Goal: Contribute content: Contribute content

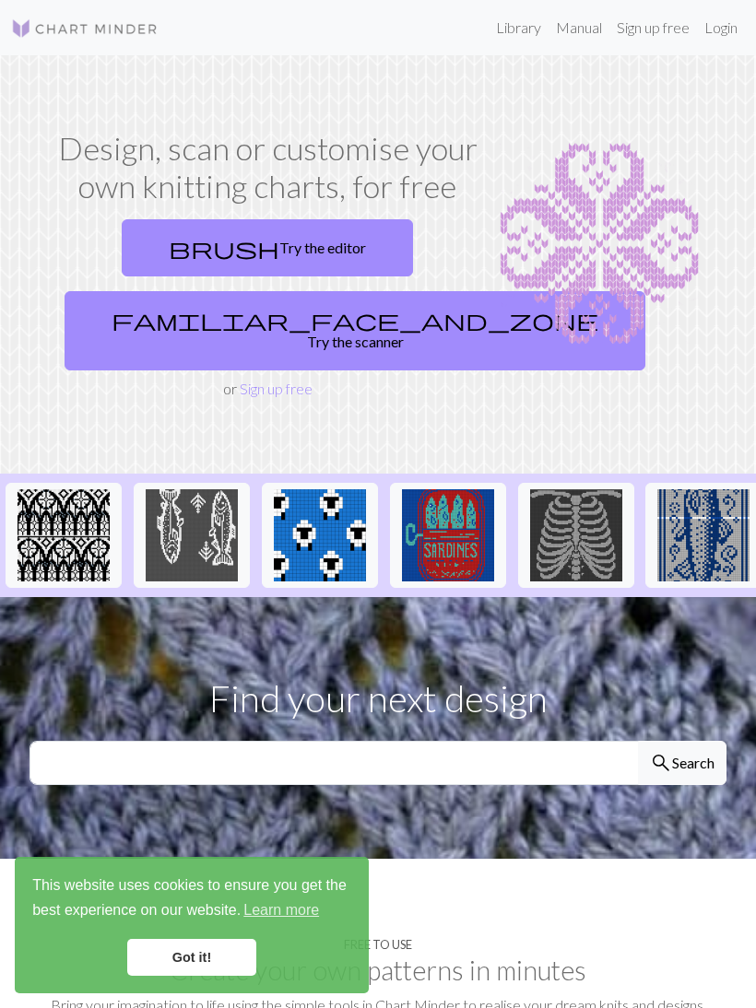
click at [715, 26] on link "Login" at bounding box center [721, 27] width 48 height 37
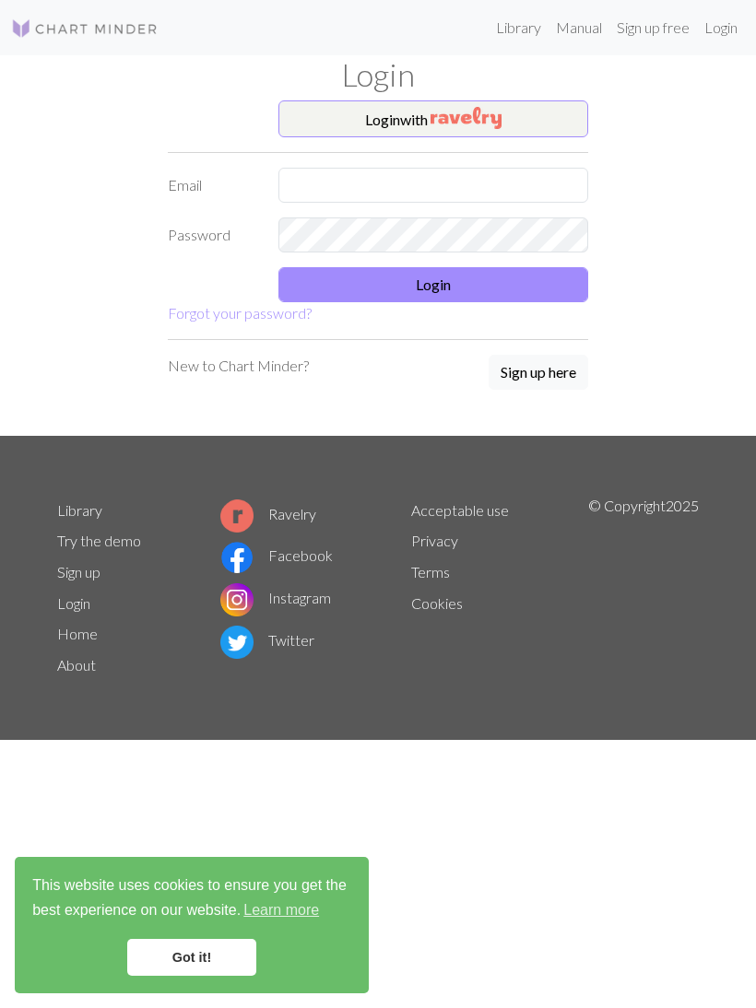
click at [345, 118] on button "Login with" at bounding box center [433, 118] width 310 height 37
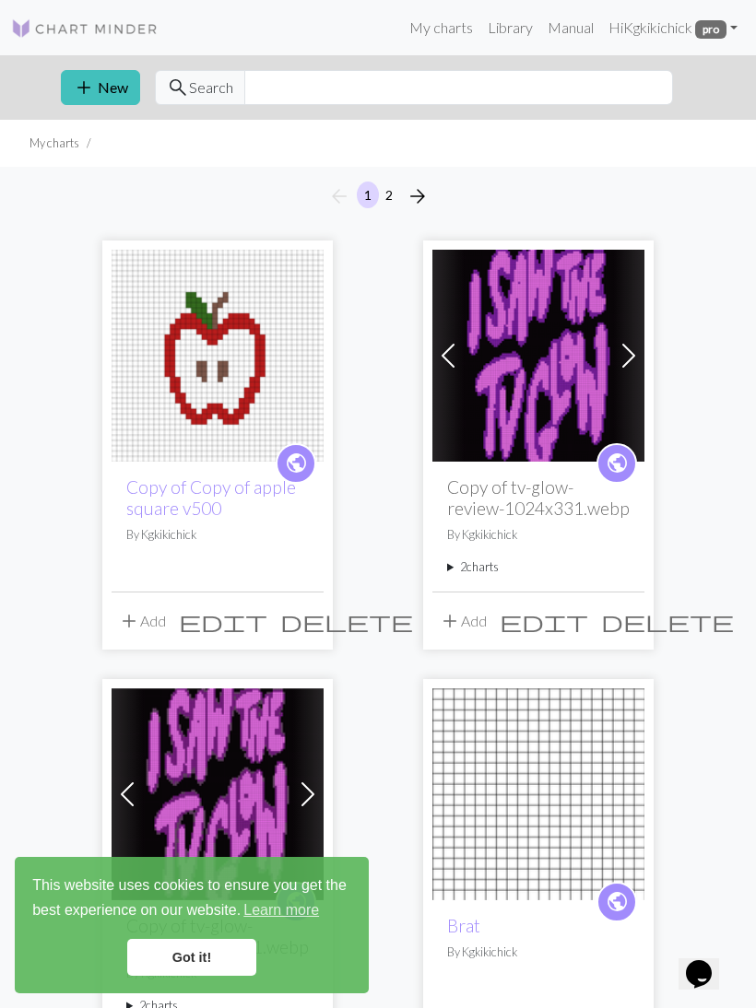
click at [504, 32] on link "Library" at bounding box center [510, 27] width 60 height 37
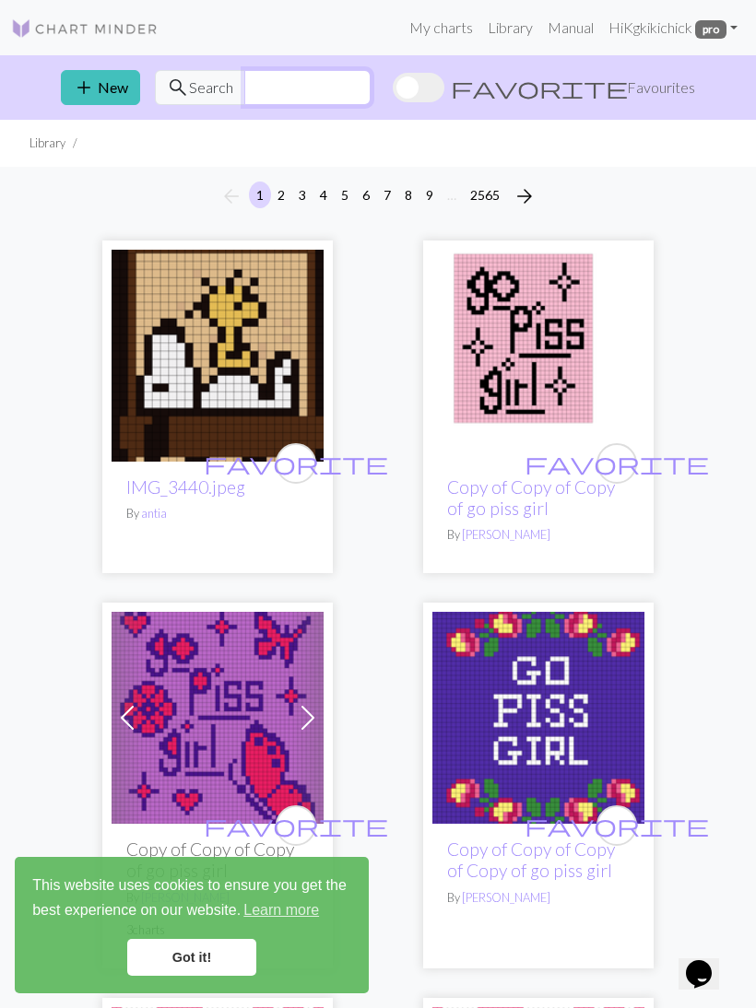
click at [278, 100] on input "text" at bounding box center [307, 87] width 126 height 35
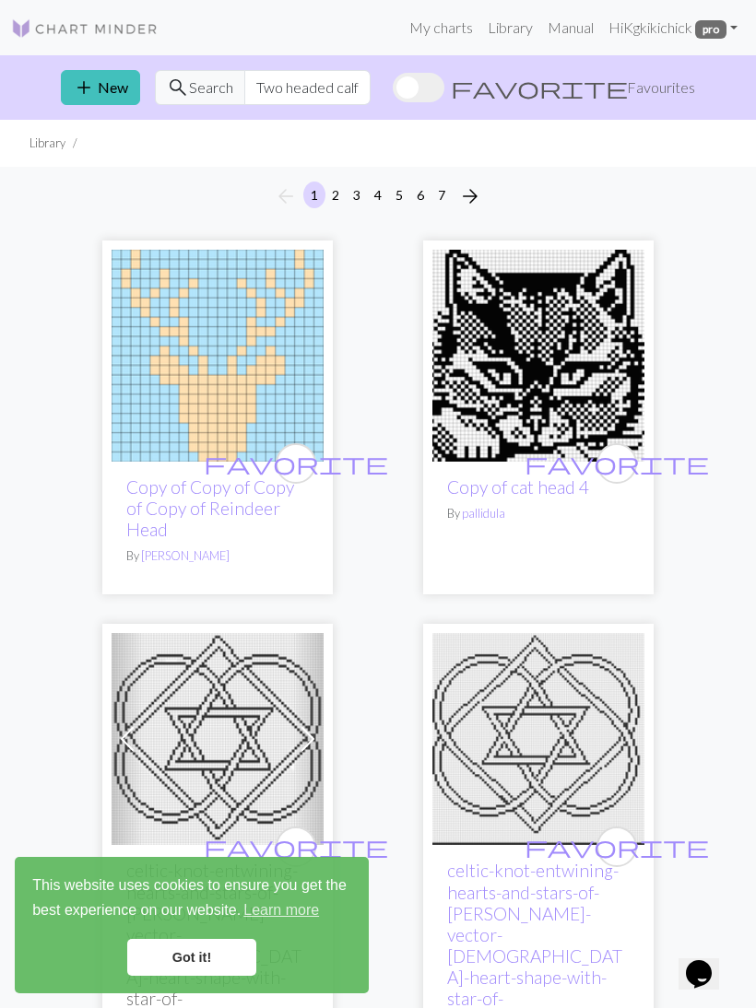
click at [194, 90] on span "Search" at bounding box center [211, 88] width 44 height 22
click at [356, 88] on input "Two headed calf" at bounding box center [307, 87] width 126 height 35
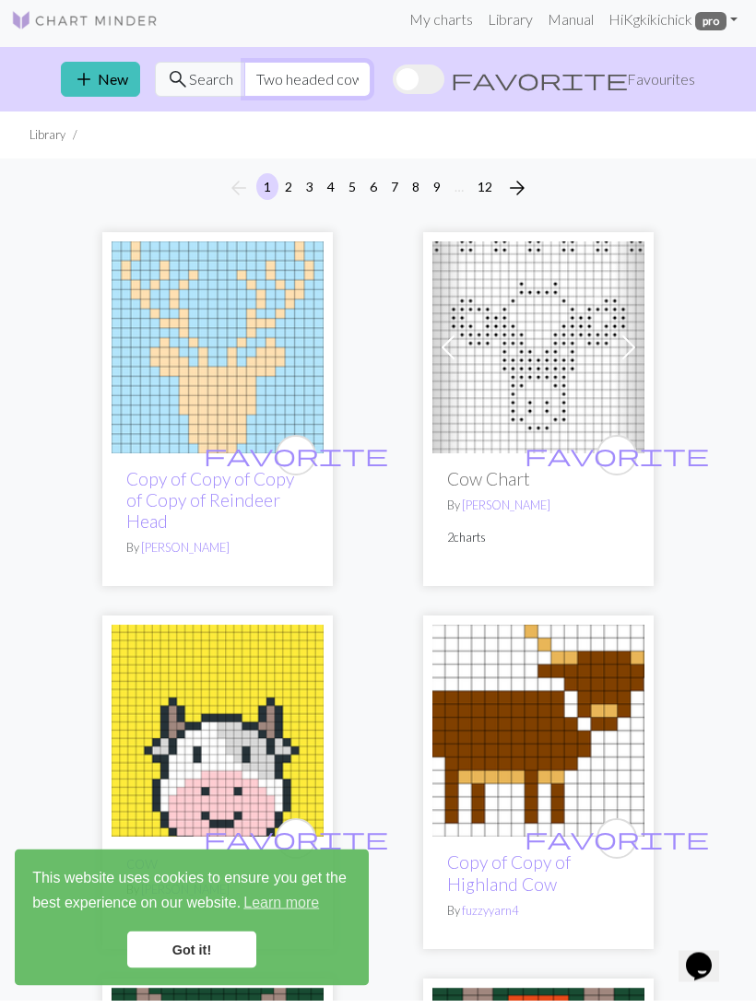
type input "Two headed cow"
click at [192, 85] on span "Search" at bounding box center [211, 88] width 44 height 22
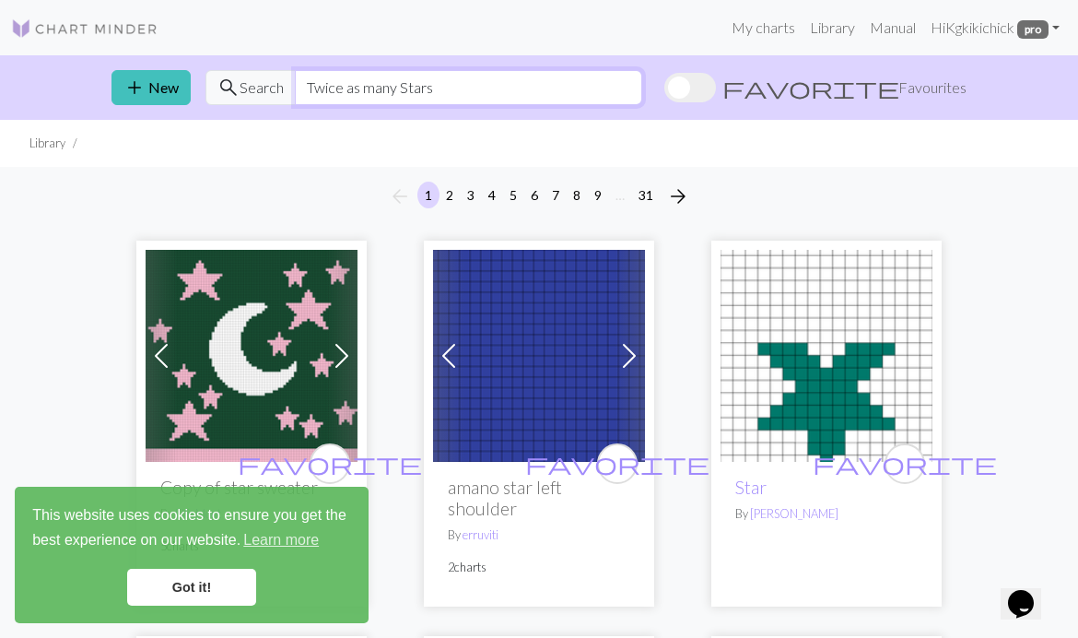
type input "Twice as many Stars"
click at [147, 93] on button "add New" at bounding box center [151, 87] width 79 height 35
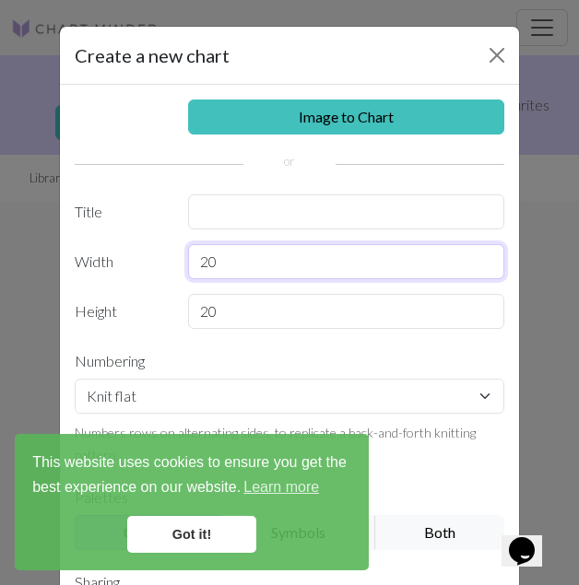
click at [236, 262] on input "20" at bounding box center [346, 261] width 317 height 35
type input "25"
type input "50"
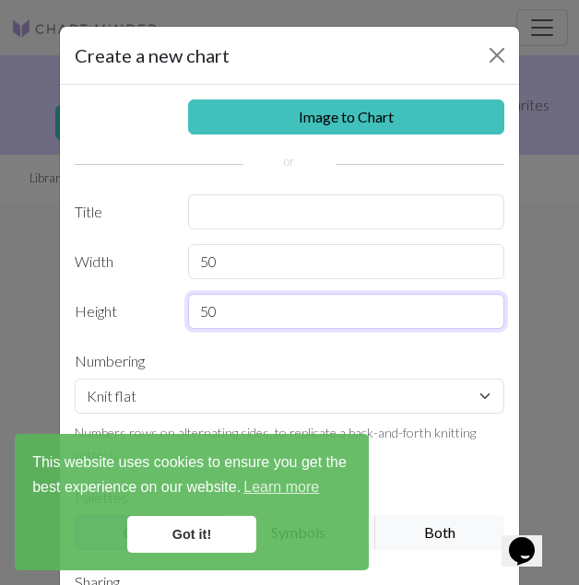
type input "50"
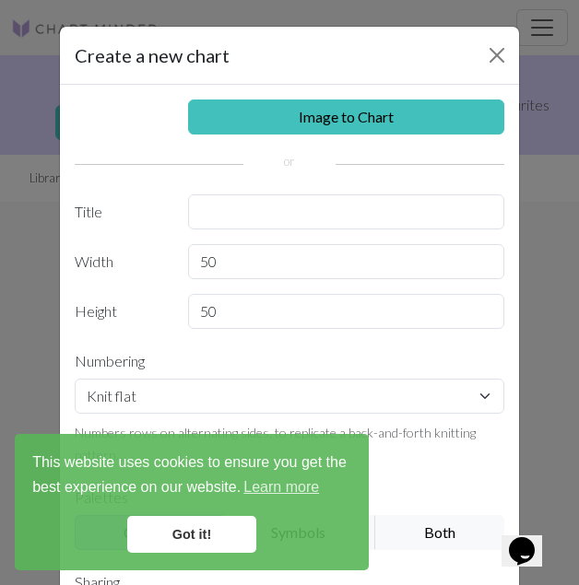
click at [179, 535] on link "Got it!" at bounding box center [191, 534] width 129 height 37
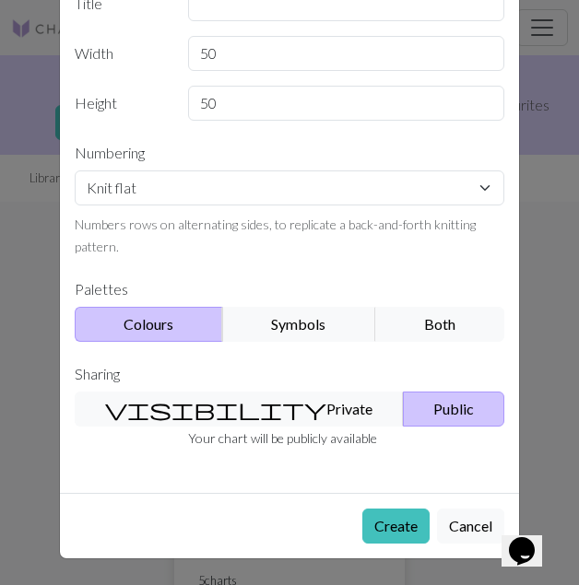
scroll to position [208, 0]
click at [383, 525] on button "Create" at bounding box center [395, 526] width 67 height 35
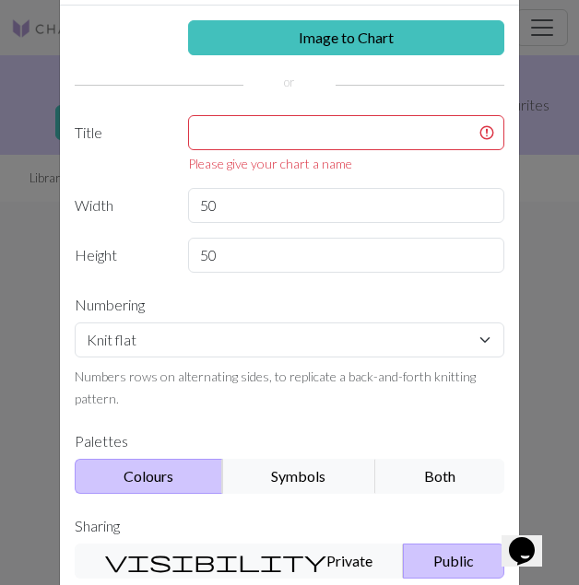
scroll to position [75, 0]
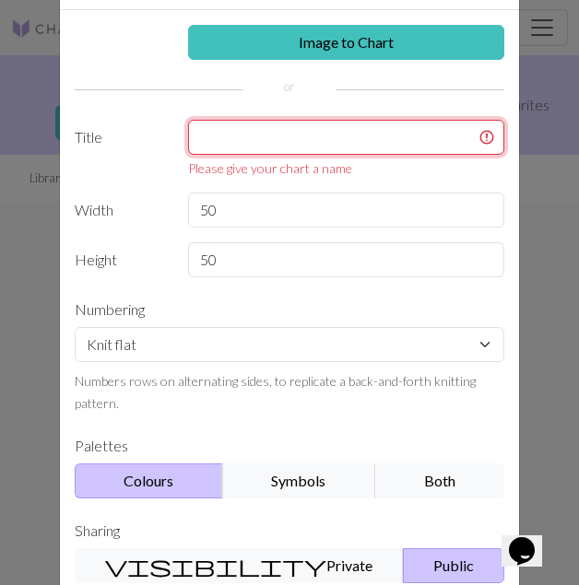
click at [228, 125] on input "text" at bounding box center [346, 137] width 317 height 35
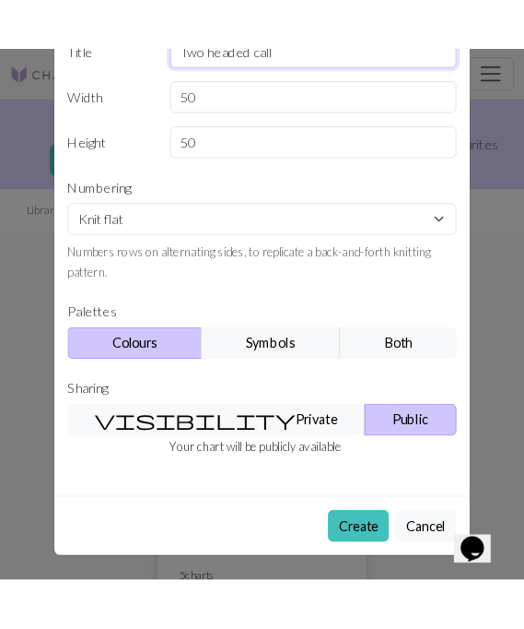
scroll to position [208, 0]
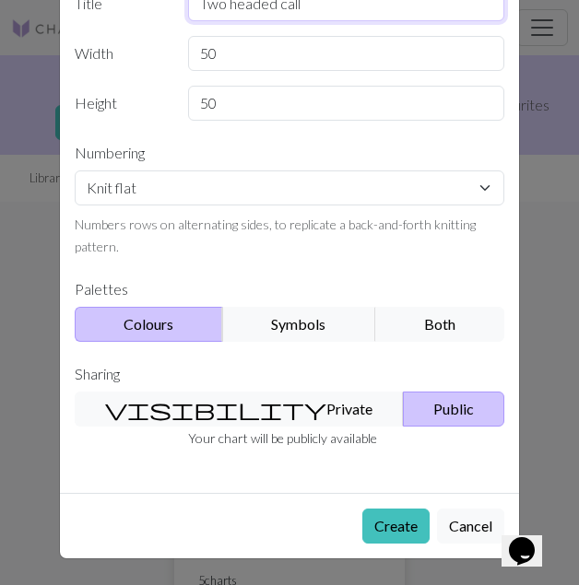
type input "Two headed call"
click at [185, 408] on button "visibility Private" at bounding box center [239, 409] width 329 height 35
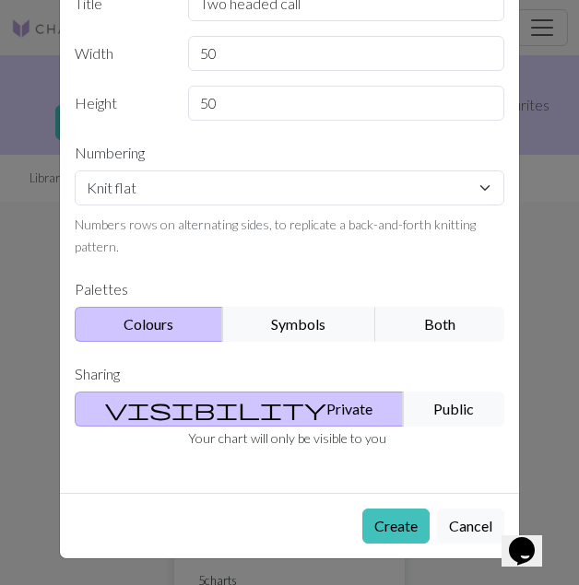
click at [403, 529] on button "Create" at bounding box center [395, 526] width 67 height 35
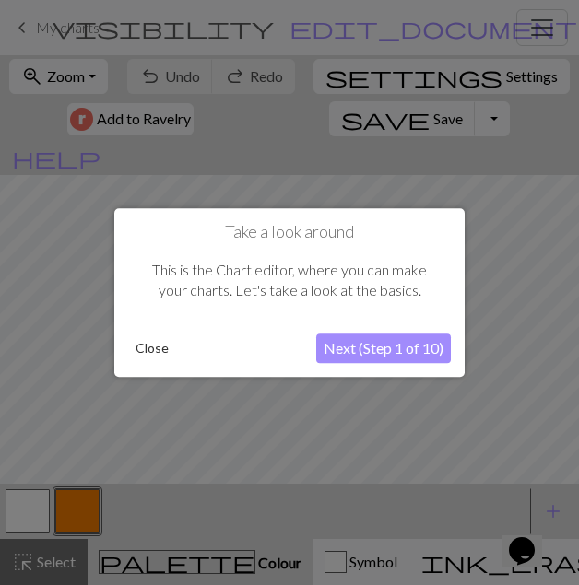
click at [155, 346] on button "Close" at bounding box center [152, 349] width 48 height 28
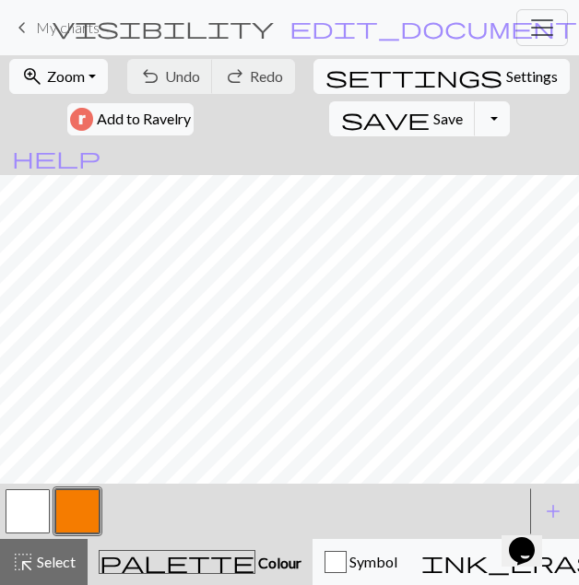
click at [39, 560] on span "Select" at bounding box center [54, 562] width 41 height 18
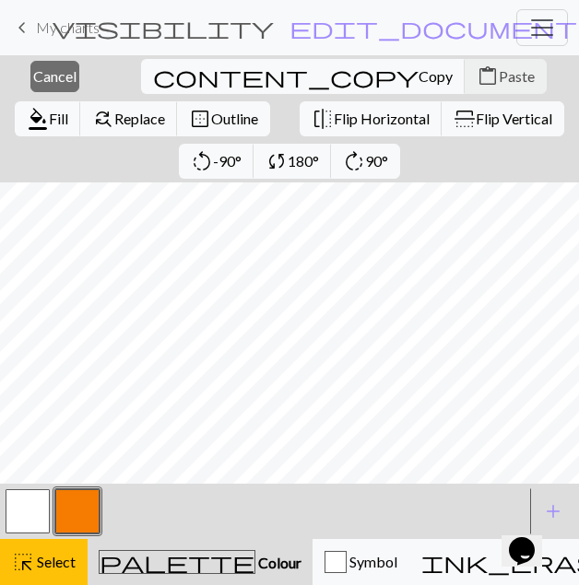
click at [33, 78] on span "Cancel" at bounding box center [54, 76] width 43 height 18
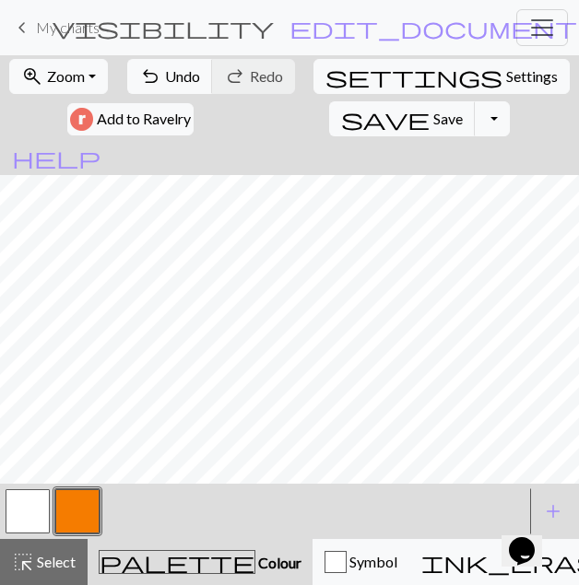
click at [167, 66] on button "undo Undo Undo" at bounding box center [170, 76] width 86 height 35
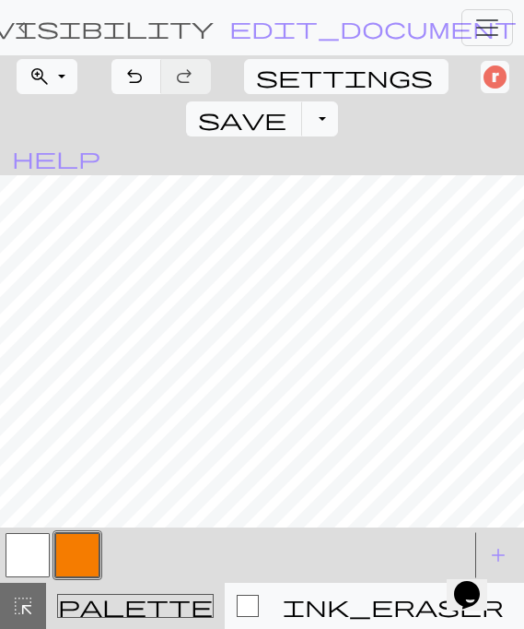
click at [140, 77] on span "undo" at bounding box center [135, 77] width 22 height 26
click at [489, 22] on span "Toggle navigation" at bounding box center [488, 28] width 28 height 28
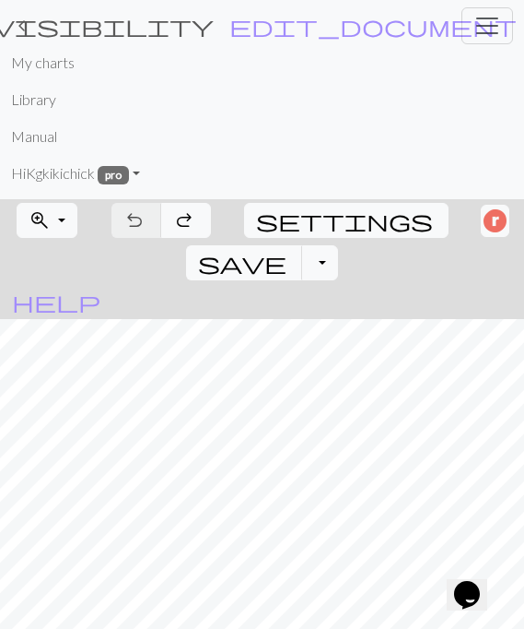
click at [261, 212] on span "settings" at bounding box center [344, 220] width 177 height 26
select select "aran"
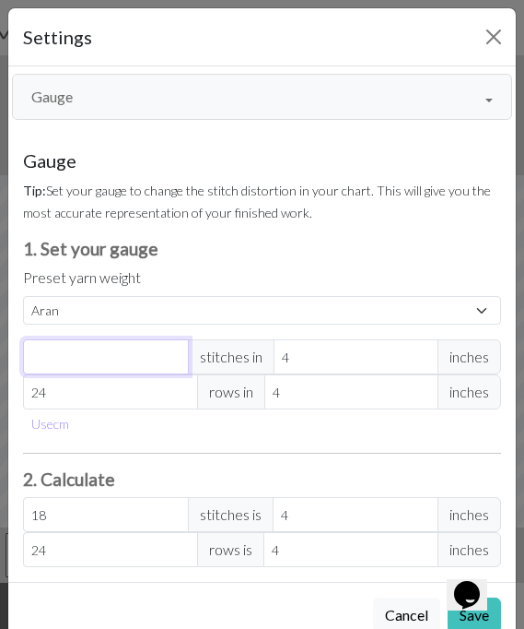
select select "custom"
type input "0"
type input "18"
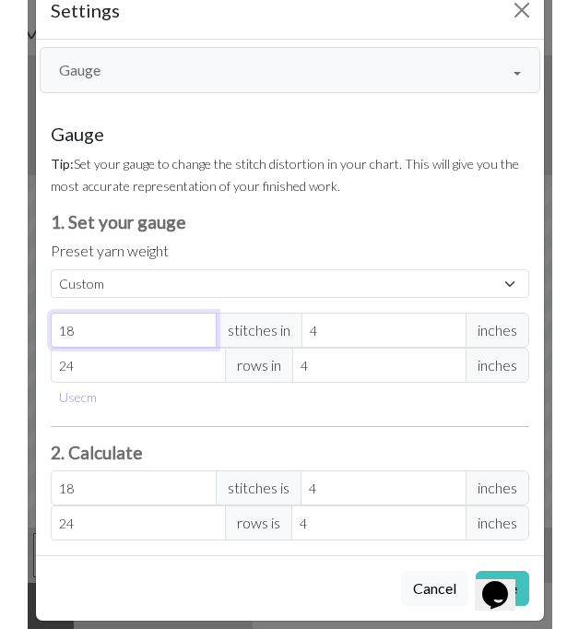
scroll to position [27, 0]
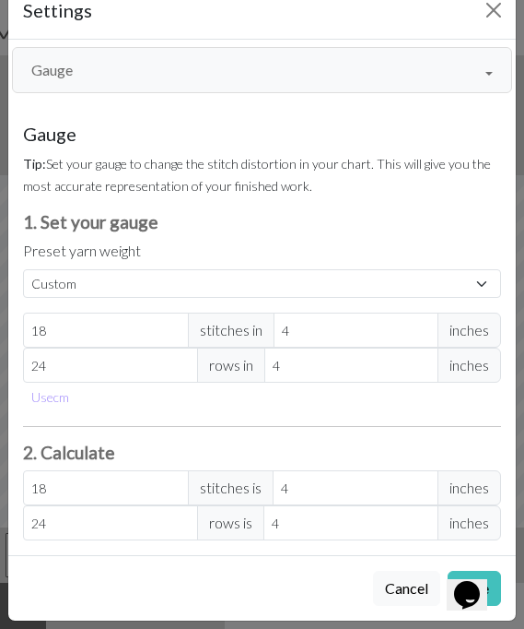
click at [468, 595] on icon "Opens Chat This icon Opens the chat window." at bounding box center [467, 594] width 29 height 29
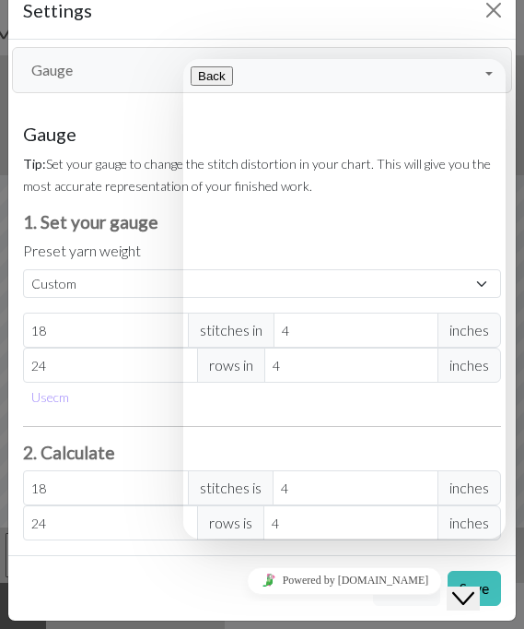
click at [475, 591] on icon "Close Chat This icon closes the chat window." at bounding box center [464, 598] width 22 height 22
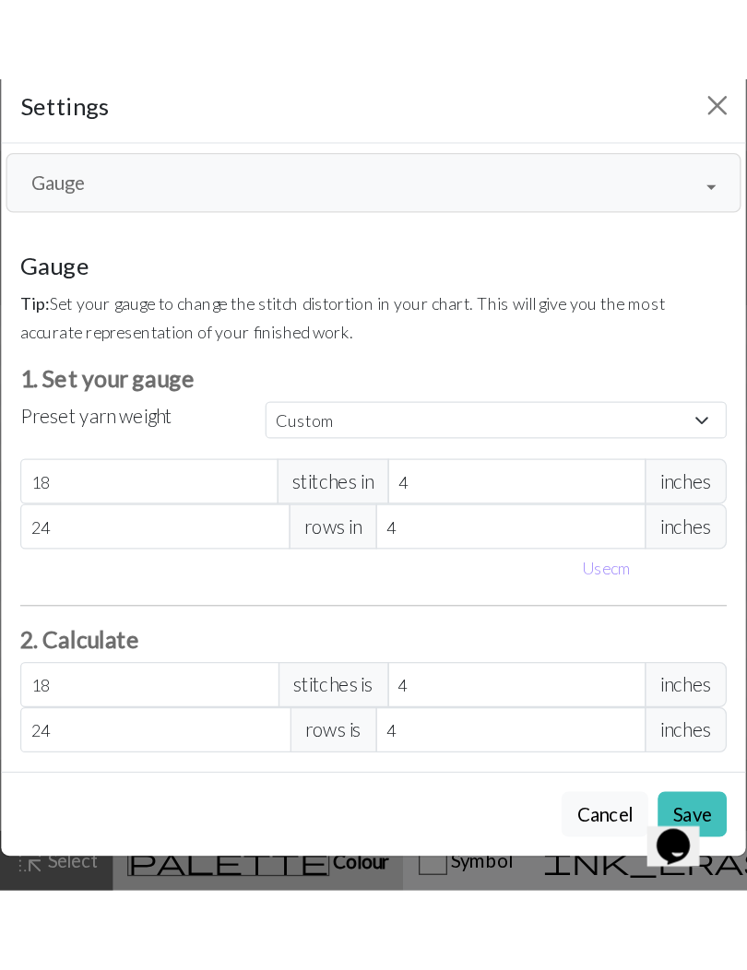
scroll to position [35, 0]
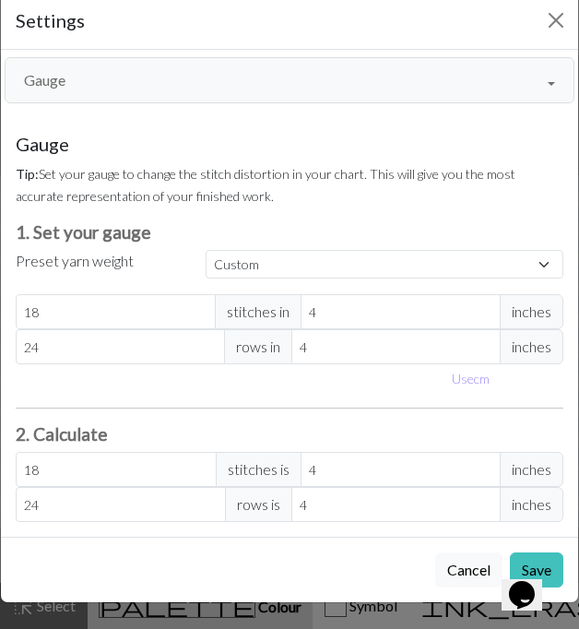
click at [573, 564] on div "Cancel Save" at bounding box center [289, 568] width 577 height 65
click at [572, 563] on div "Cancel Save" at bounding box center [289, 568] width 577 height 65
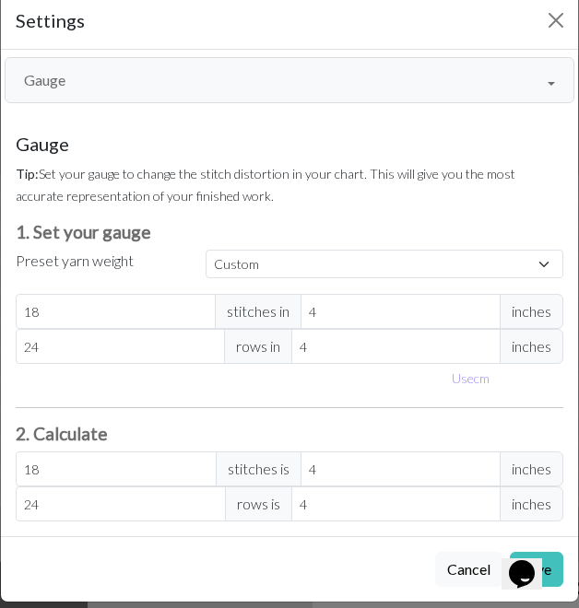
click at [454, 573] on button "Cancel" at bounding box center [468, 569] width 67 height 35
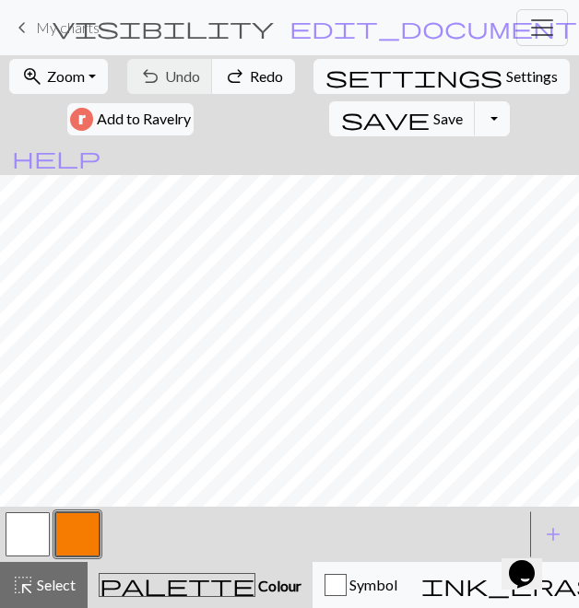
click at [65, 64] on button "zoom_in Zoom Zoom" at bounding box center [58, 76] width 99 height 35
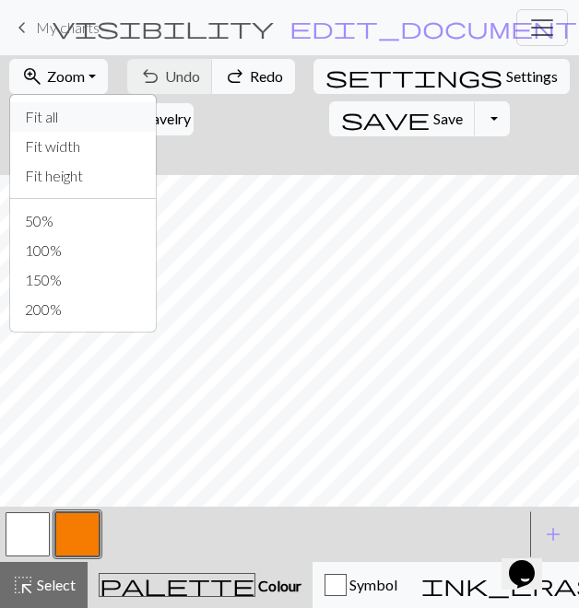
click at [42, 117] on button "Fit all" at bounding box center [83, 116] width 146 height 29
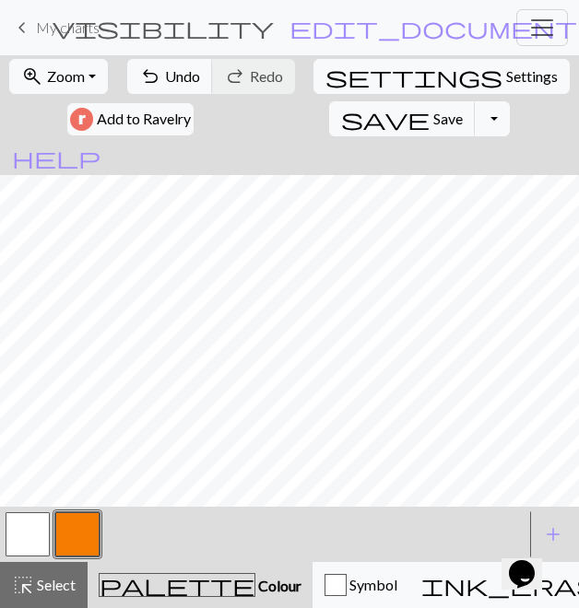
click at [170, 79] on span "Undo" at bounding box center [182, 76] width 35 height 18
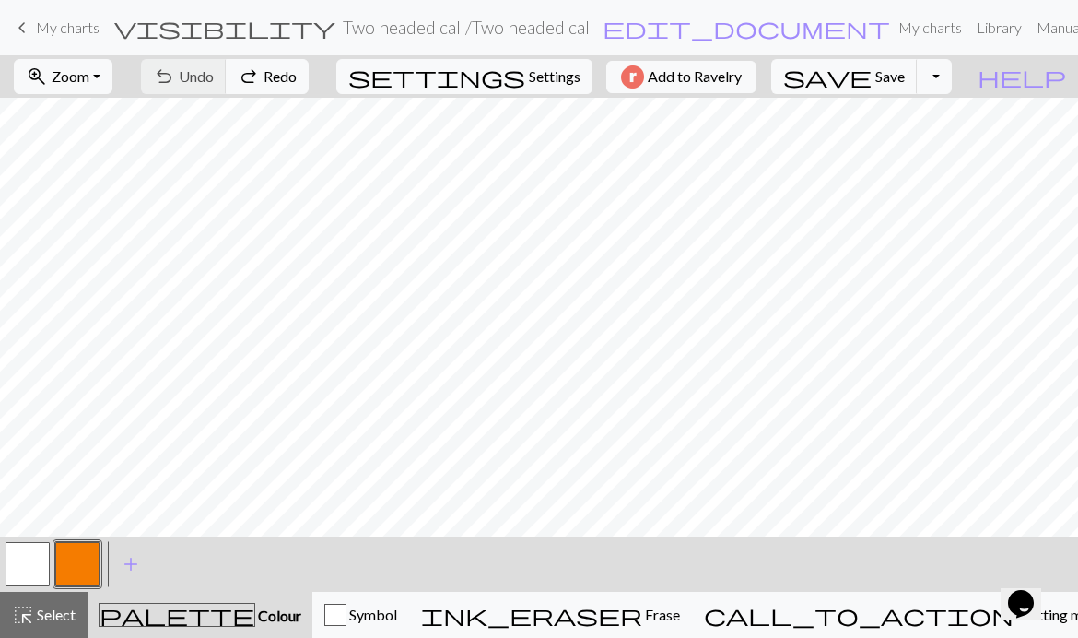
click at [755, 612] on div "call_to_action Knitting mode Knitting mode" at bounding box center [905, 615] width 403 height 22
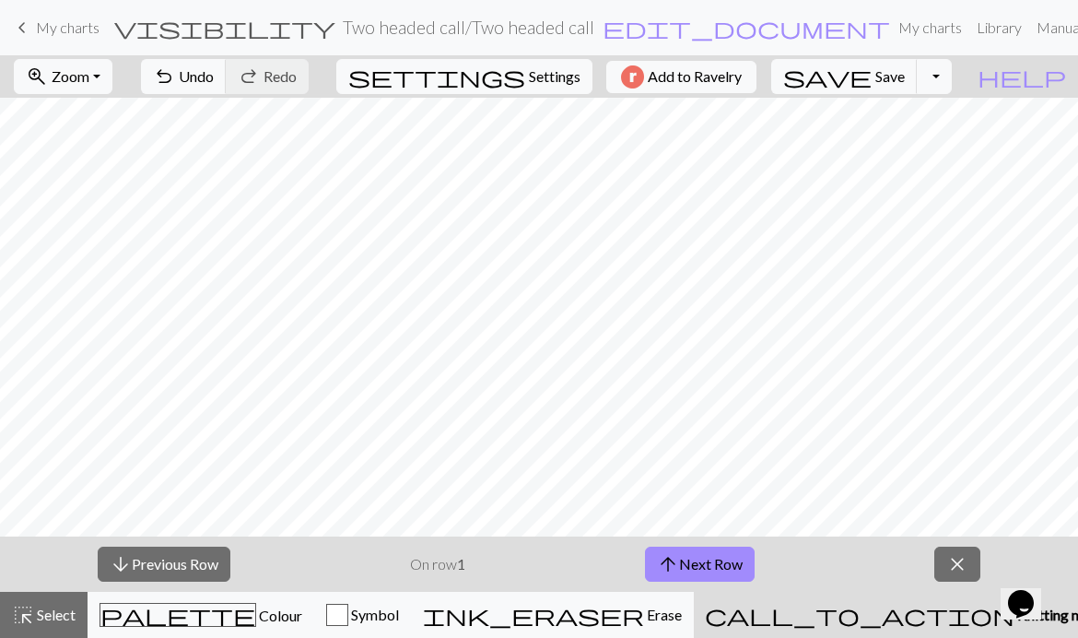
click at [755, 567] on span "close" at bounding box center [958, 564] width 22 height 26
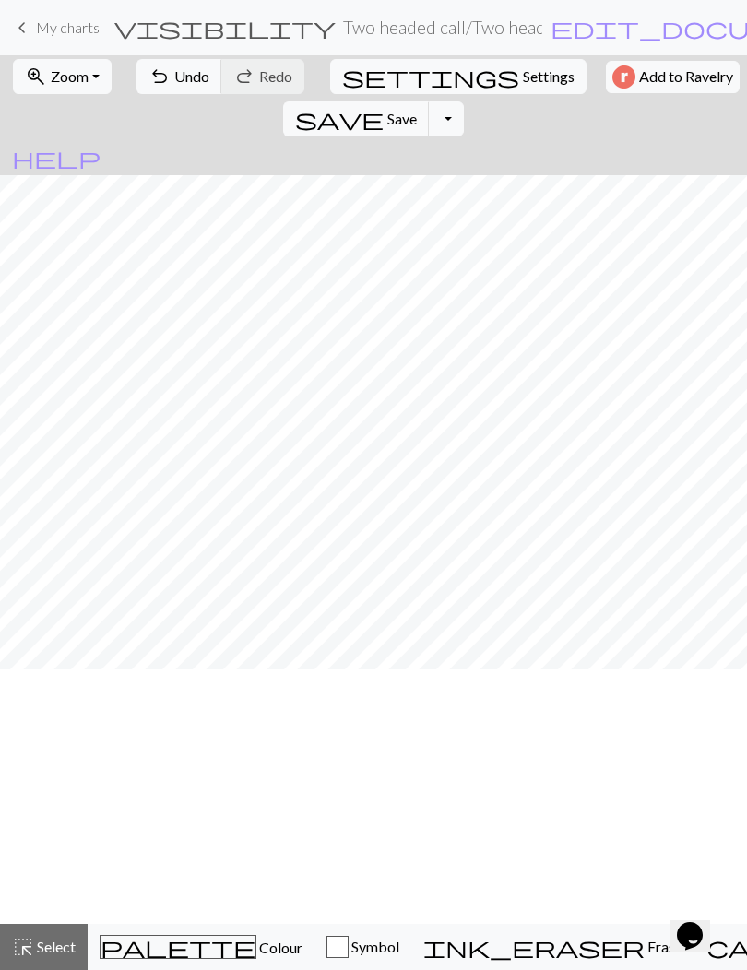
click at [348, 75] on button "settings Settings" at bounding box center [458, 76] width 256 height 35
select select "aran"
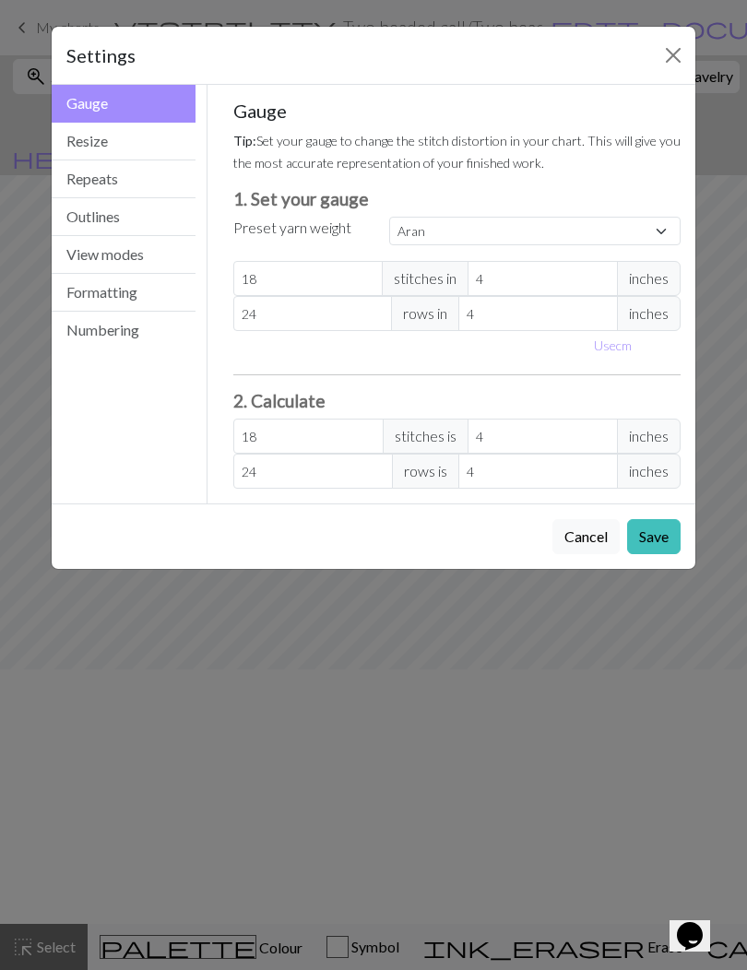
click at [84, 222] on button "Outlines" at bounding box center [124, 217] width 144 height 38
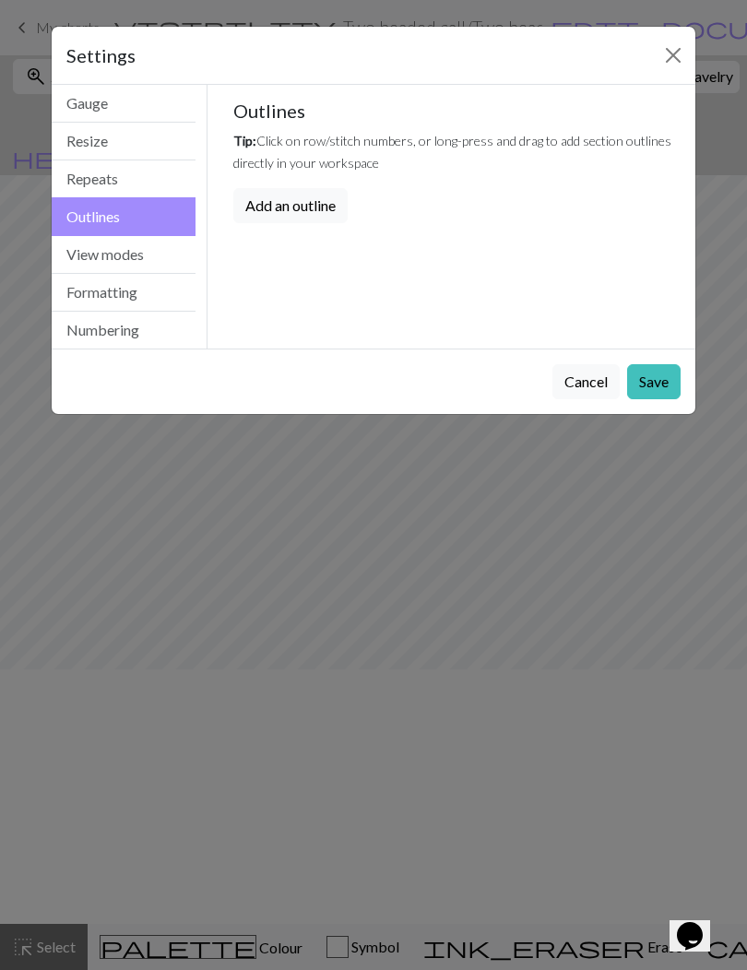
click at [92, 253] on button "View modes" at bounding box center [124, 255] width 144 height 38
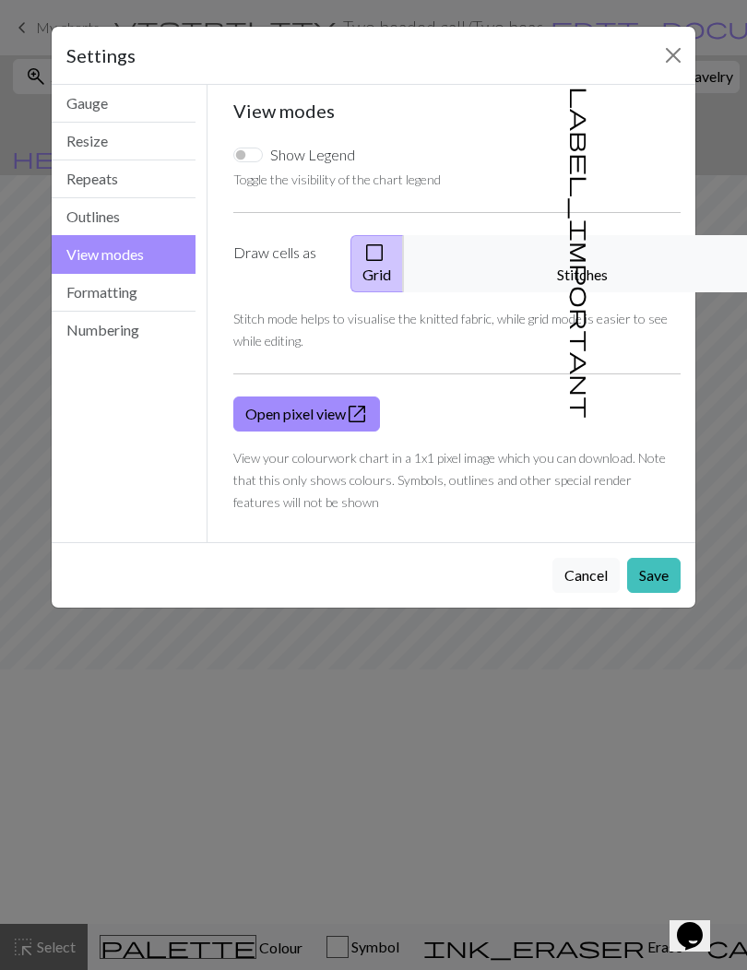
click at [89, 282] on button "Formatting" at bounding box center [124, 293] width 144 height 38
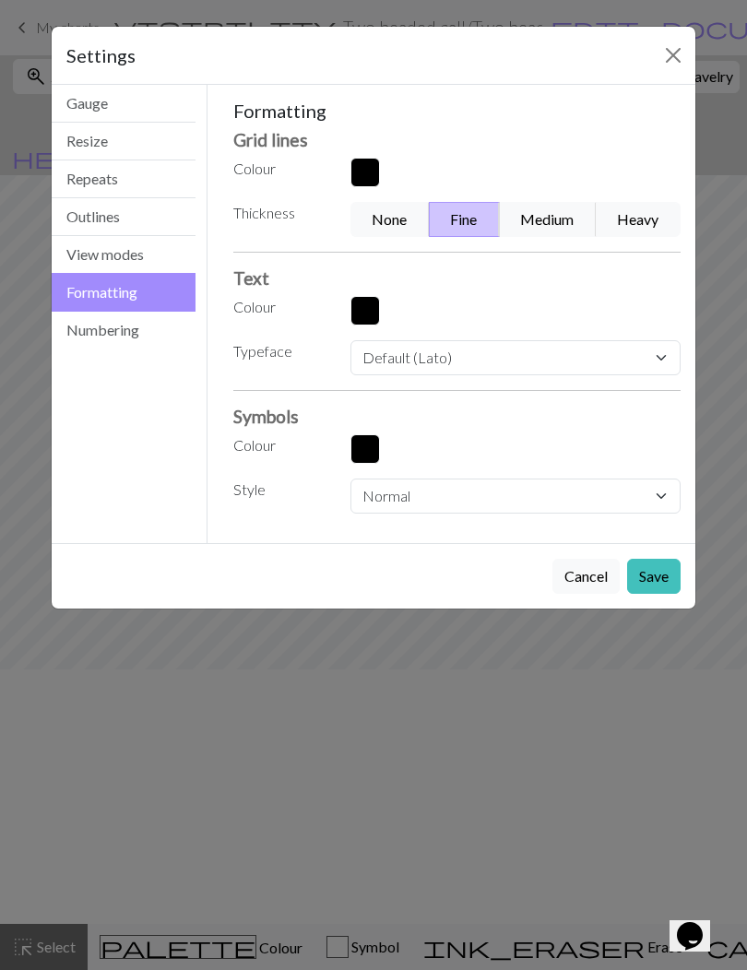
click at [88, 322] on button "Numbering" at bounding box center [124, 330] width 144 height 37
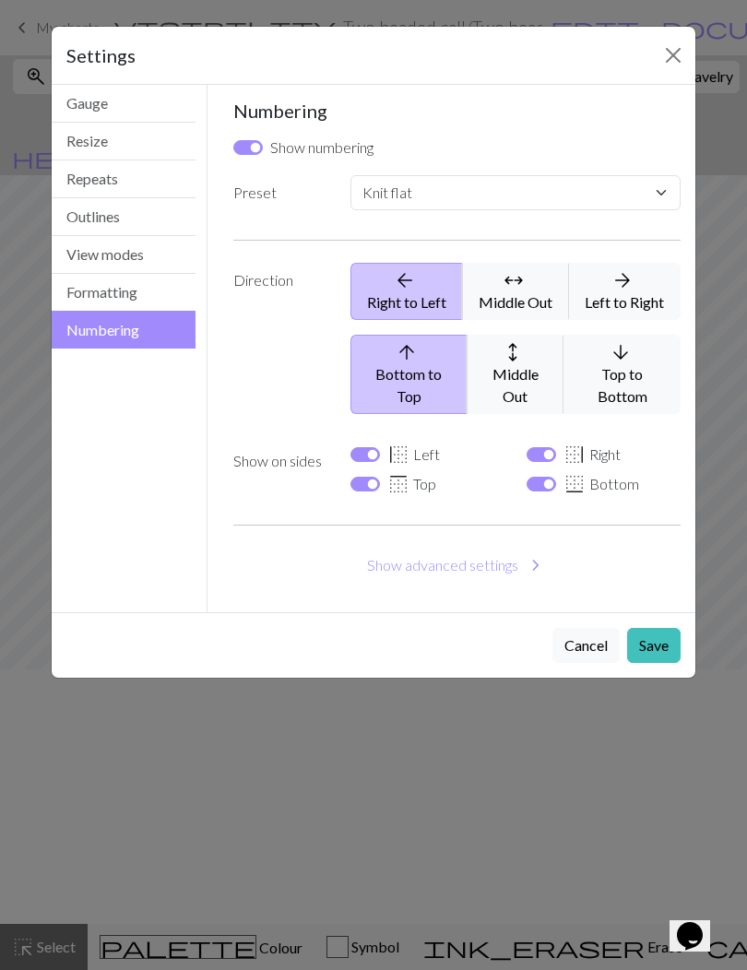
click at [672, 67] on button "Close" at bounding box center [672, 55] width 29 height 29
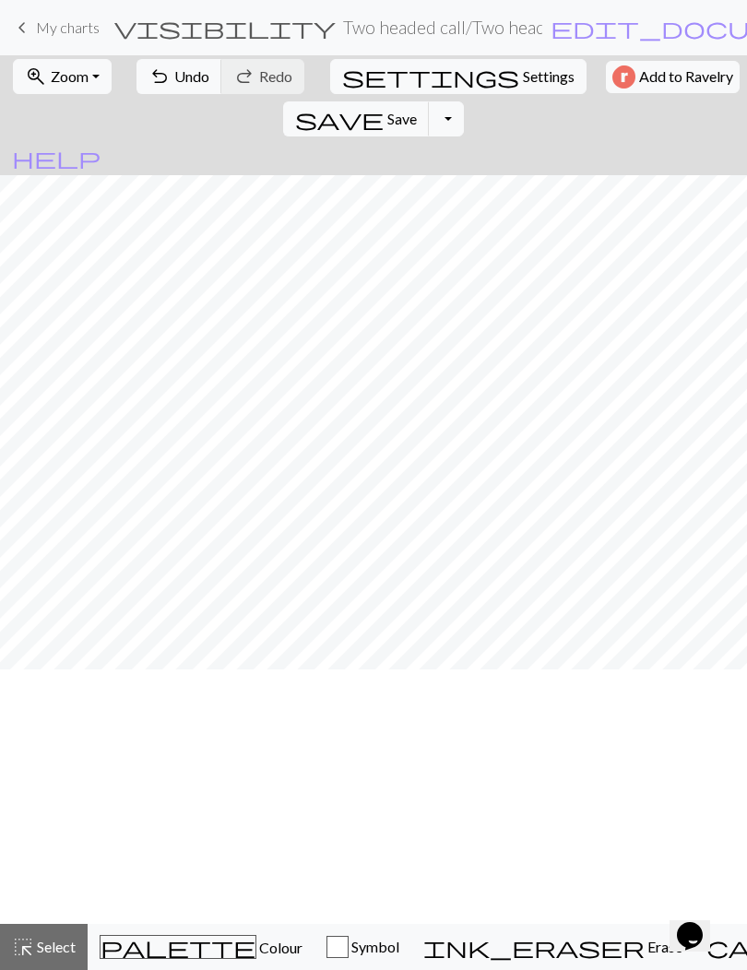
click at [19, 30] on span "keyboard_arrow_left" at bounding box center [22, 28] width 22 height 26
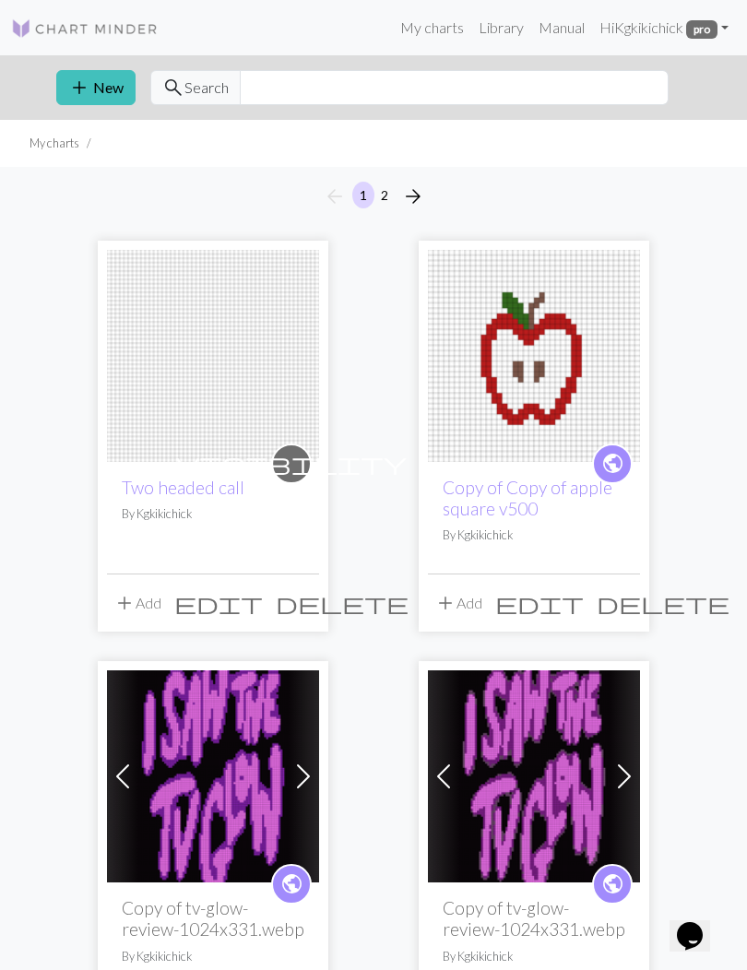
click at [87, 87] on span "add" at bounding box center [79, 88] width 22 height 26
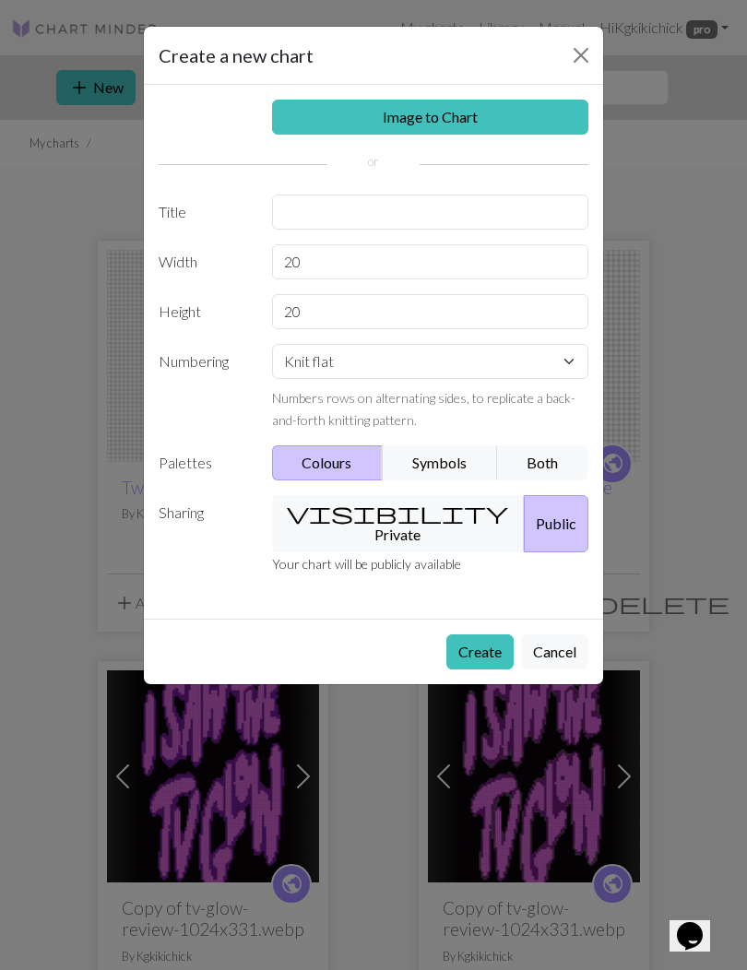
click at [308, 117] on link "Image to Chart" at bounding box center [430, 117] width 317 height 35
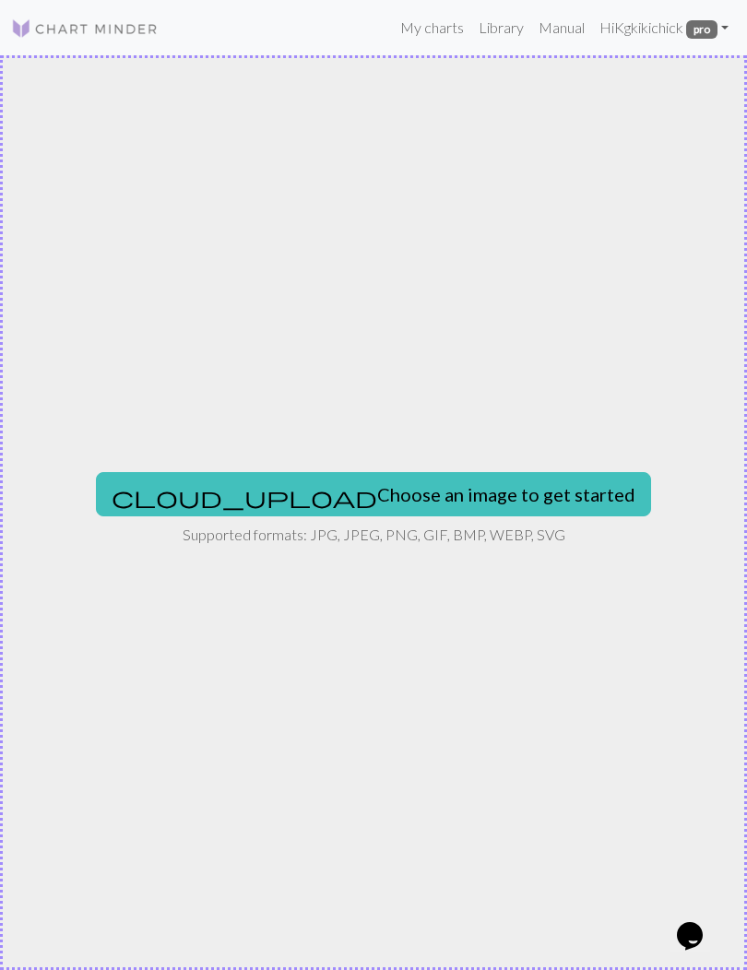
click at [253, 497] on span "cloud_upload" at bounding box center [244, 497] width 265 height 26
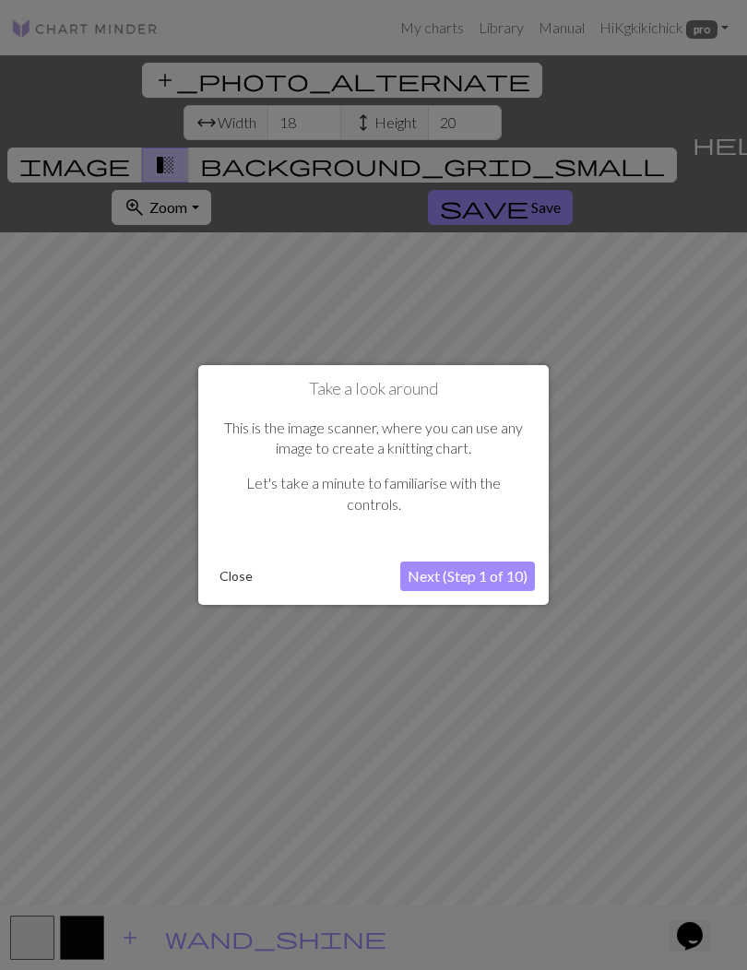
click at [234, 573] on button "Close" at bounding box center [236, 576] width 48 height 28
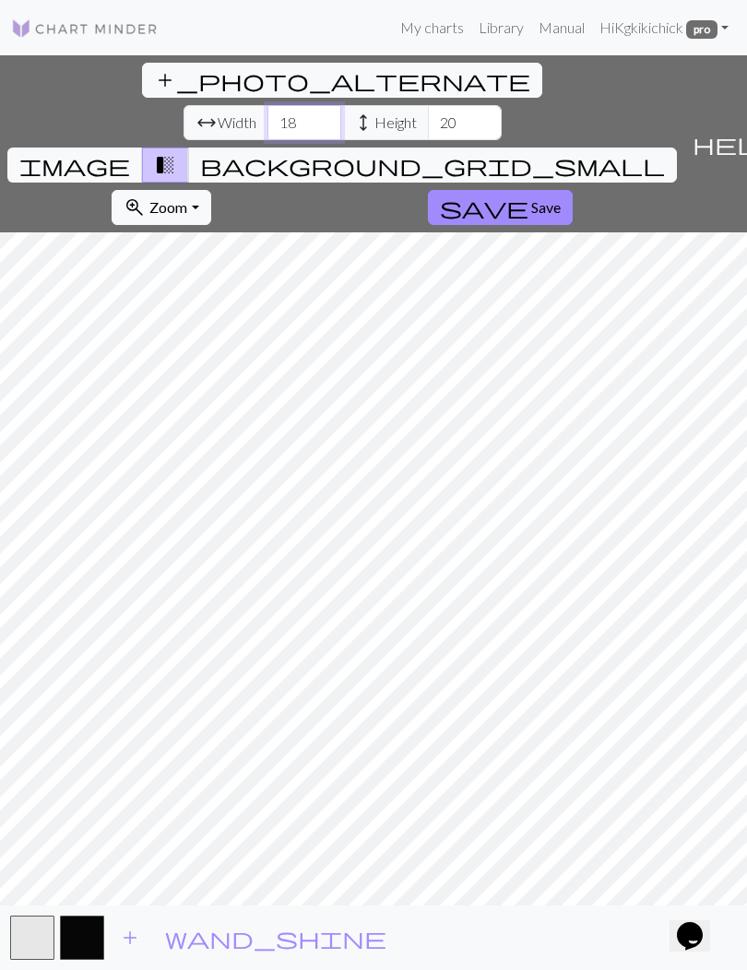
click at [267, 105] on input "18" at bounding box center [304, 122] width 74 height 35
type input "43"
click at [428, 105] on input "20" at bounding box center [465, 122] width 74 height 35
type input "40"
click at [428, 190] on button "save Save" at bounding box center [500, 207] width 145 height 35
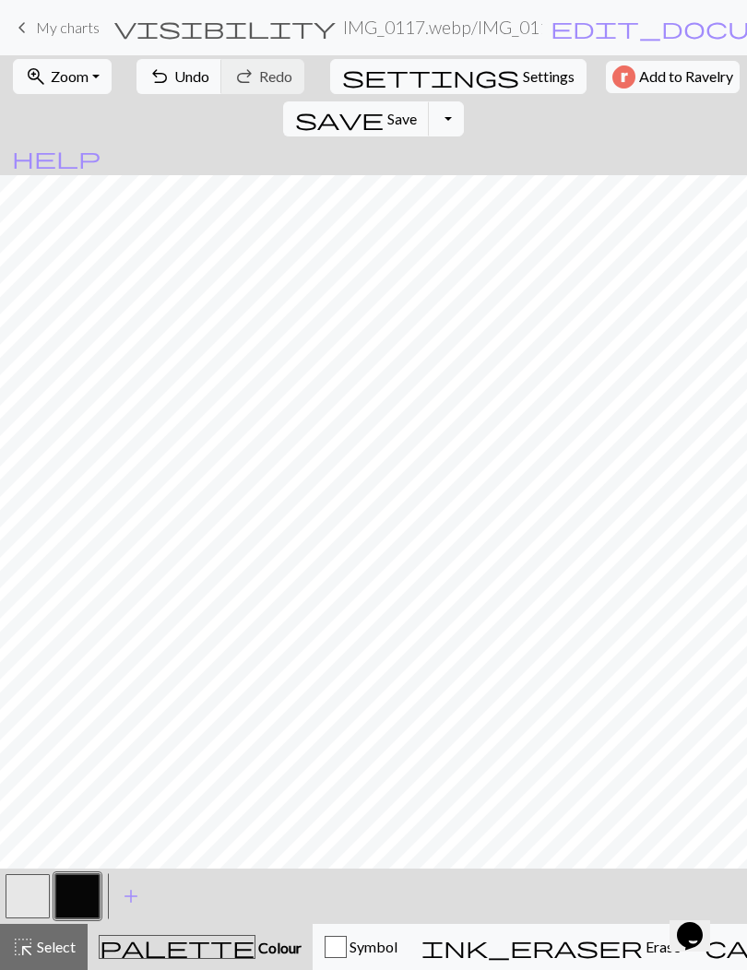
click at [150, 77] on span "undo" at bounding box center [159, 77] width 22 height 26
click at [40, 953] on span "Select" at bounding box center [54, 946] width 41 height 18
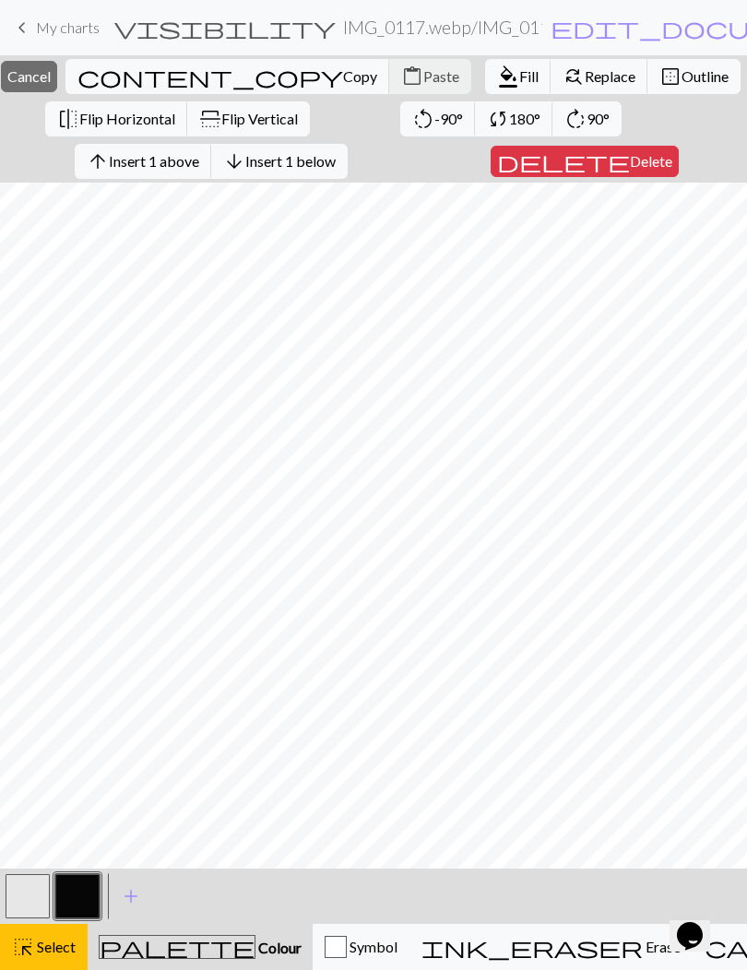
click at [109, 162] on span "arrow_upward" at bounding box center [98, 161] width 22 height 26
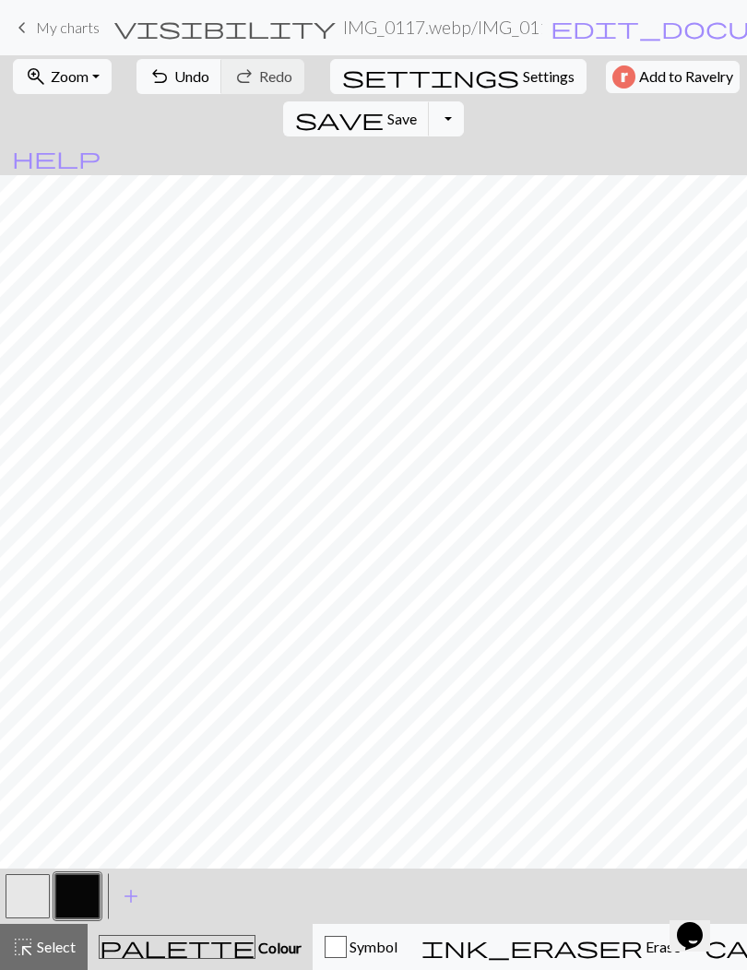
click at [159, 82] on span "undo" at bounding box center [159, 77] width 22 height 26
click at [174, 79] on span "Undo" at bounding box center [191, 76] width 35 height 18
click at [155, 78] on span "undo" at bounding box center [159, 77] width 22 height 26
click at [158, 77] on span "undo" at bounding box center [159, 77] width 22 height 26
click at [149, 78] on span "undo" at bounding box center [159, 77] width 22 height 26
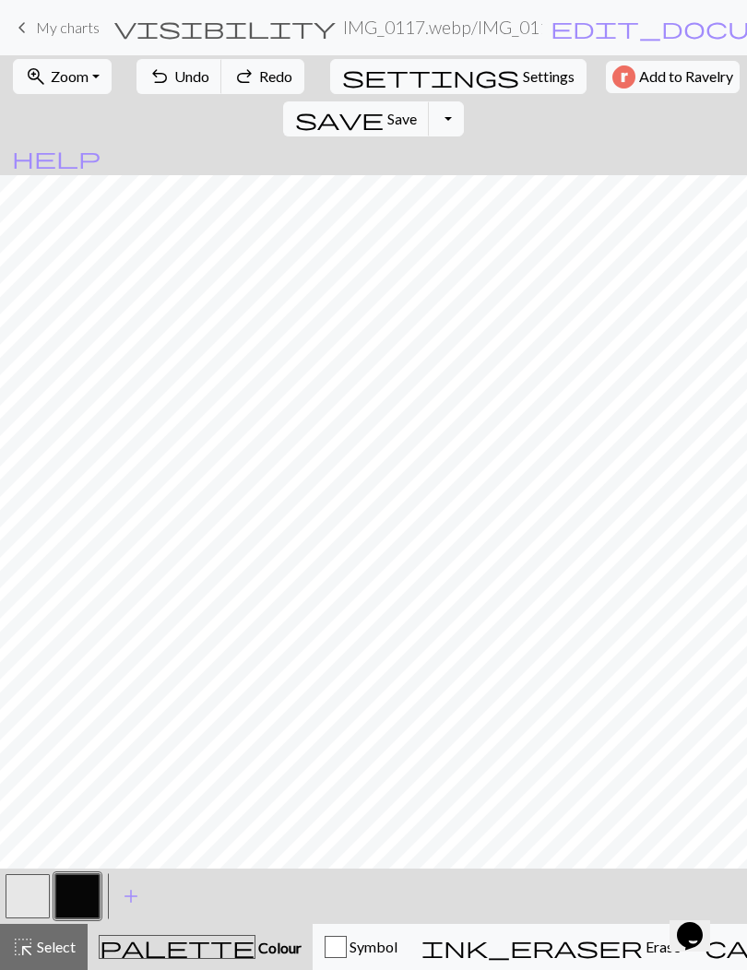
click at [148, 79] on span "undo" at bounding box center [159, 77] width 22 height 26
click at [162, 83] on button "undo Undo Undo" at bounding box center [179, 76] width 86 height 35
click at [90, 895] on button "button" at bounding box center [77, 896] width 44 height 44
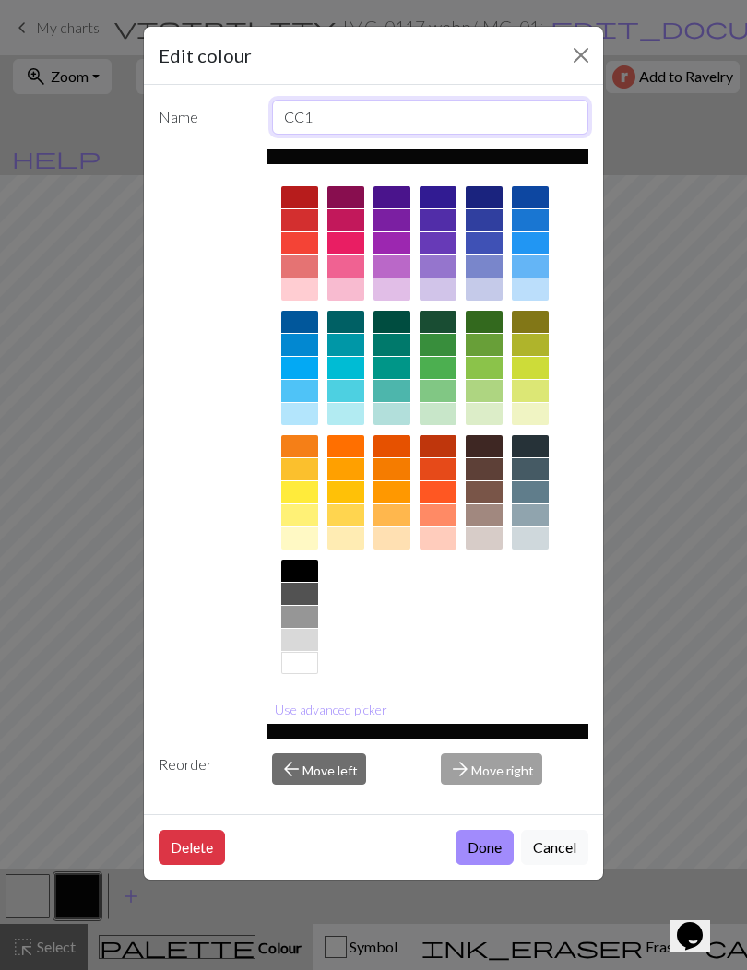
click at [354, 121] on input "CC1" at bounding box center [430, 117] width 317 height 35
click at [246, 248] on div "Use advanced picker" at bounding box center [374, 443] width 430 height 589
click at [480, 541] on div at bounding box center [484, 538] width 37 height 22
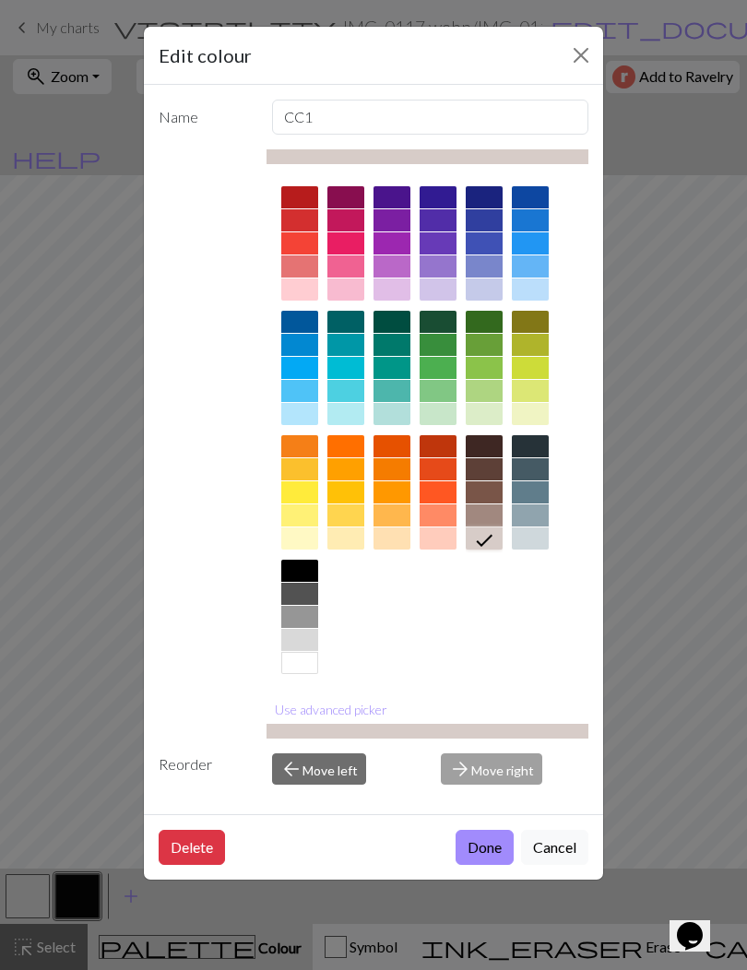
click at [468, 842] on button "Done" at bounding box center [484, 847] width 58 height 35
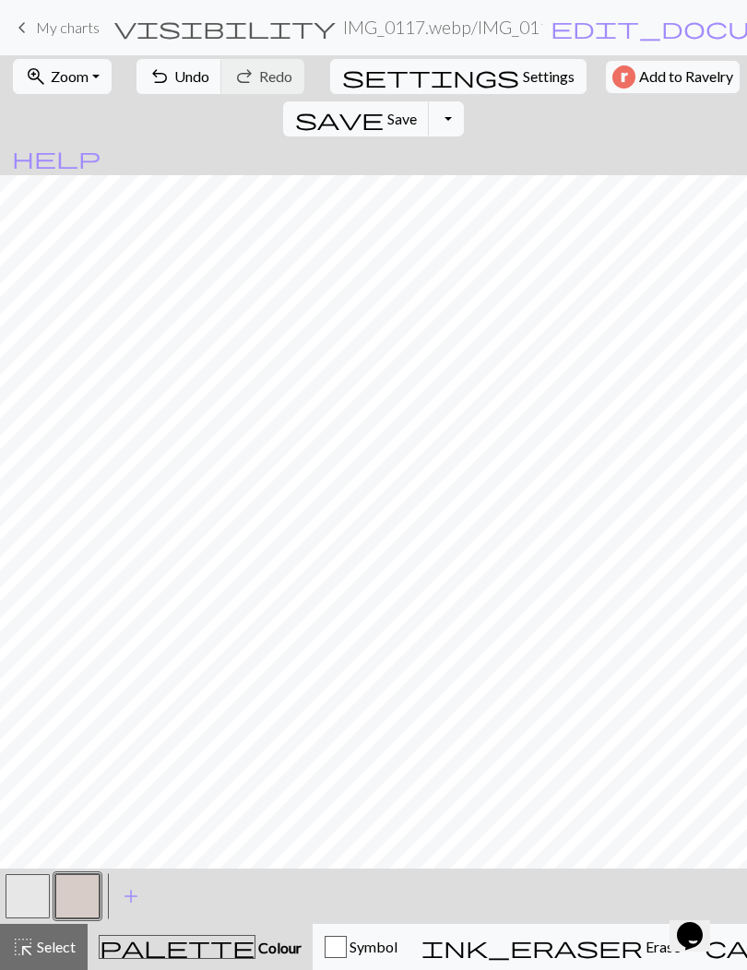
click at [29, 890] on button "button" at bounding box center [28, 896] width 44 height 44
click at [27, 890] on button "button" at bounding box center [28, 896] width 44 height 44
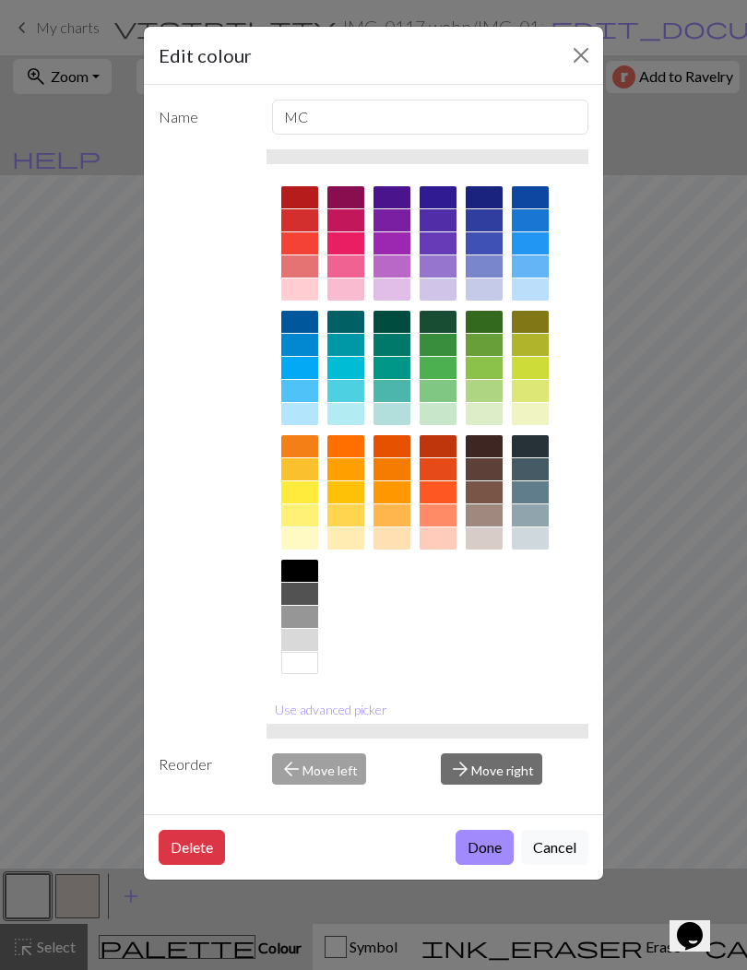
click at [481, 447] on div at bounding box center [484, 446] width 37 height 22
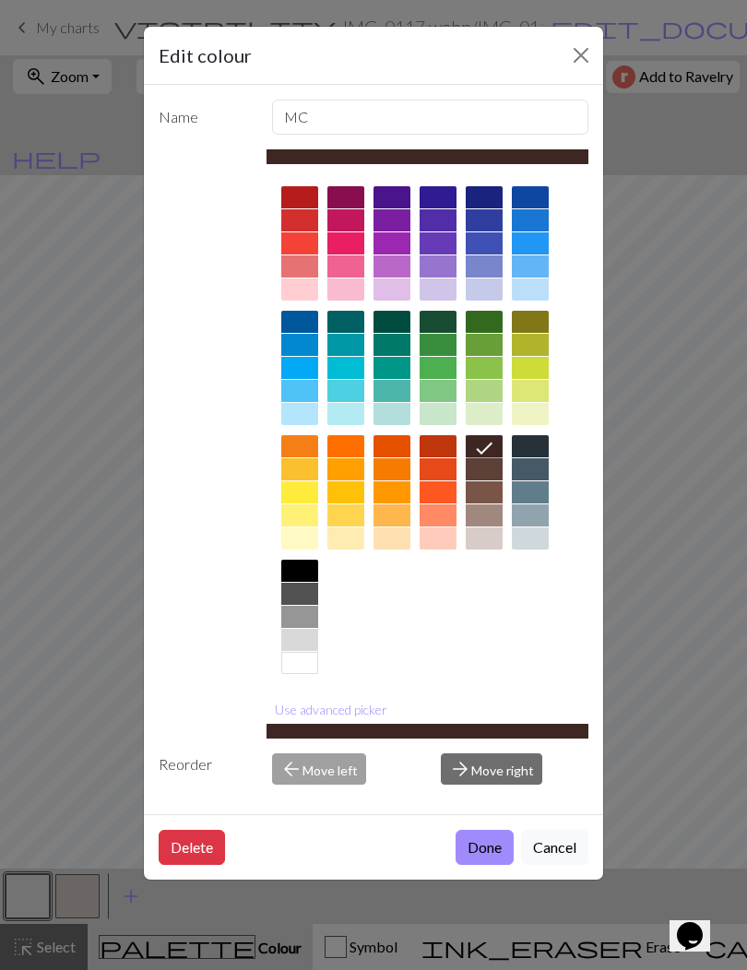
click at [477, 848] on button "Done" at bounding box center [484, 847] width 58 height 35
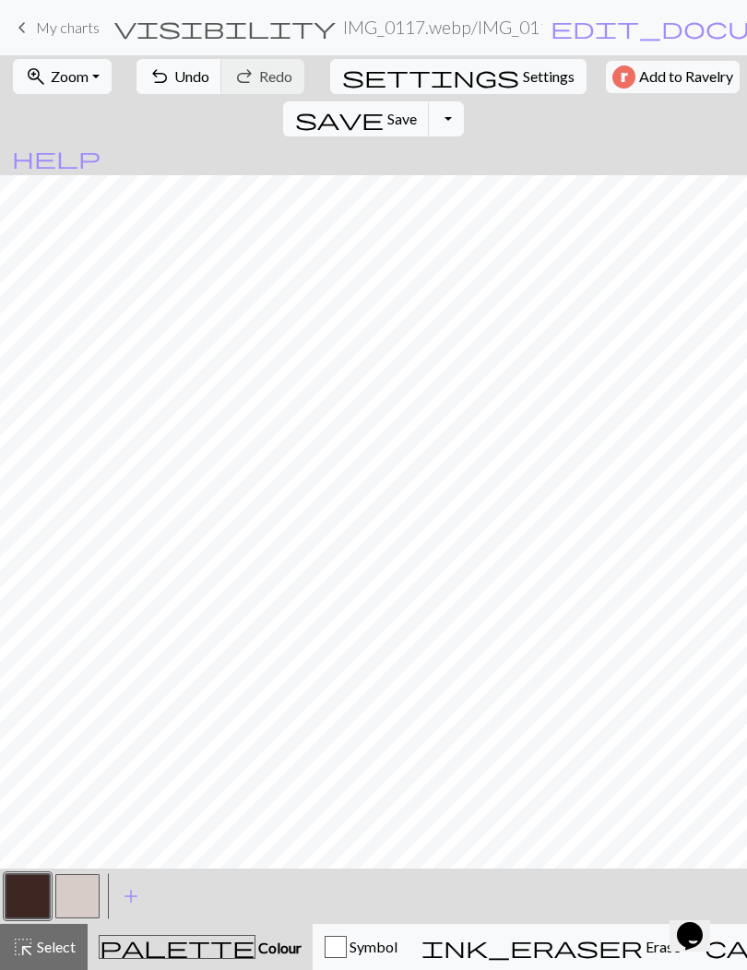
click at [66, 894] on button "button" at bounding box center [77, 896] width 44 height 44
click at [65, 893] on button "button" at bounding box center [77, 896] width 44 height 44
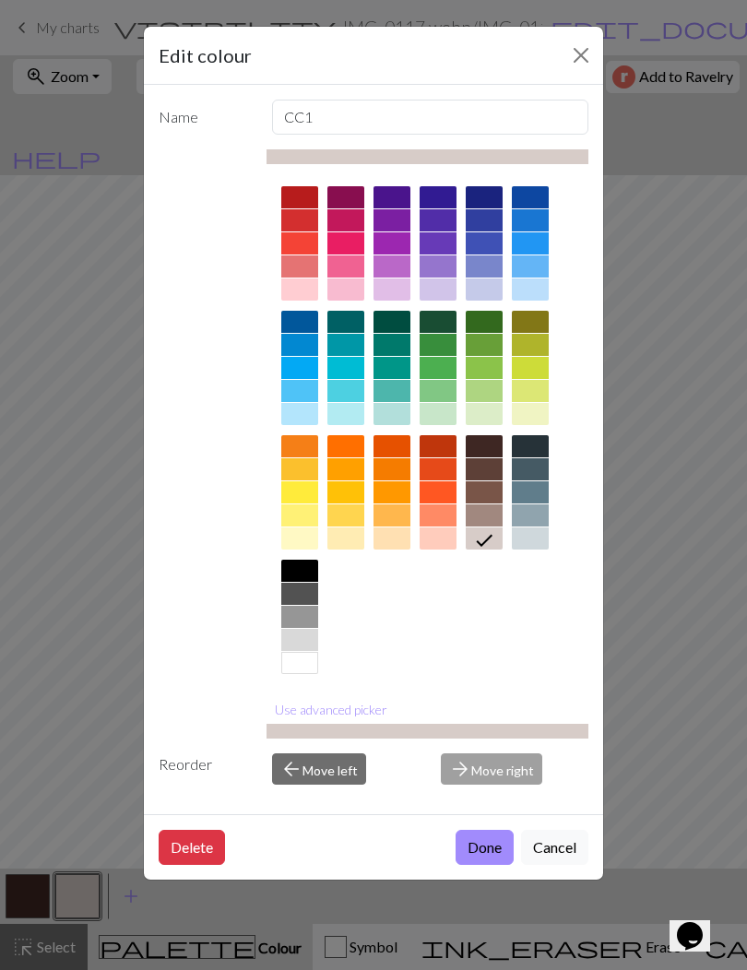
click at [295, 778] on span "arrow_back" at bounding box center [291, 769] width 22 height 26
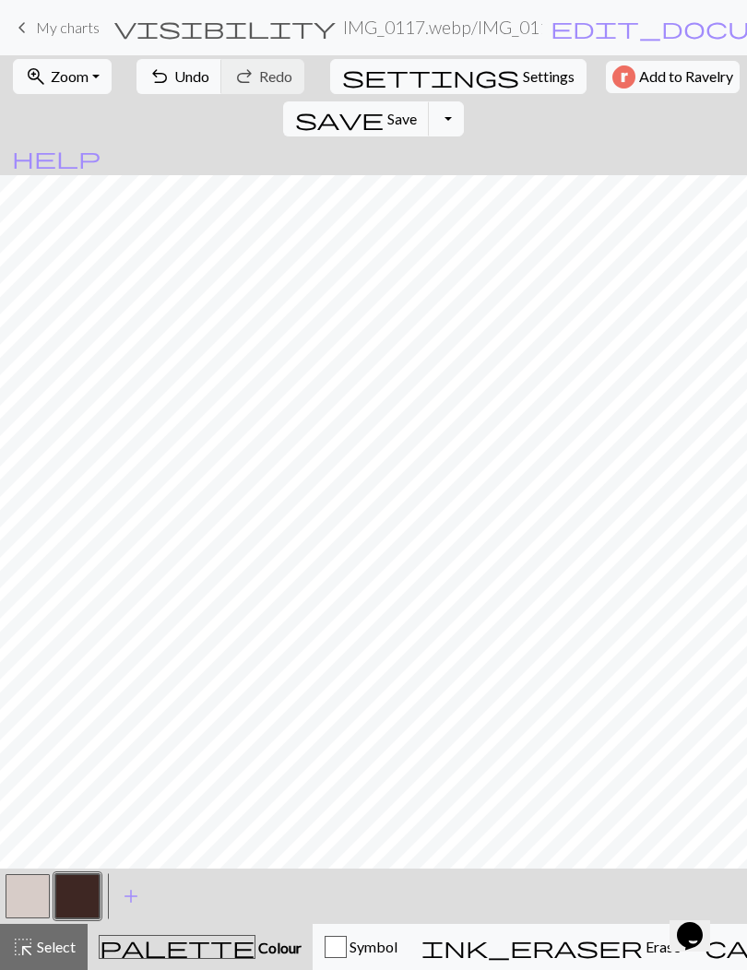
click at [75, 893] on button "button" at bounding box center [77, 896] width 44 height 44
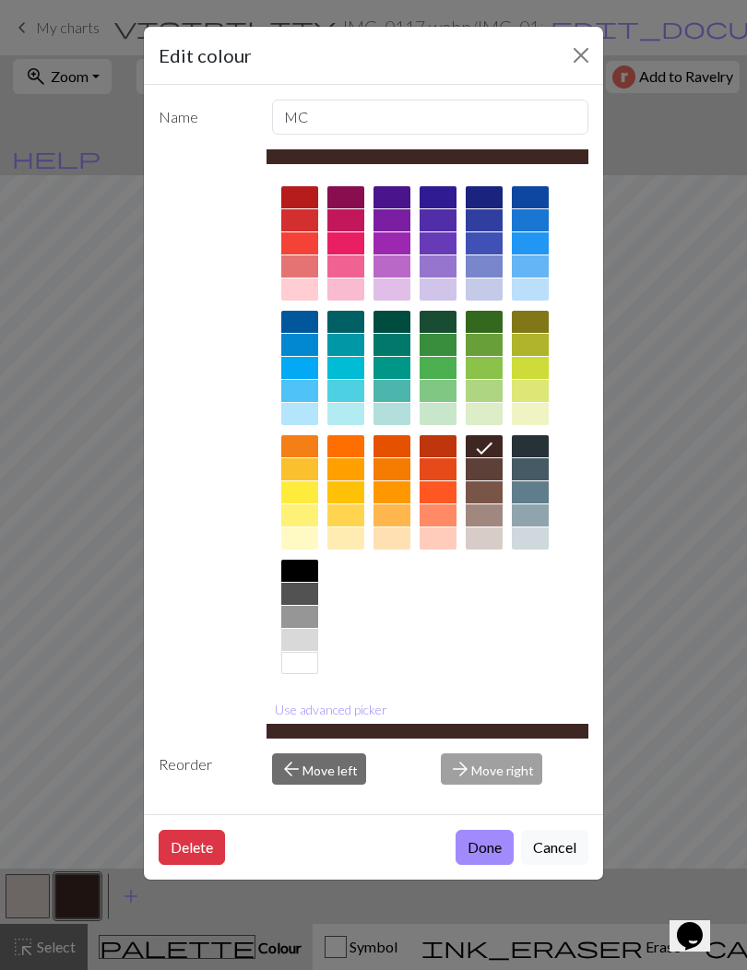
click at [473, 542] on div at bounding box center [484, 538] width 37 height 22
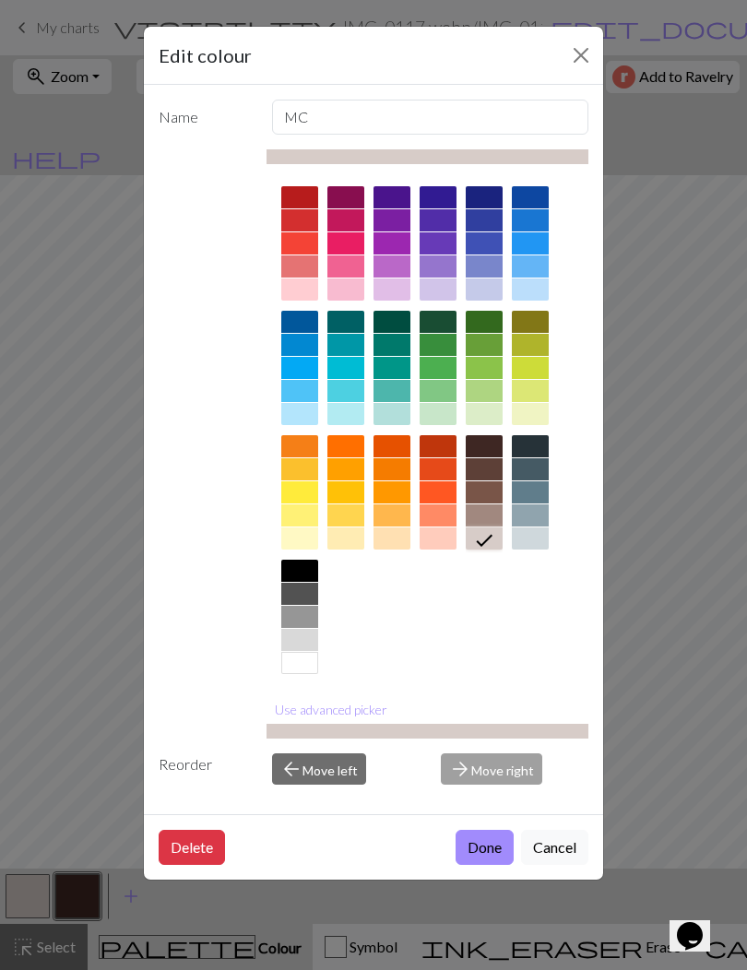
click at [485, 847] on button "Done" at bounding box center [484, 847] width 58 height 35
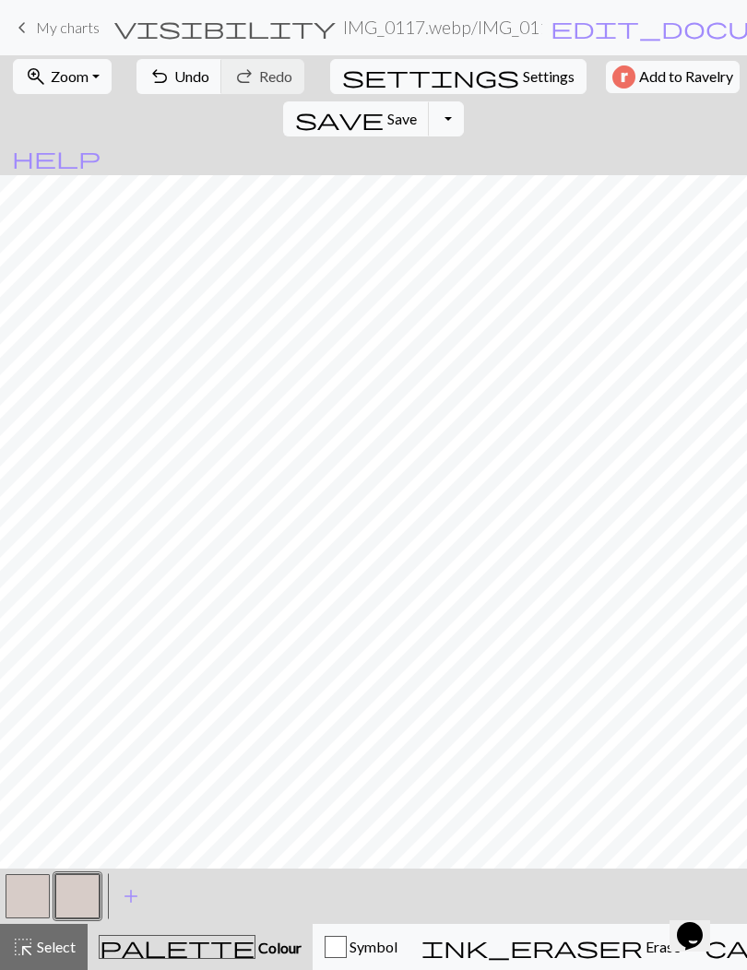
click at [31, 890] on button "button" at bounding box center [28, 896] width 44 height 44
click at [30, 897] on button "button" at bounding box center [28, 896] width 44 height 44
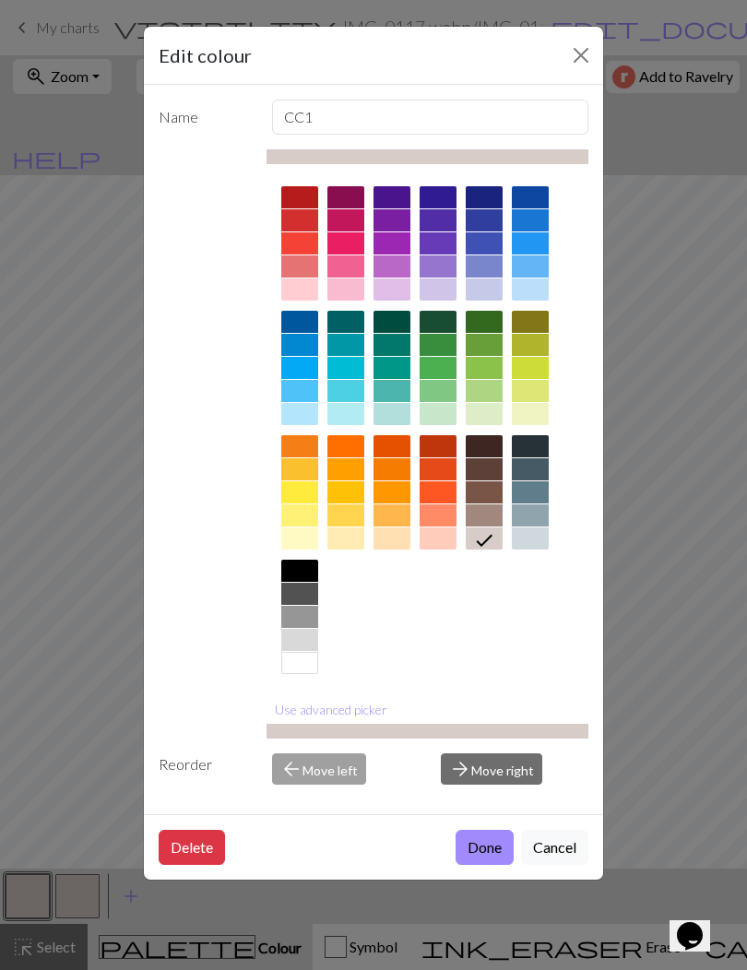
click at [474, 452] on div at bounding box center [484, 446] width 37 height 22
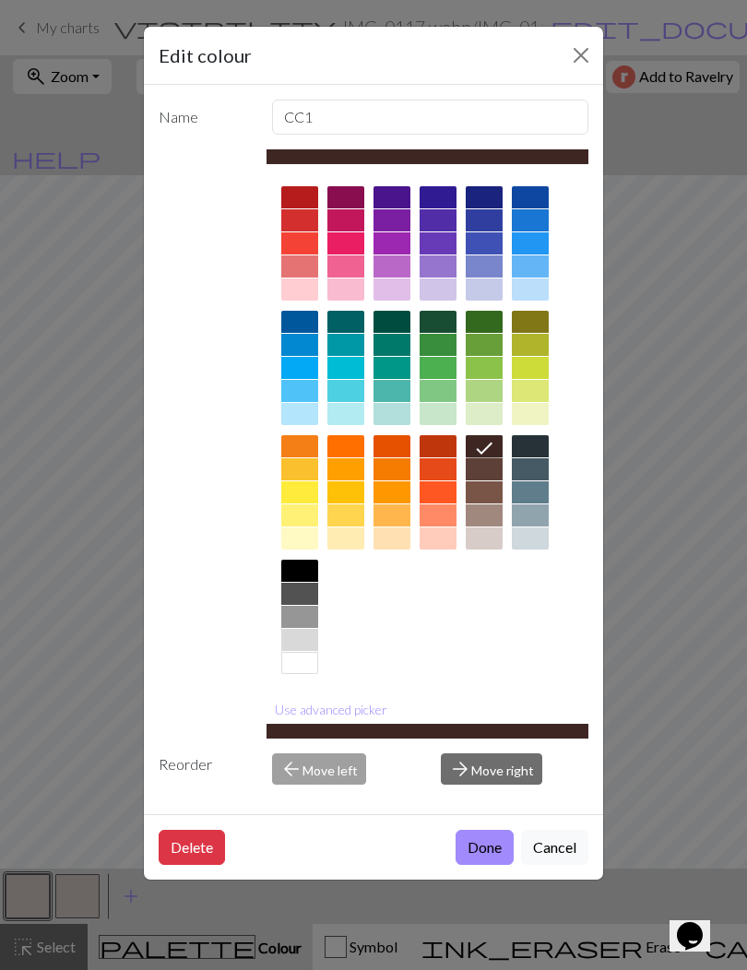
click at [478, 854] on button "Done" at bounding box center [484, 847] width 58 height 35
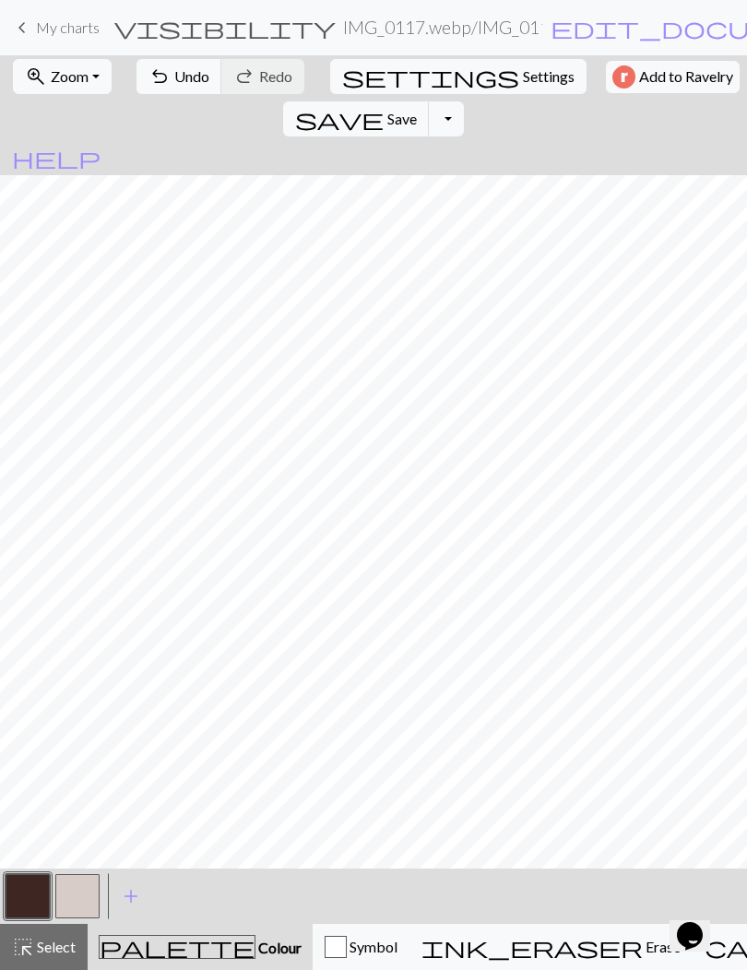
click at [72, 891] on button "button" at bounding box center [77, 896] width 44 height 44
click at [73, 890] on button "button" at bounding box center [77, 896] width 44 height 44
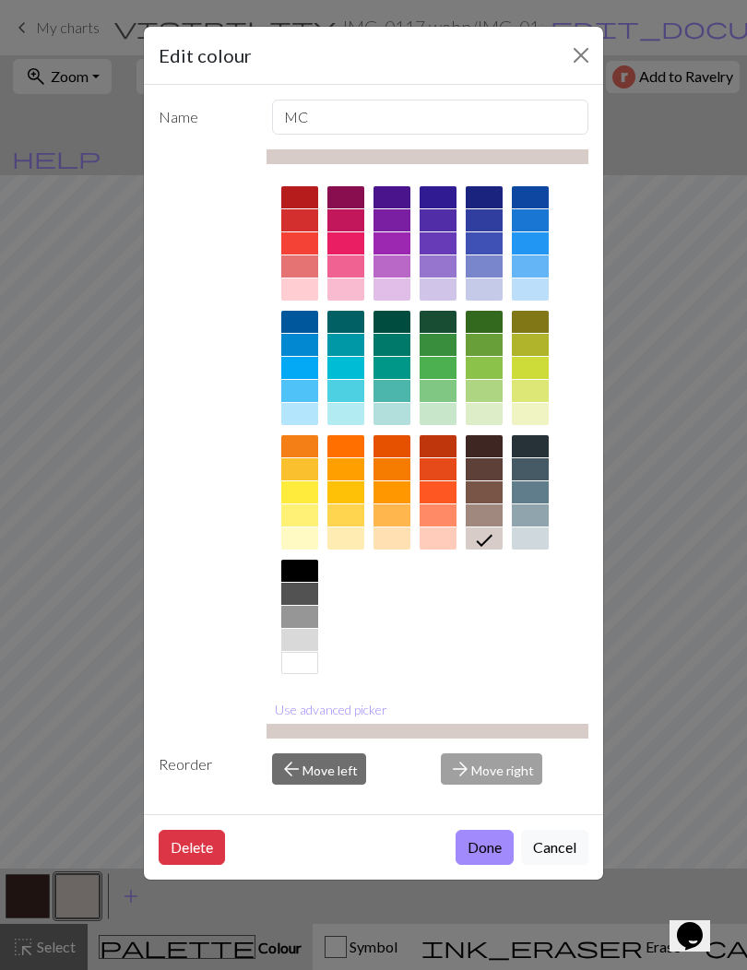
click at [480, 438] on div at bounding box center [484, 446] width 37 height 22
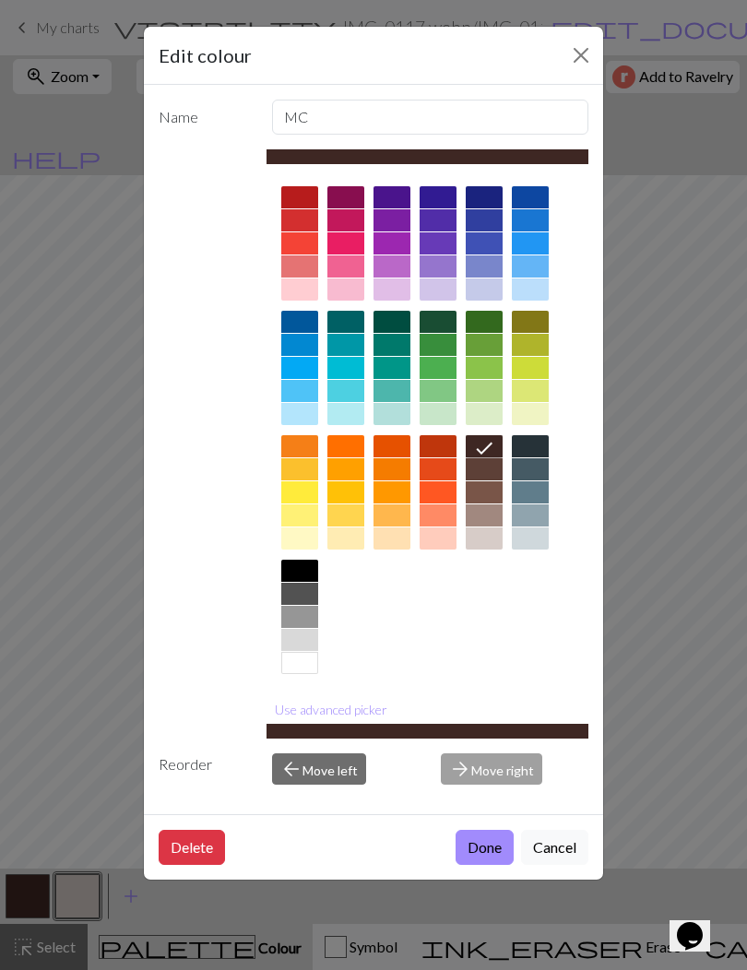
click at [473, 851] on button "Done" at bounding box center [484, 847] width 58 height 35
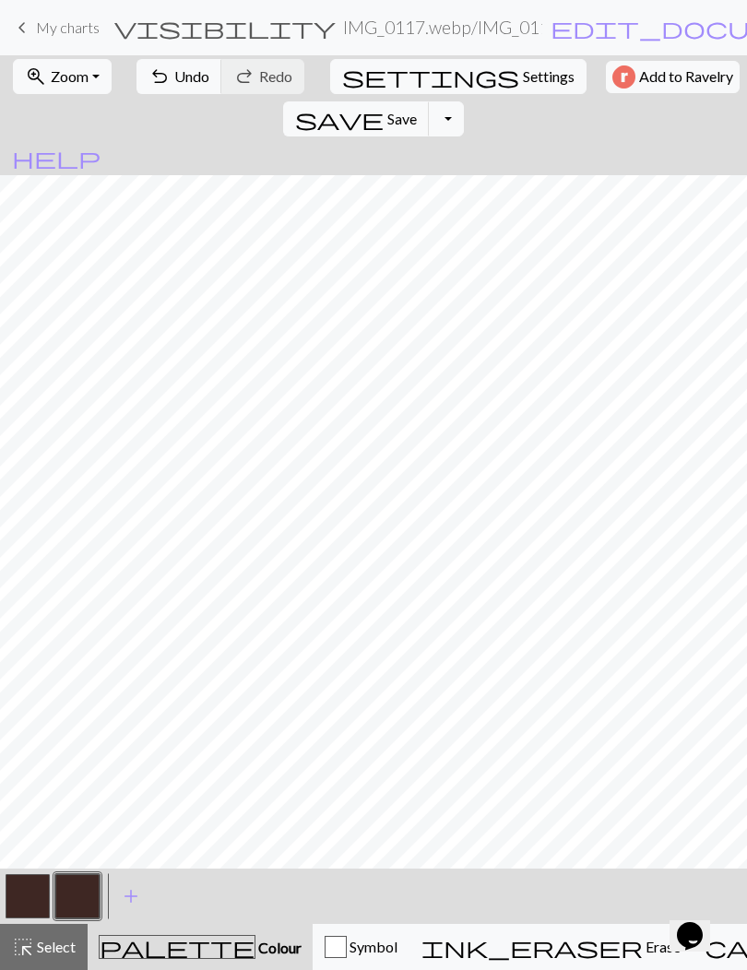
click at [40, 895] on button "button" at bounding box center [28, 896] width 44 height 44
click at [29, 891] on button "button" at bounding box center [28, 896] width 44 height 44
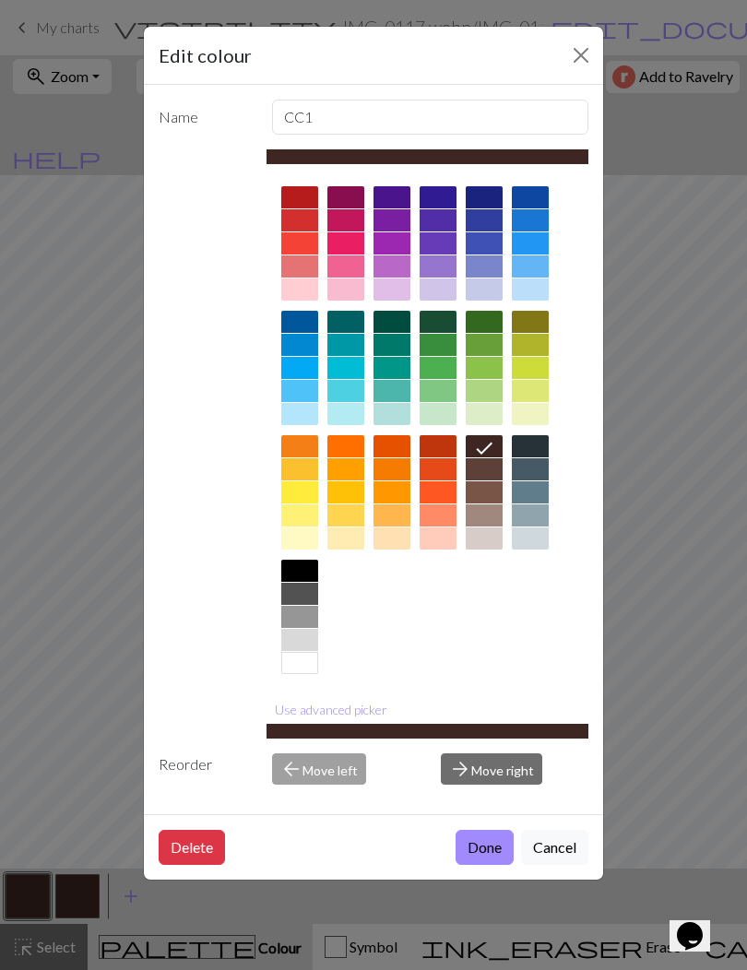
click at [483, 527] on div at bounding box center [484, 538] width 37 height 22
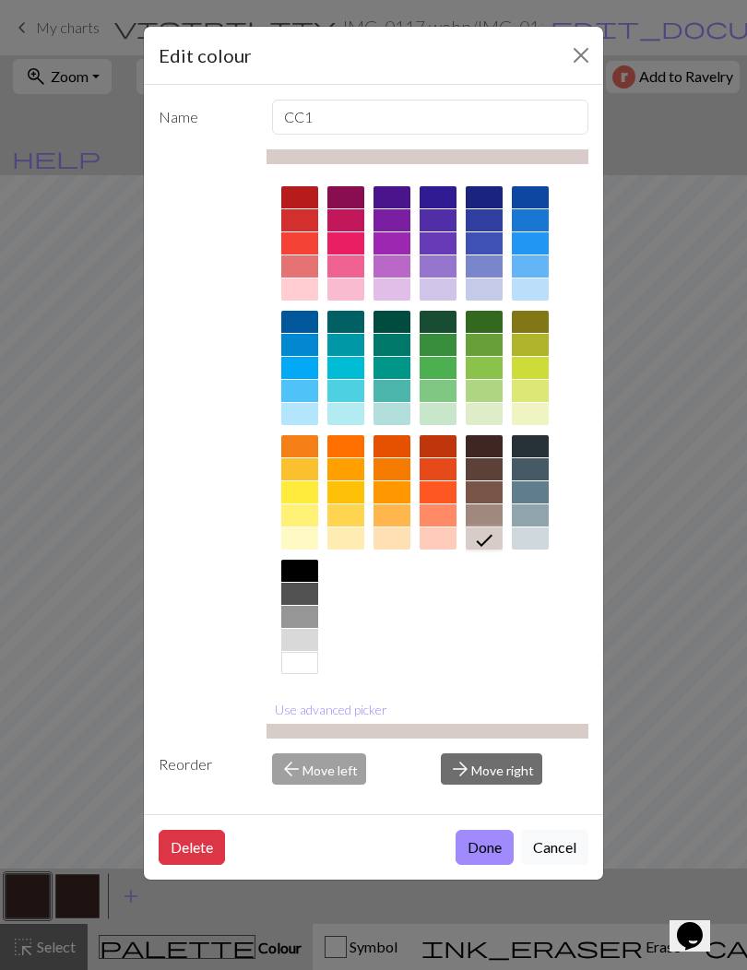
click at [466, 847] on button "Done" at bounding box center [484, 847] width 58 height 35
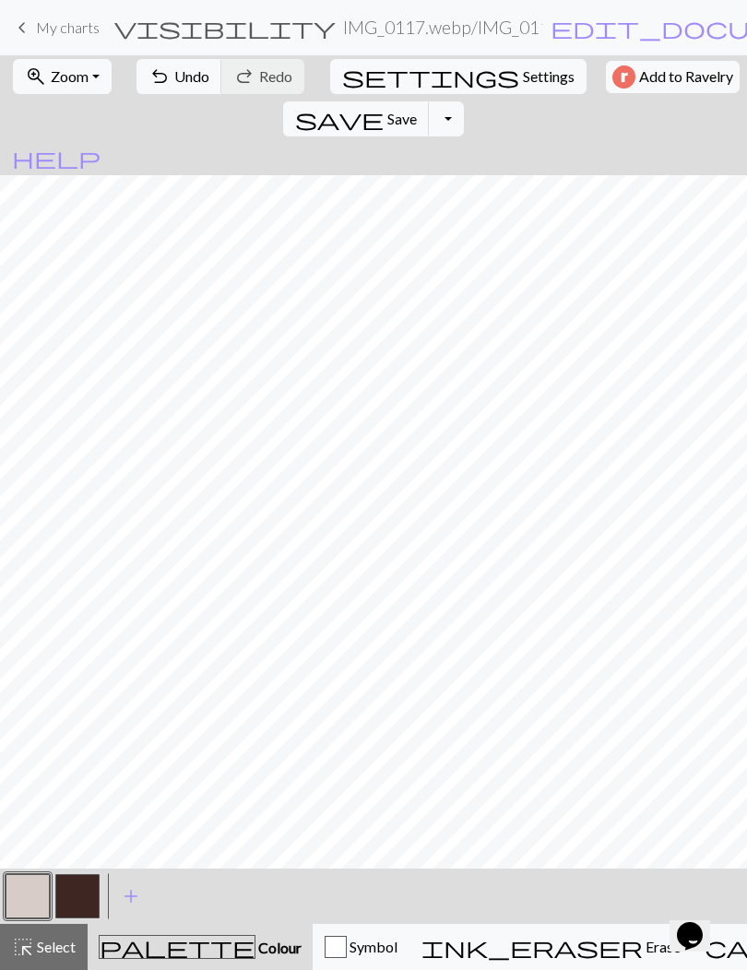
click at [82, 894] on button "button" at bounding box center [77, 896] width 44 height 44
click at [79, 890] on button "button" at bounding box center [77, 896] width 44 height 44
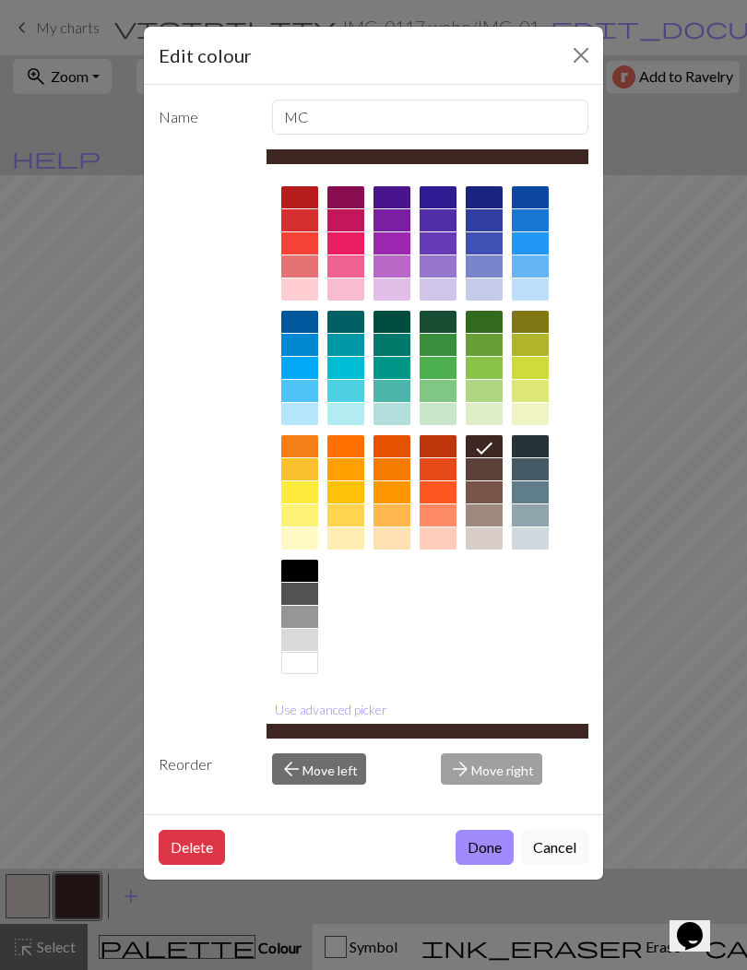
click at [477, 467] on div at bounding box center [484, 469] width 37 height 22
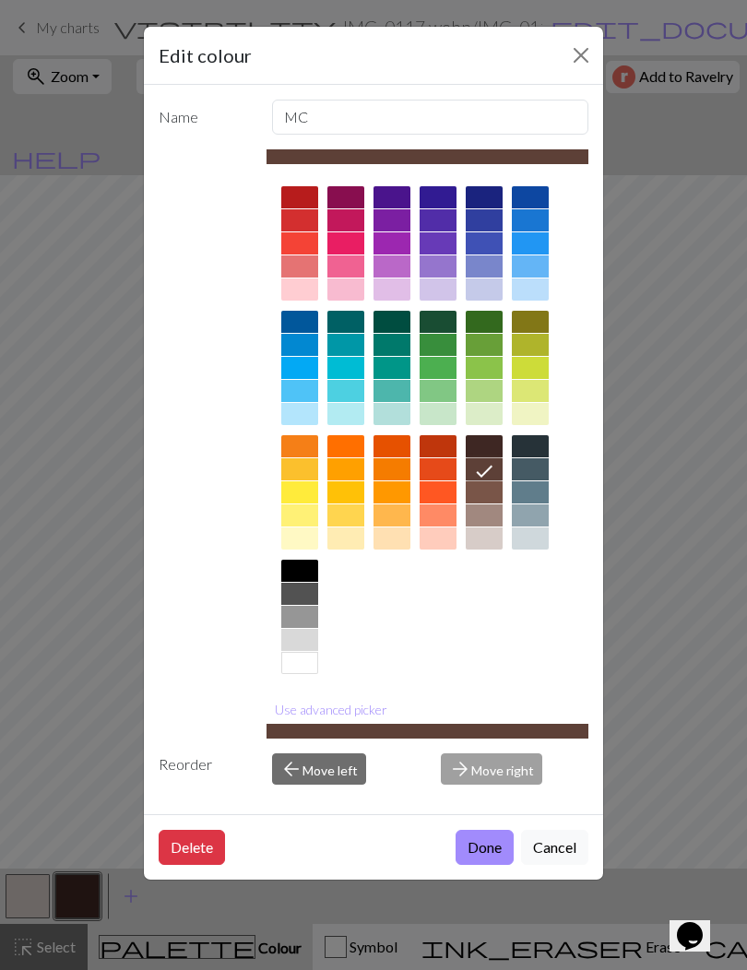
click at [477, 851] on button "Done" at bounding box center [484, 847] width 58 height 35
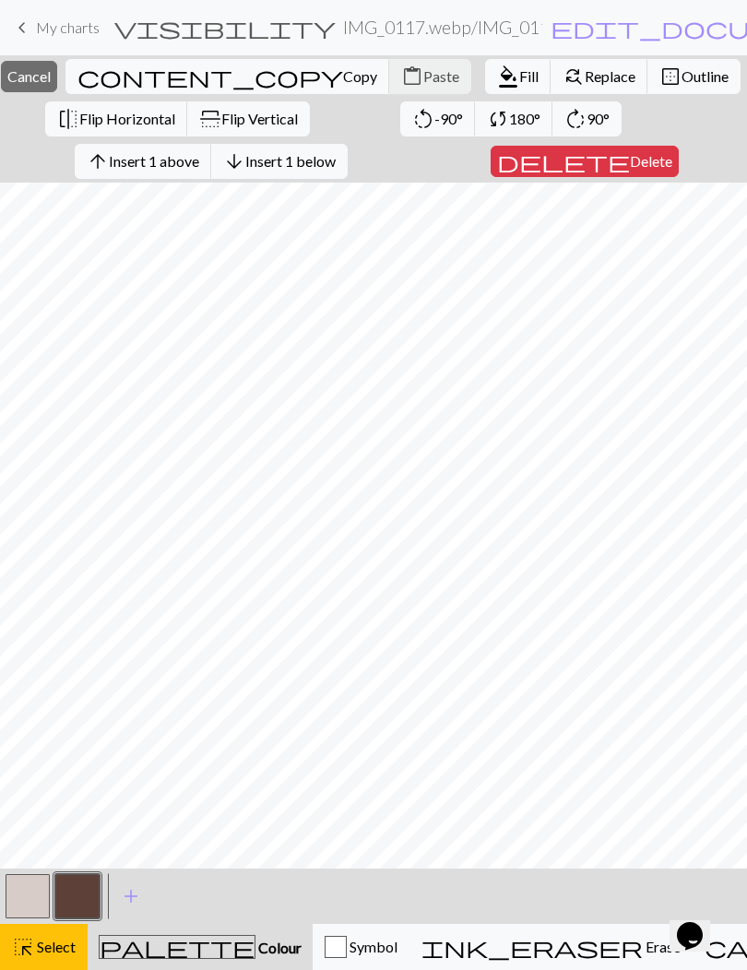
click at [169, 159] on span "Insert 1 above" at bounding box center [154, 161] width 90 height 18
click at [153, 159] on span "Insert 1 above" at bounding box center [154, 161] width 90 height 18
click at [167, 159] on span "Insert 1 above" at bounding box center [154, 161] width 90 height 18
click at [86, 902] on button "button" at bounding box center [77, 896] width 44 height 44
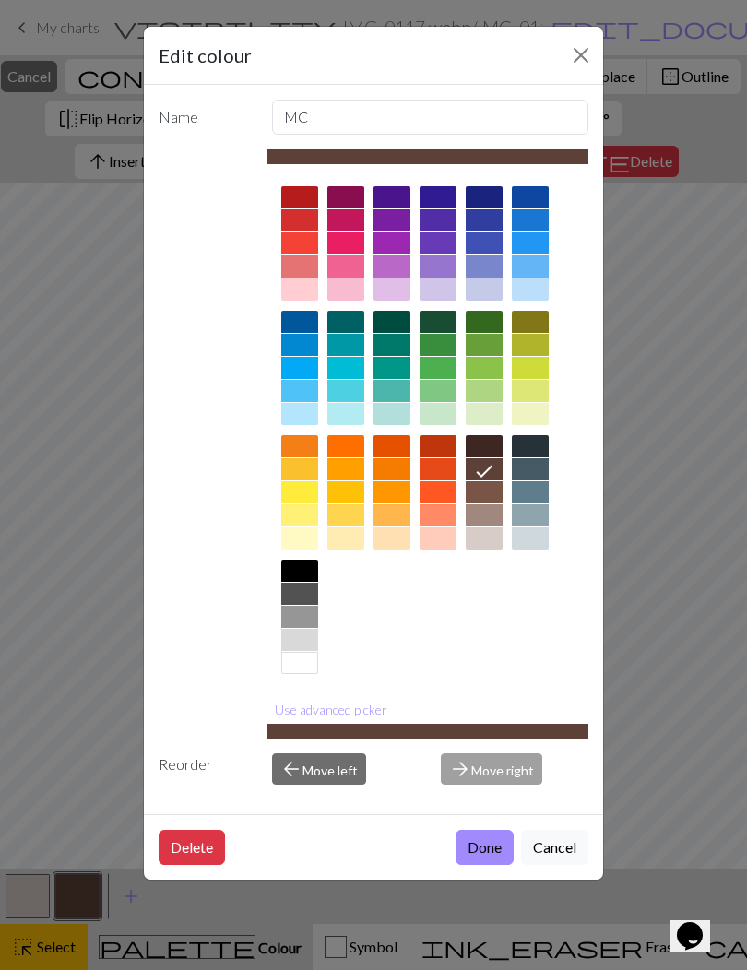
click at [479, 851] on button "Done" at bounding box center [484, 847] width 58 height 35
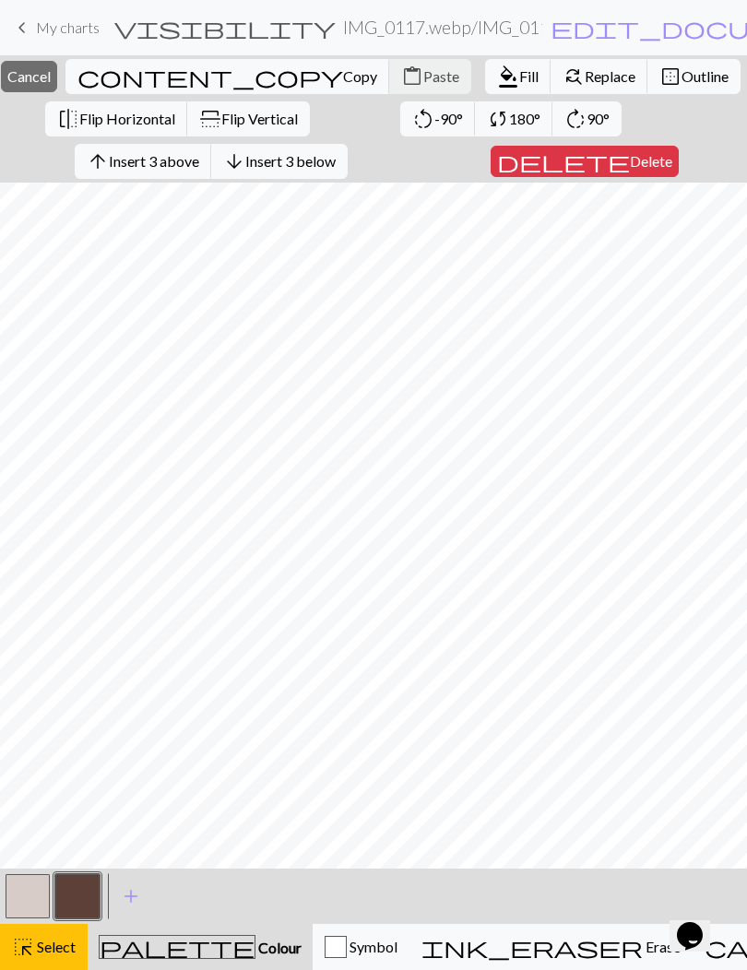
click at [497, 72] on span "format_color_fill" at bounding box center [508, 77] width 22 height 26
click at [141, 161] on span "Insert 4 above" at bounding box center [154, 161] width 90 height 18
click at [497, 68] on span "format_color_fill" at bounding box center [508, 77] width 22 height 26
click at [289, 163] on span "Insert 7 below" at bounding box center [290, 161] width 90 height 18
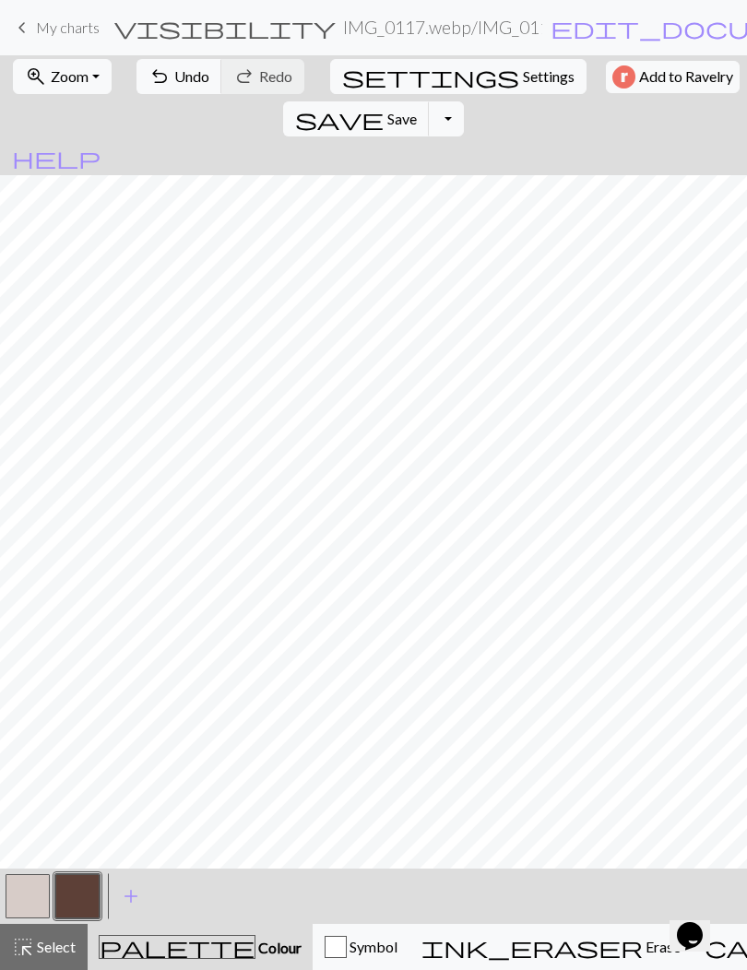
click at [174, 82] on span "Undo" at bounding box center [191, 76] width 35 height 18
click at [174, 79] on span "Undo" at bounding box center [191, 76] width 35 height 18
click at [242, 83] on span "redo" at bounding box center [244, 77] width 22 height 26
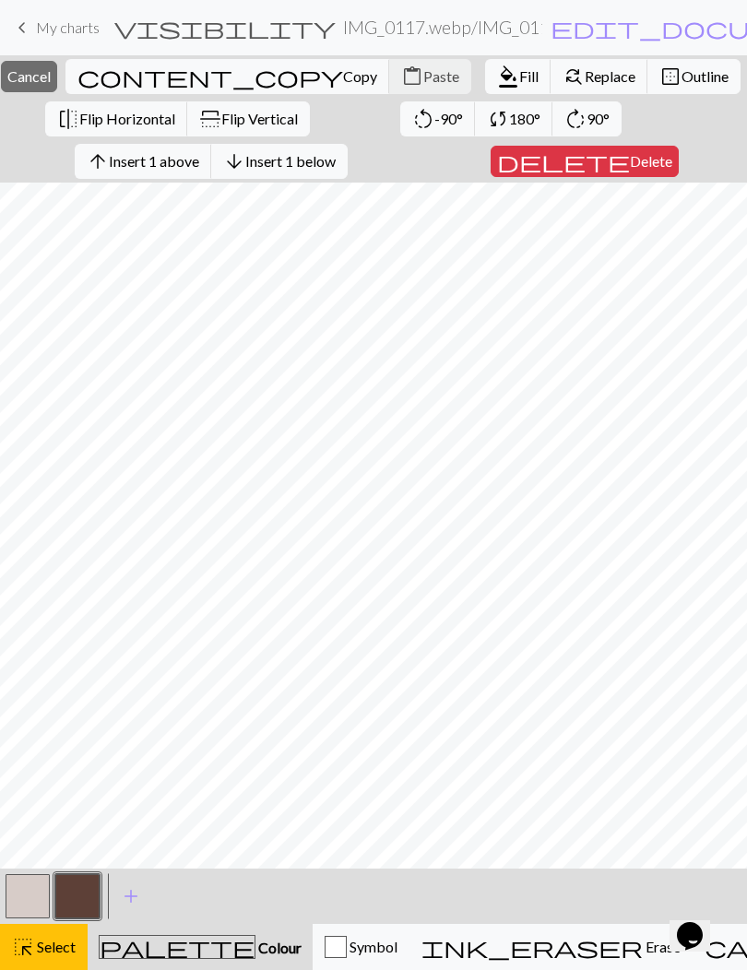
click at [285, 160] on span "Insert 1 below" at bounding box center [290, 161] width 90 height 18
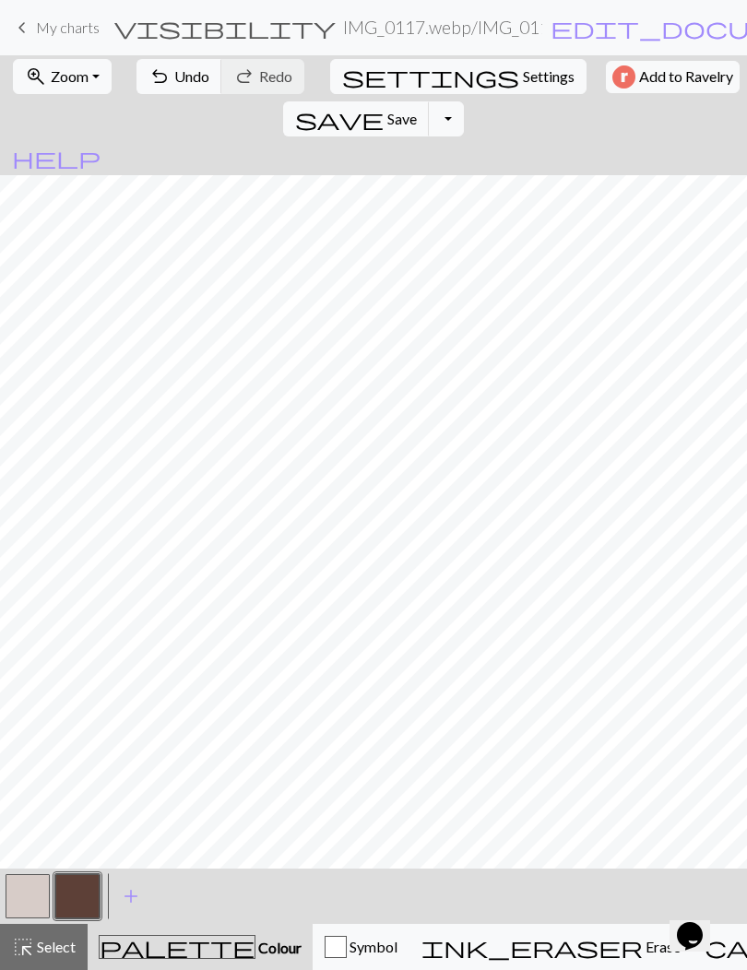
click at [158, 77] on span "undo" at bounding box center [159, 77] width 22 height 26
click at [159, 81] on span "undo" at bounding box center [159, 77] width 22 height 26
click at [153, 78] on span "undo" at bounding box center [159, 77] width 22 height 26
click at [149, 81] on span "undo" at bounding box center [159, 77] width 22 height 26
click at [160, 76] on span "undo" at bounding box center [159, 77] width 22 height 26
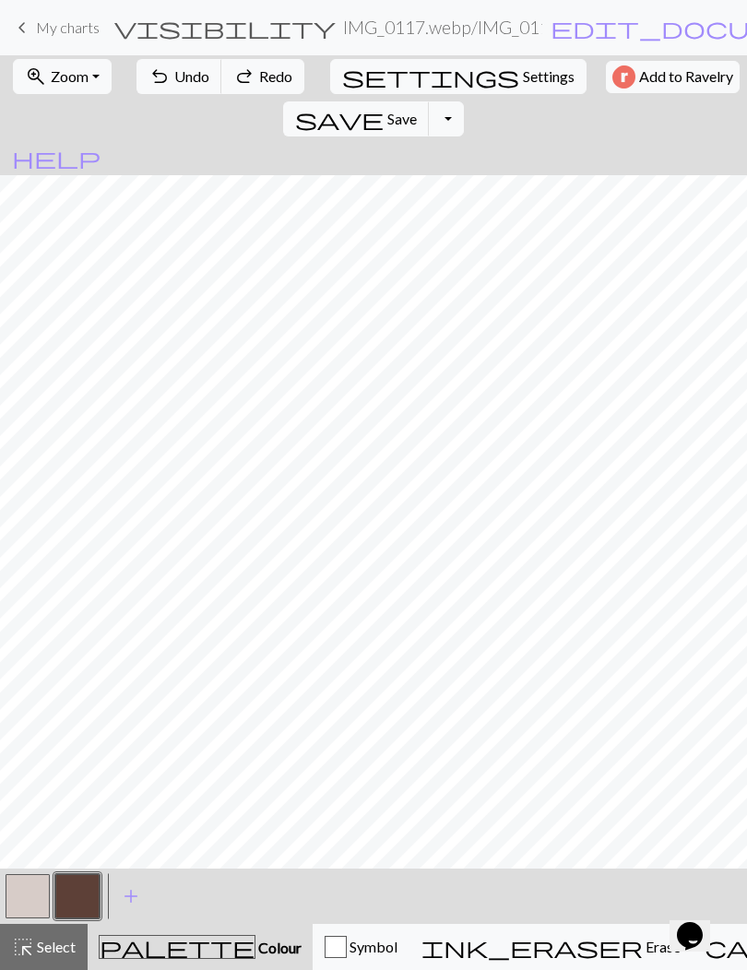
click at [247, 78] on button "redo Redo Redo" at bounding box center [262, 76] width 83 height 35
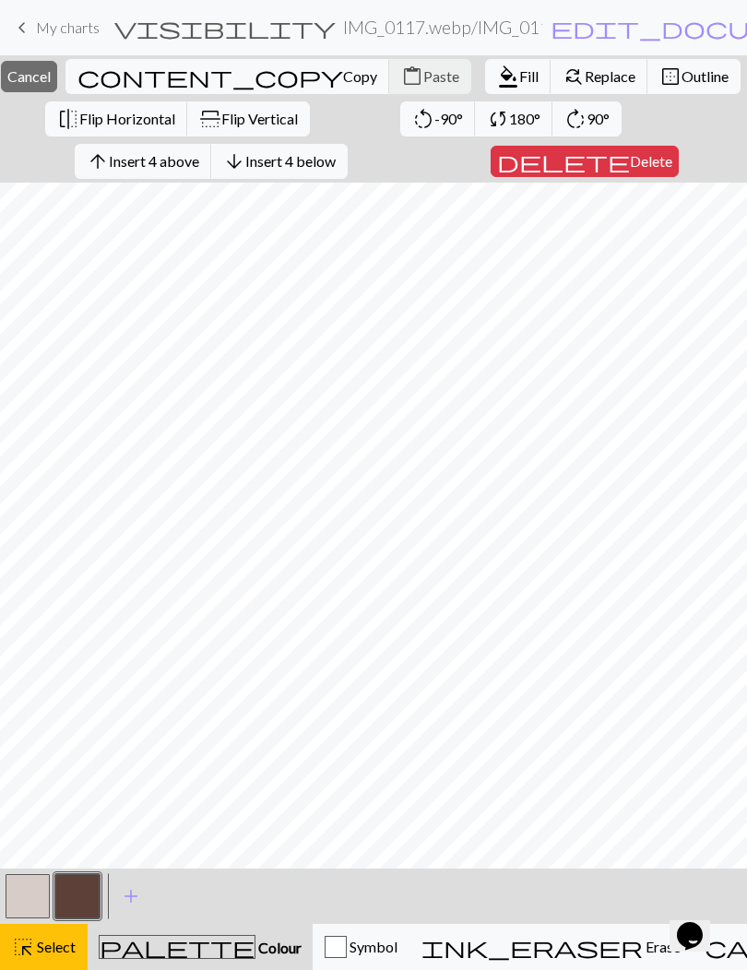
click at [279, 165] on span "Insert 4 below" at bounding box center [290, 161] width 90 height 18
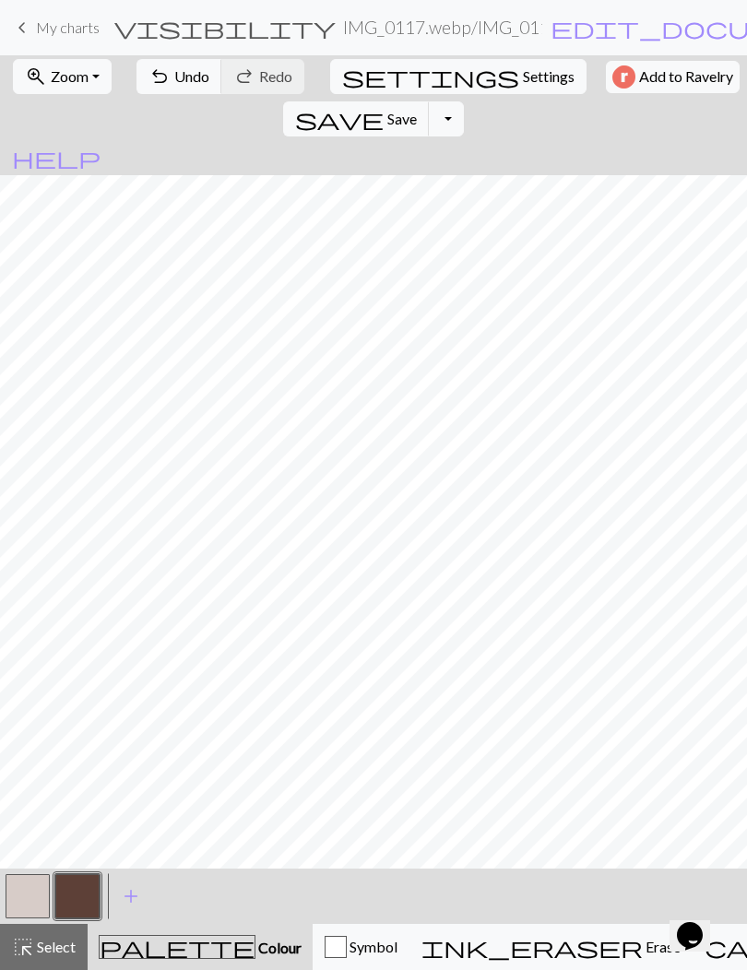
click at [160, 81] on span "undo" at bounding box center [159, 77] width 22 height 26
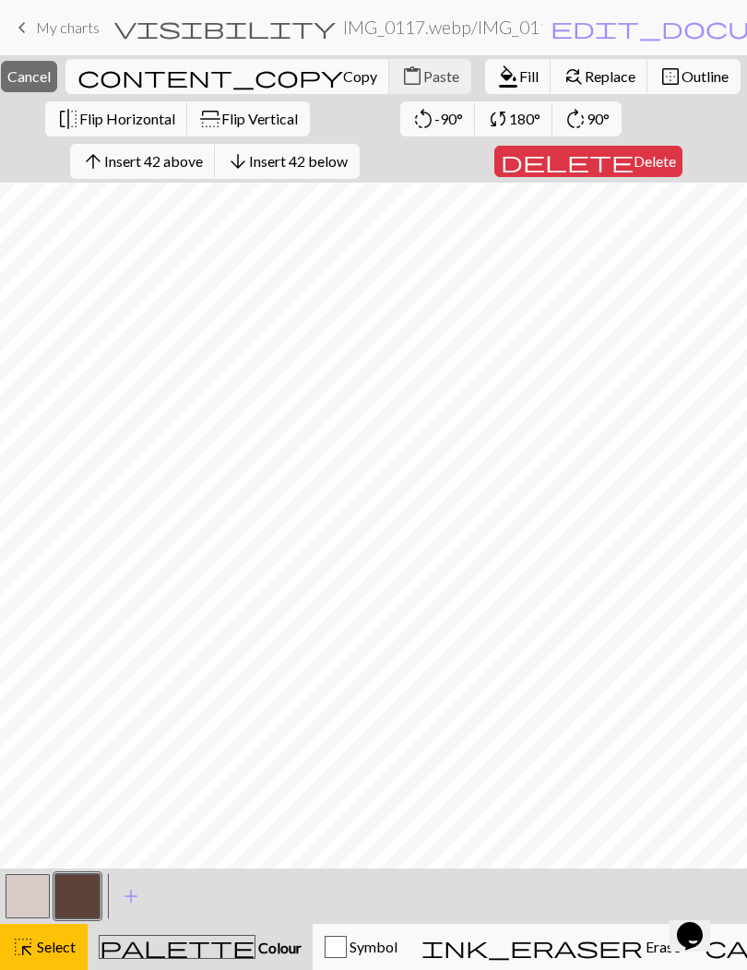
click at [51, 74] on span "Cancel" at bounding box center [28, 76] width 43 height 18
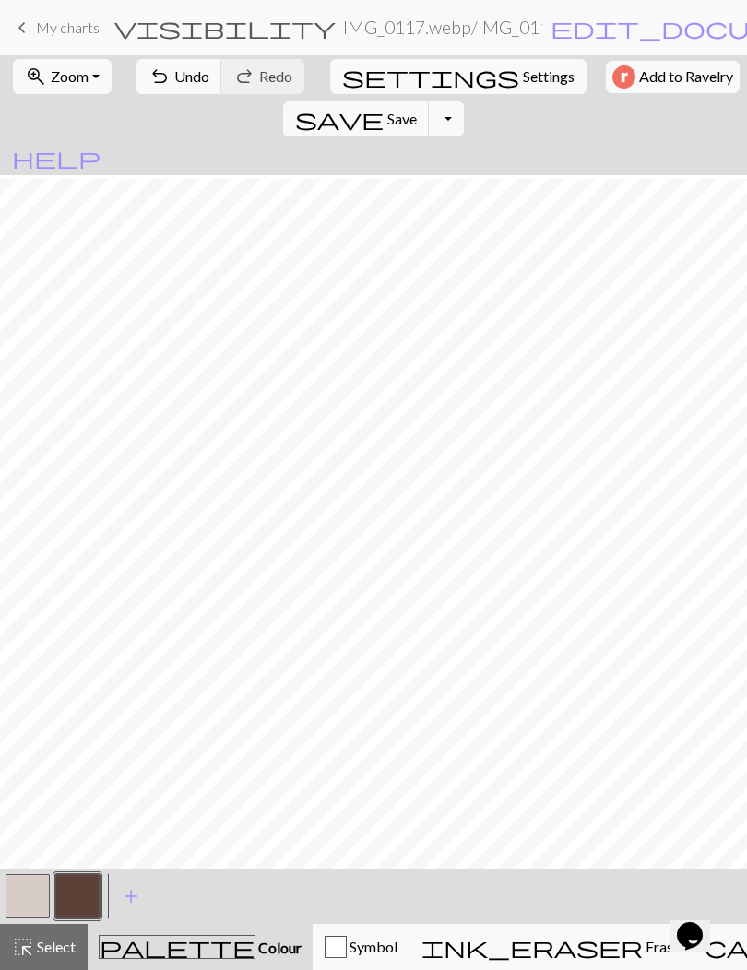
scroll to position [4, 0]
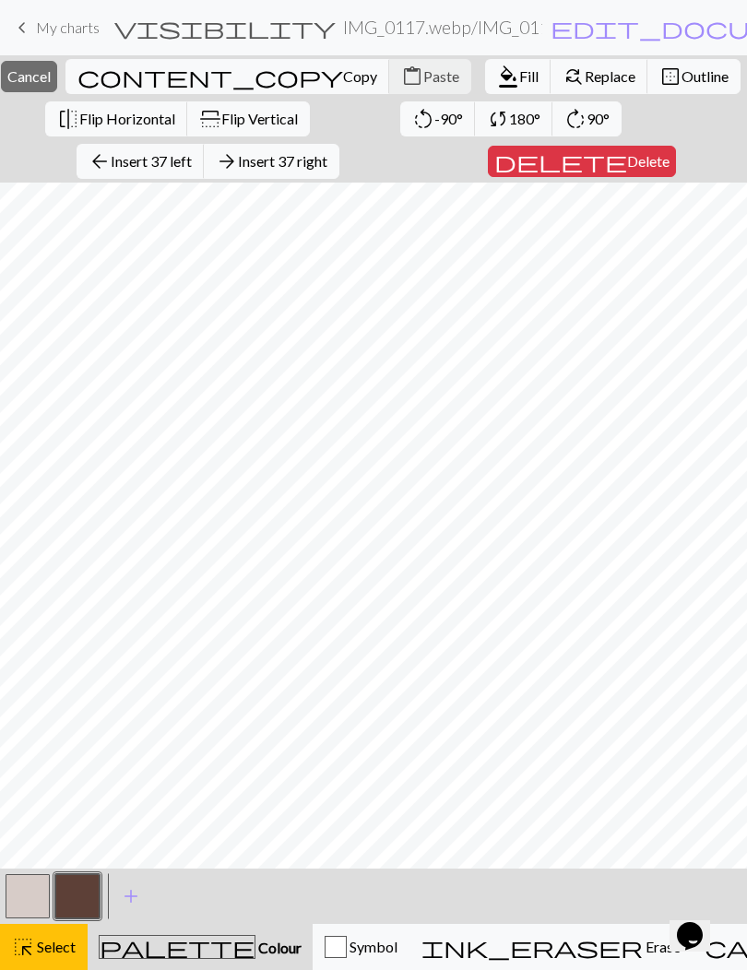
click at [51, 70] on span "Cancel" at bounding box center [28, 76] width 43 height 18
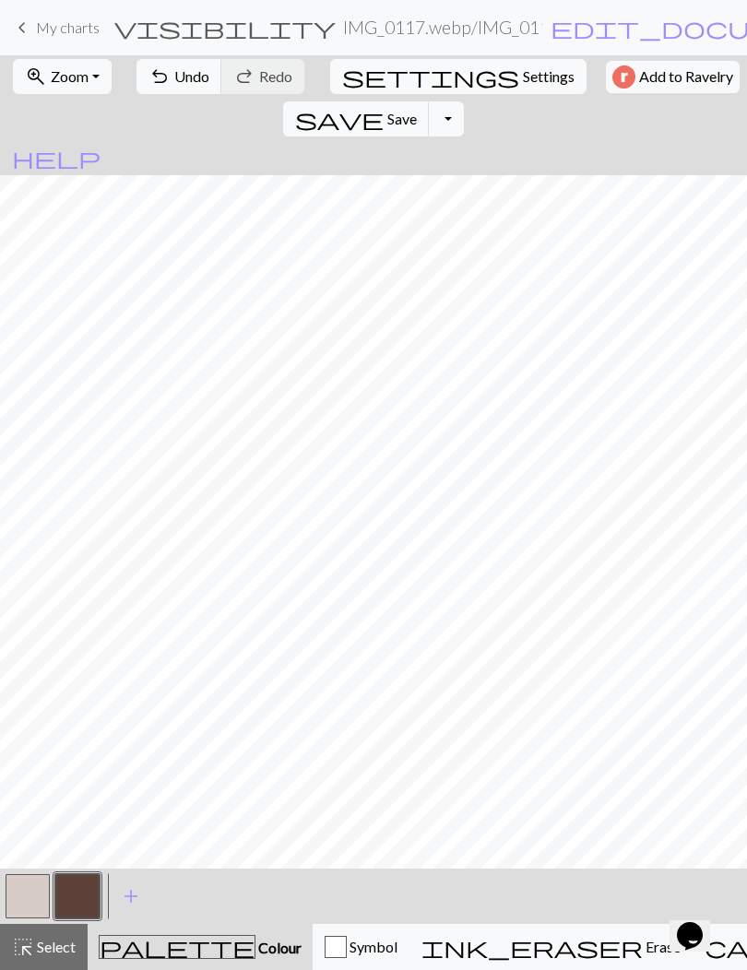
click at [59, 79] on span "Zoom" at bounding box center [70, 76] width 38 height 18
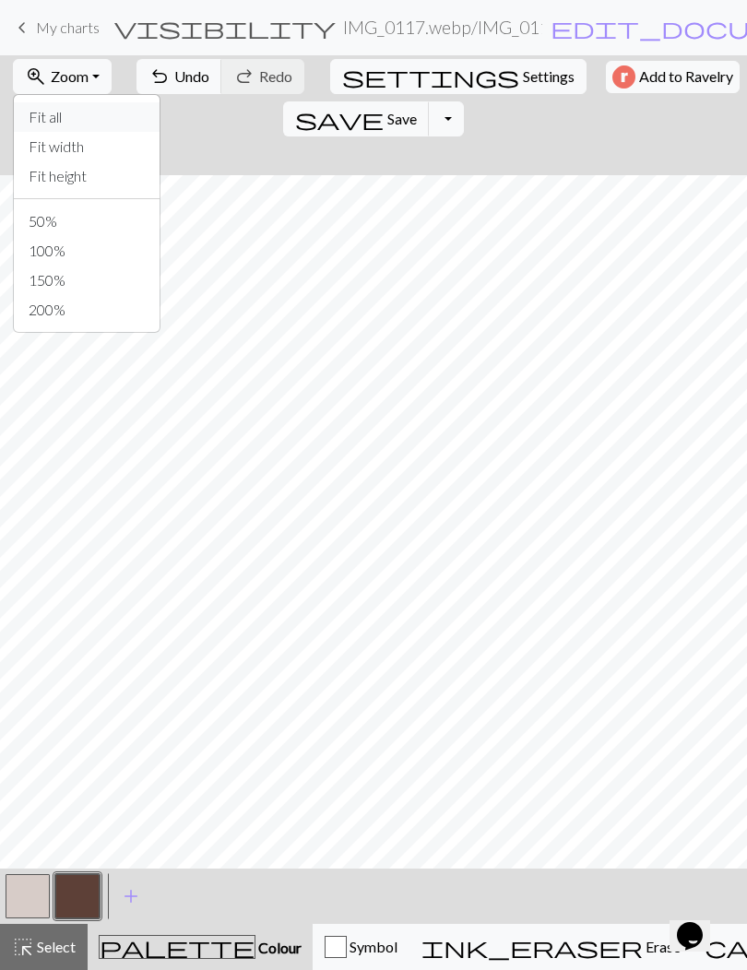
click at [35, 118] on button "Fit all" at bounding box center [87, 116] width 146 height 29
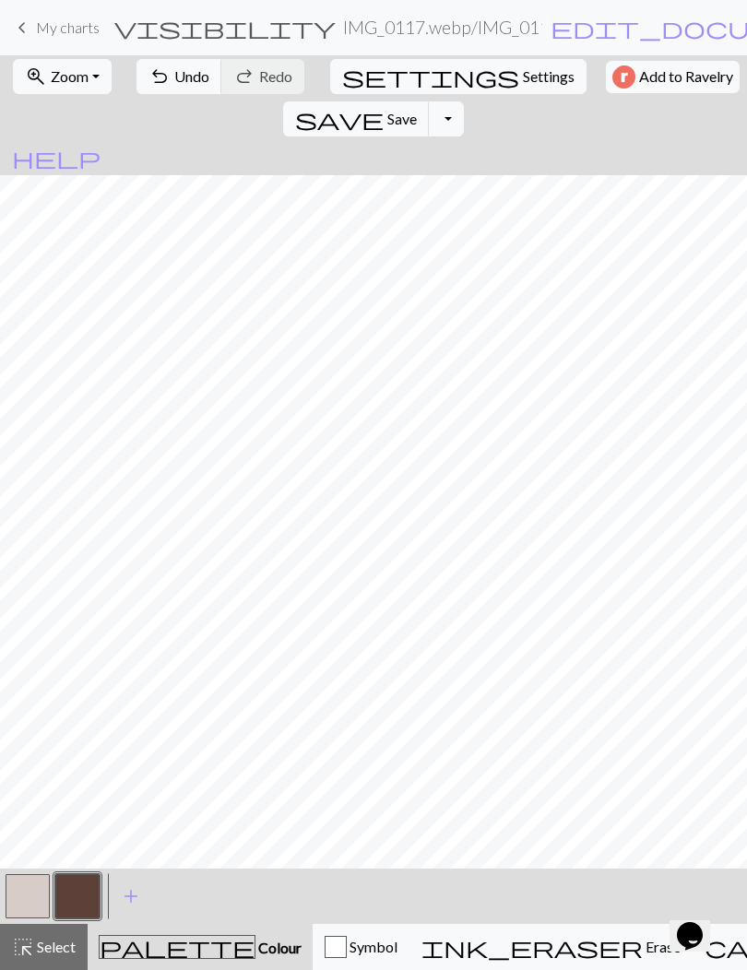
click at [35, 81] on span "zoom_in" at bounding box center [36, 77] width 22 height 26
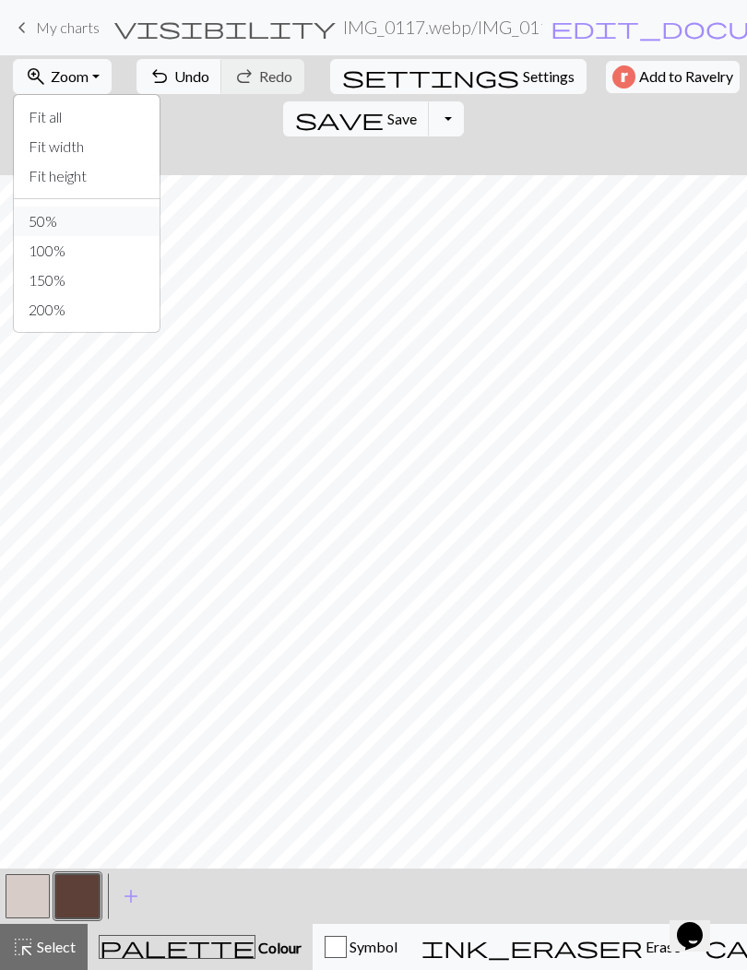
click at [30, 220] on button "50%" at bounding box center [87, 220] width 146 height 29
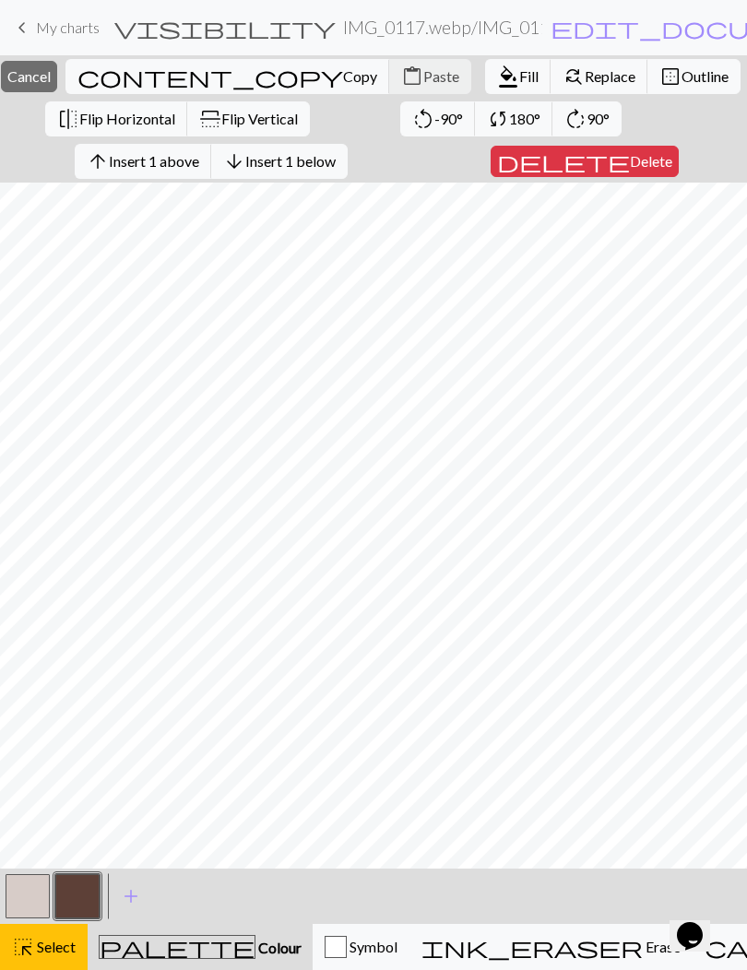
click at [277, 163] on span "Insert 1 below" at bounding box center [290, 161] width 90 height 18
click at [283, 167] on span "Insert 1 below" at bounding box center [290, 161] width 90 height 18
click at [287, 162] on span "Insert 1 below" at bounding box center [290, 161] width 90 height 18
click at [143, 165] on span "Insert 3 above" at bounding box center [154, 161] width 90 height 18
click at [287, 162] on span "Insert 6 below" at bounding box center [290, 161] width 90 height 18
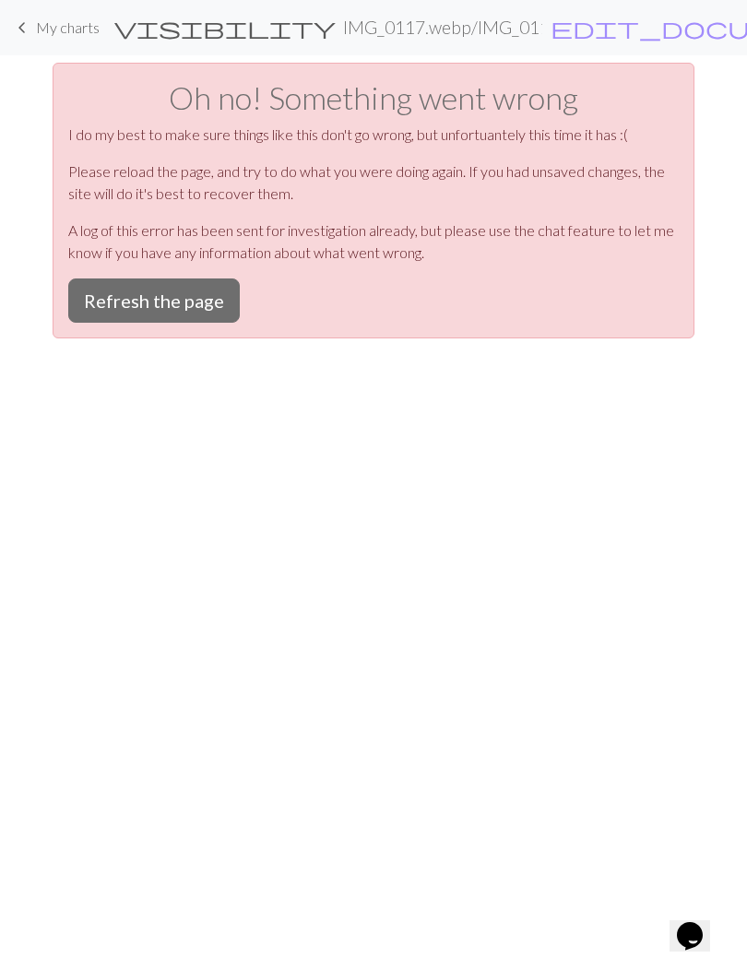
click at [111, 301] on button "Refresh the page" at bounding box center [153, 300] width 171 height 44
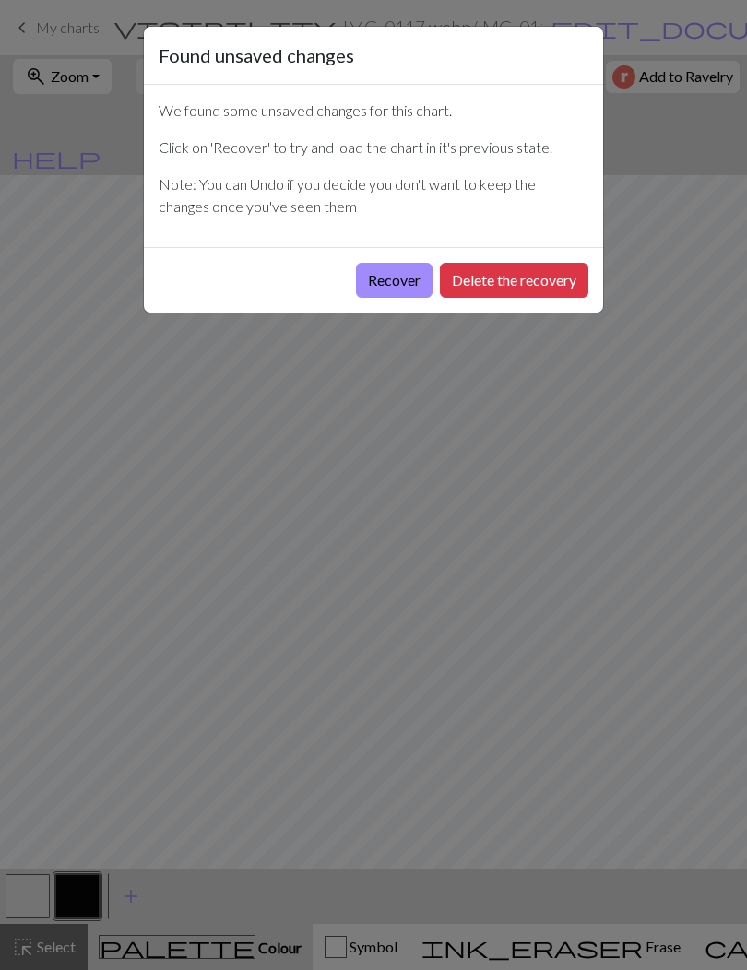
click at [390, 290] on button "Recover" at bounding box center [394, 280] width 77 height 35
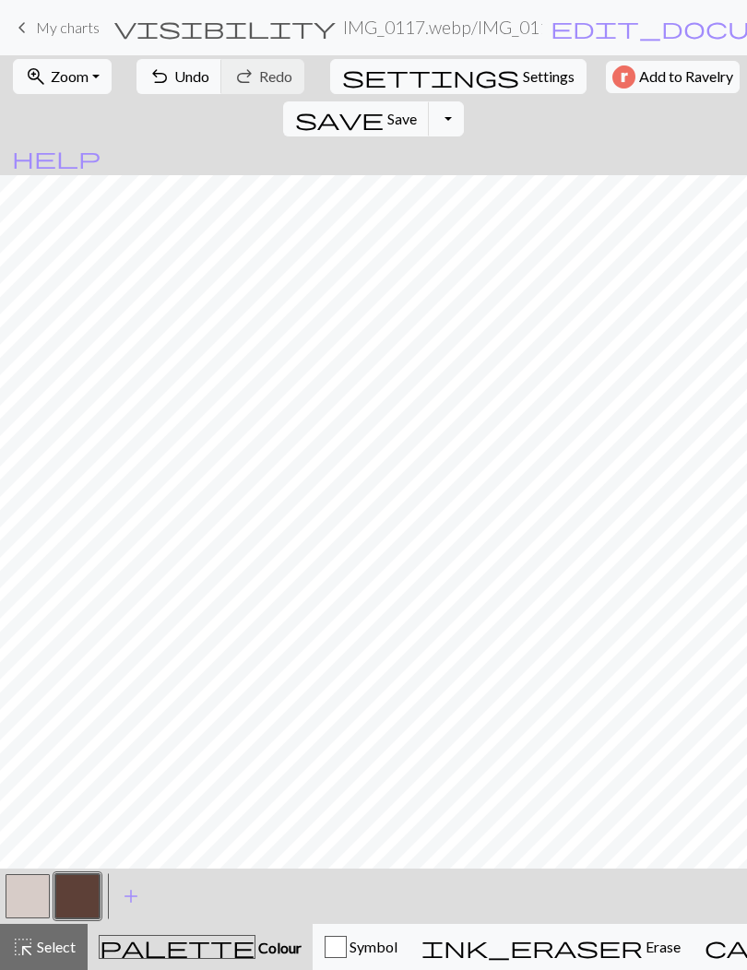
click at [65, 76] on span "Zoom" at bounding box center [70, 76] width 38 height 18
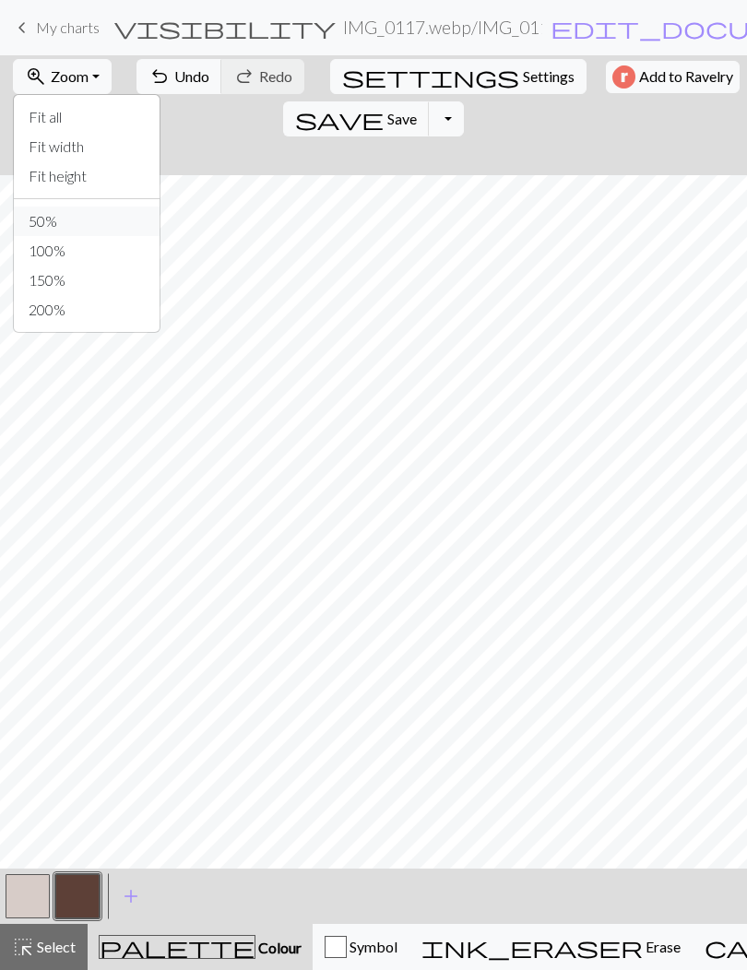
click at [34, 218] on button "50%" at bounding box center [87, 220] width 146 height 29
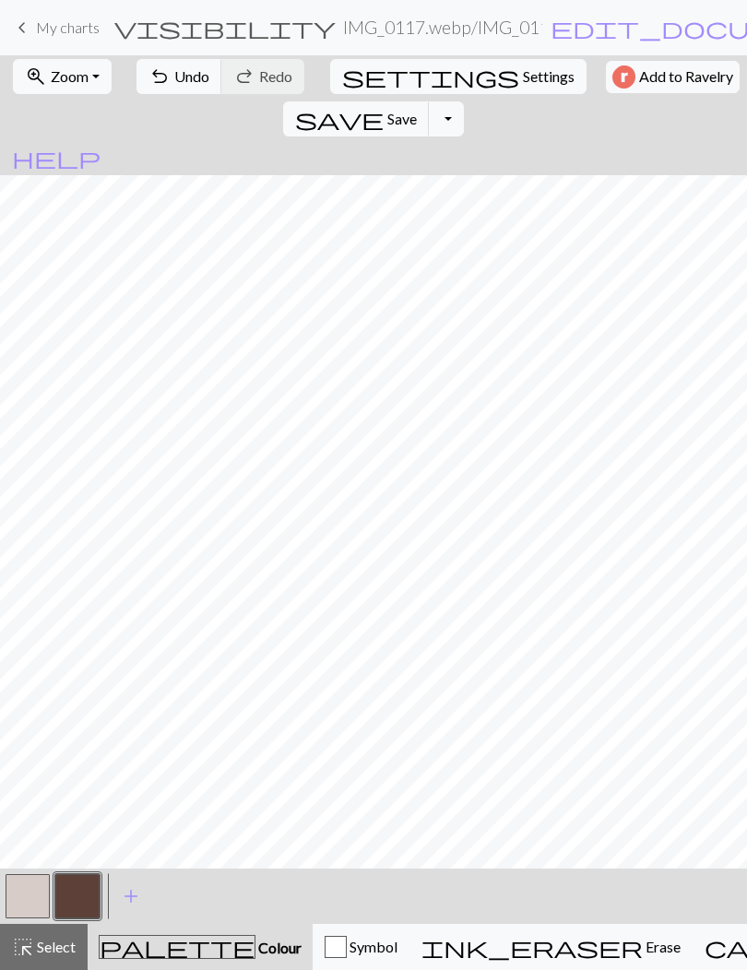
click at [48, 942] on span "Select" at bounding box center [54, 946] width 41 height 18
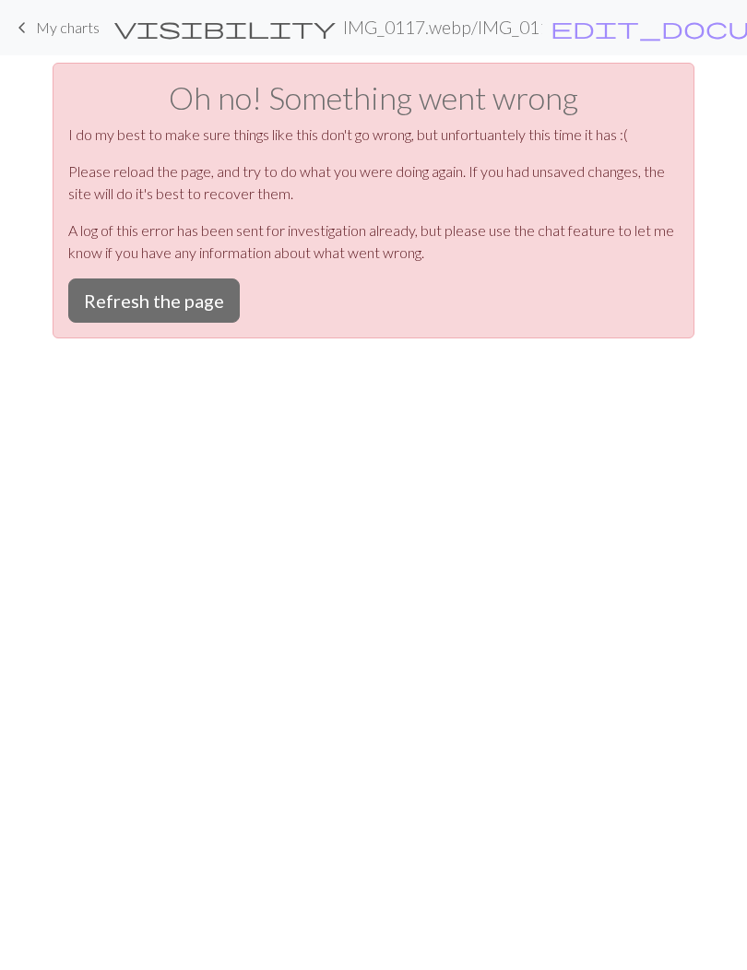
click at [125, 294] on button "Refresh the page" at bounding box center [153, 300] width 171 height 44
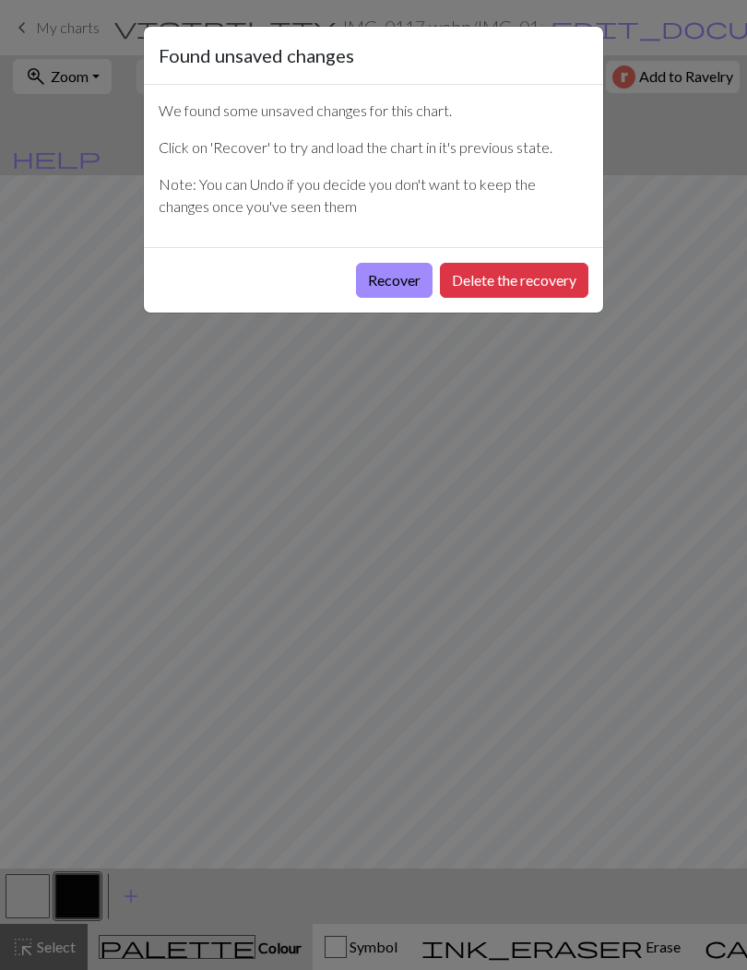
click at [389, 283] on button "Recover" at bounding box center [394, 280] width 77 height 35
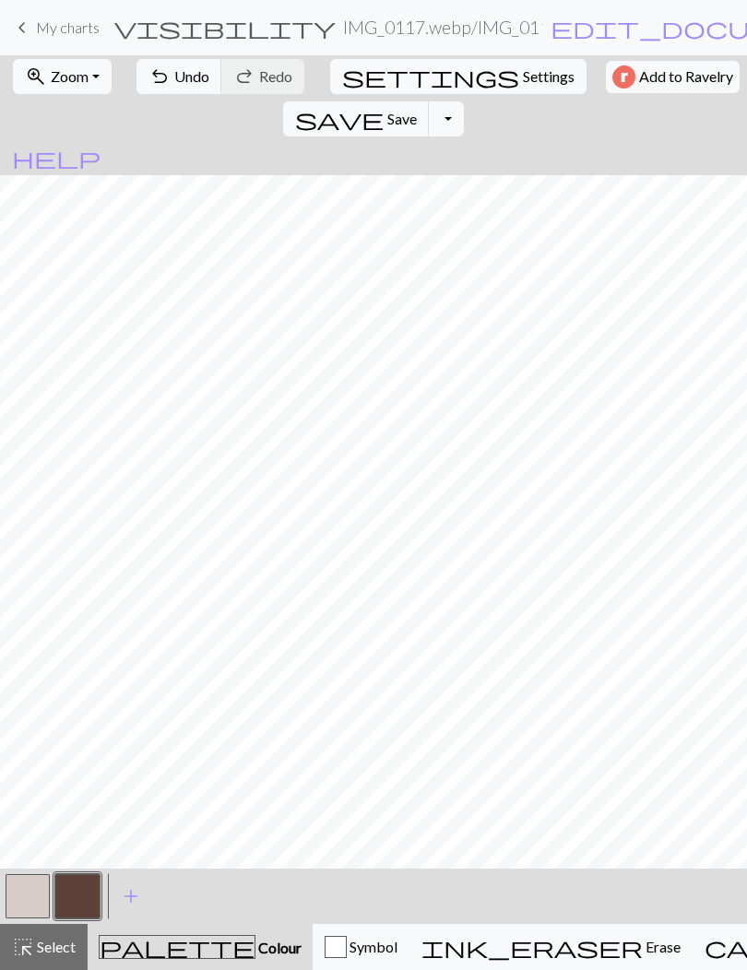
scroll to position [0, 2]
click at [415, 110] on span "Save" at bounding box center [399, 119] width 29 height 18
click at [80, 910] on button "button" at bounding box center [75, 896] width 44 height 44
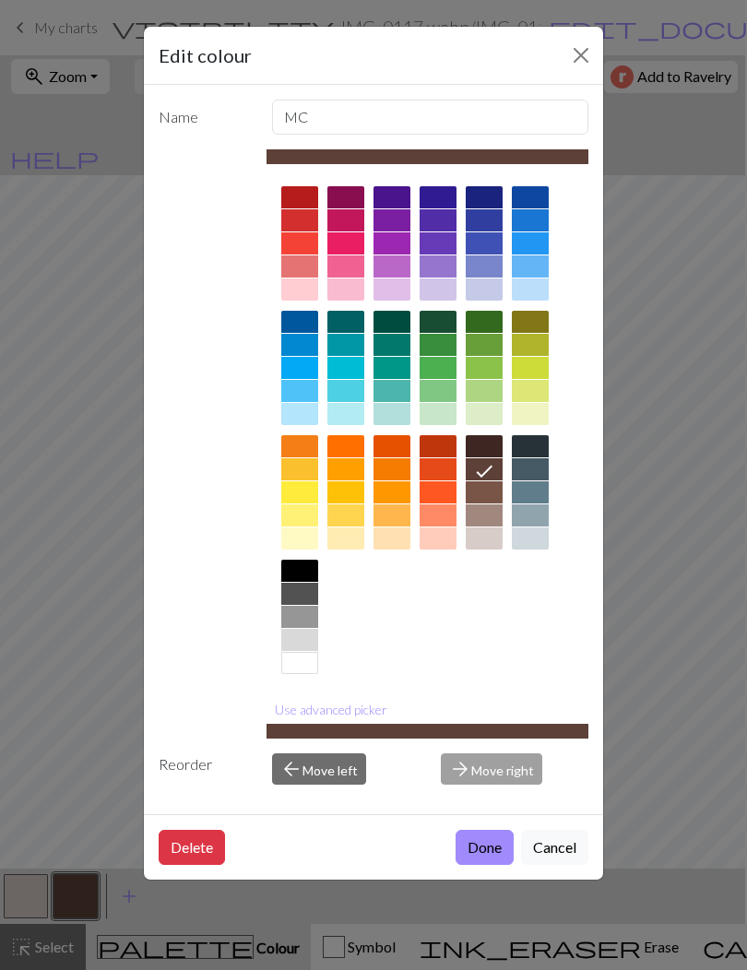
click at [481, 854] on button "Done" at bounding box center [484, 847] width 58 height 35
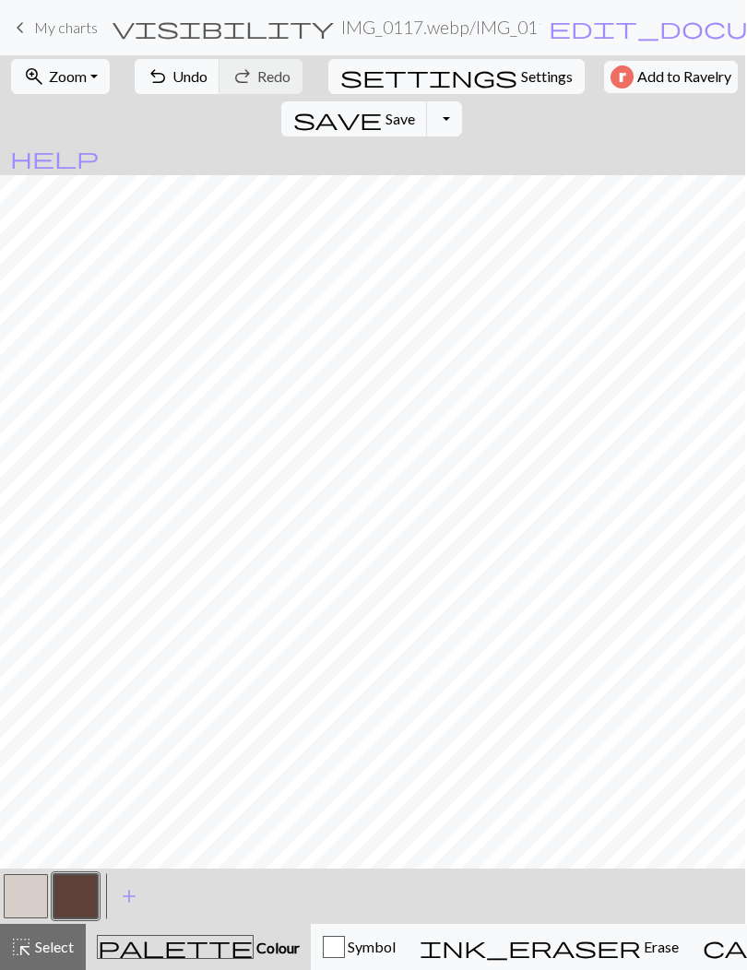
click at [56, 956] on div "highlight_alt Select Select" at bounding box center [42, 947] width 64 height 22
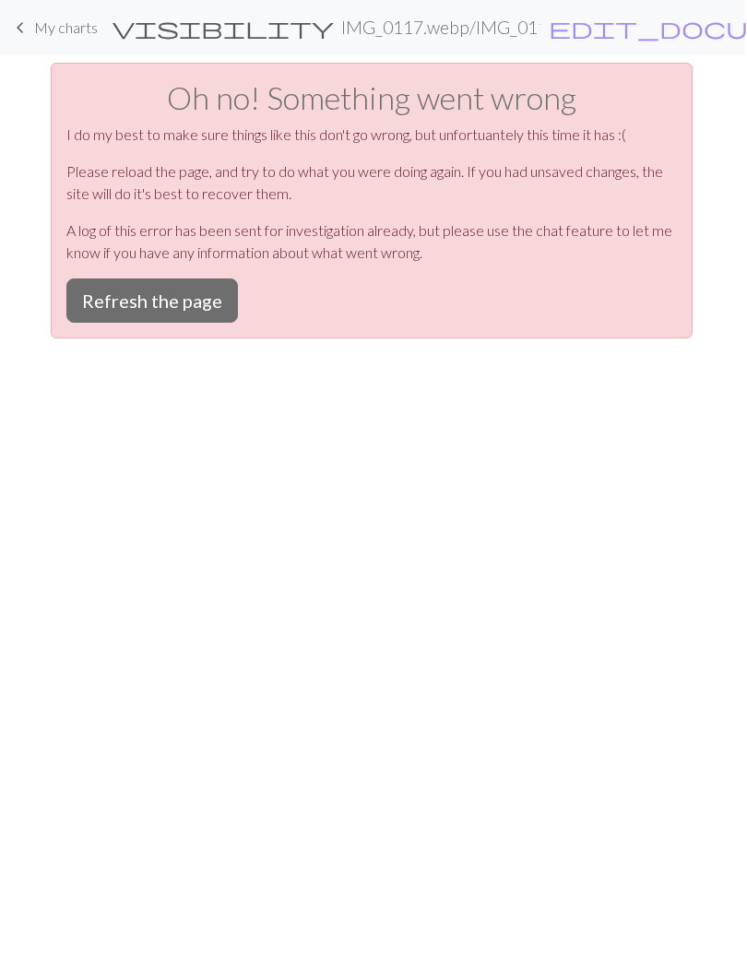
click at [116, 291] on button "Refresh the page" at bounding box center [151, 300] width 171 height 44
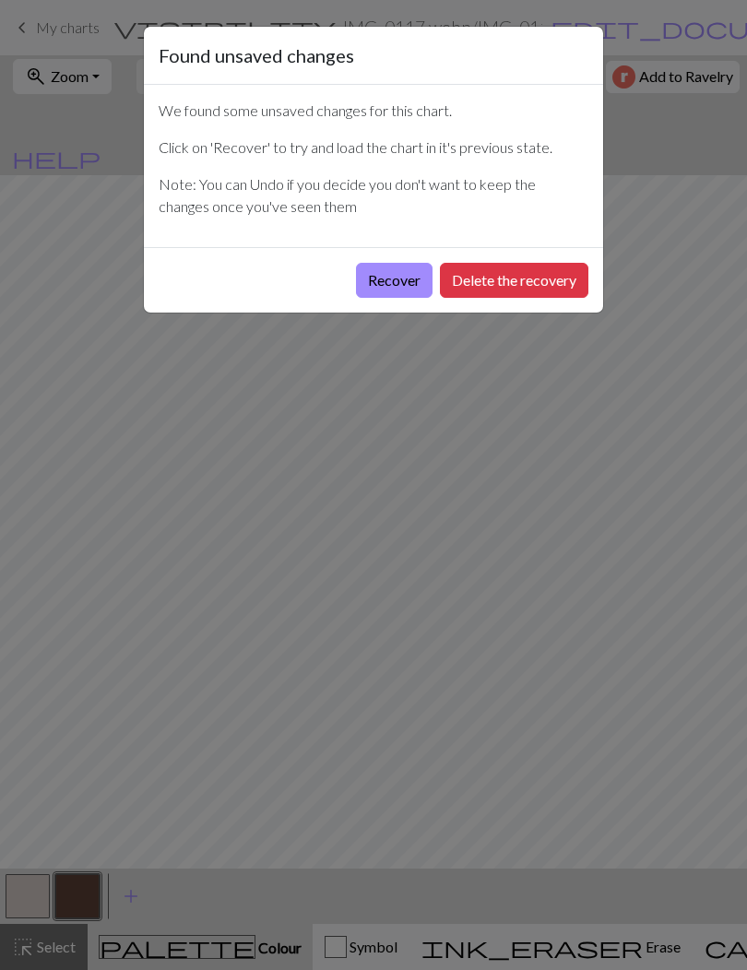
click at [408, 286] on button "Recover" at bounding box center [394, 280] width 77 height 35
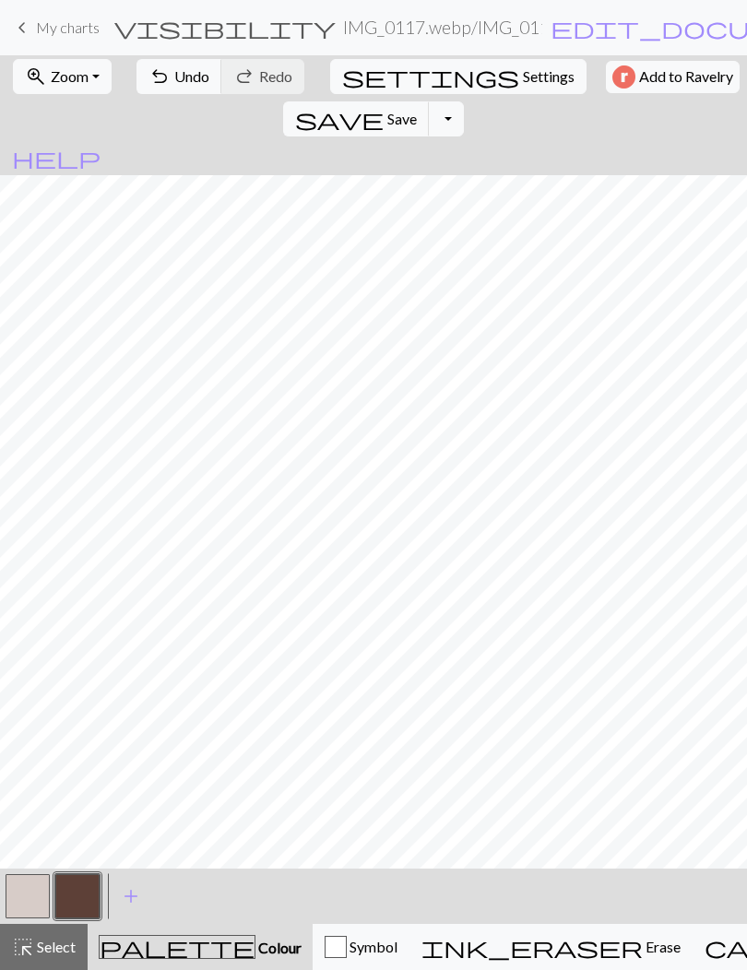
click at [53, 83] on span "Zoom" at bounding box center [70, 76] width 38 height 18
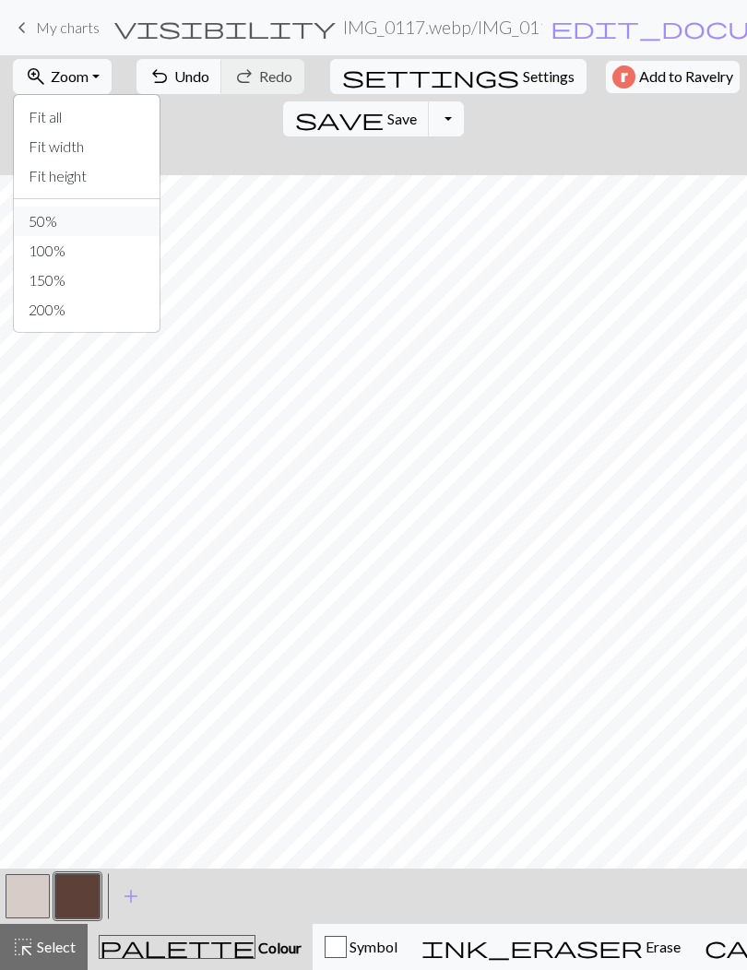
click at [43, 218] on button "50%" at bounding box center [87, 220] width 146 height 29
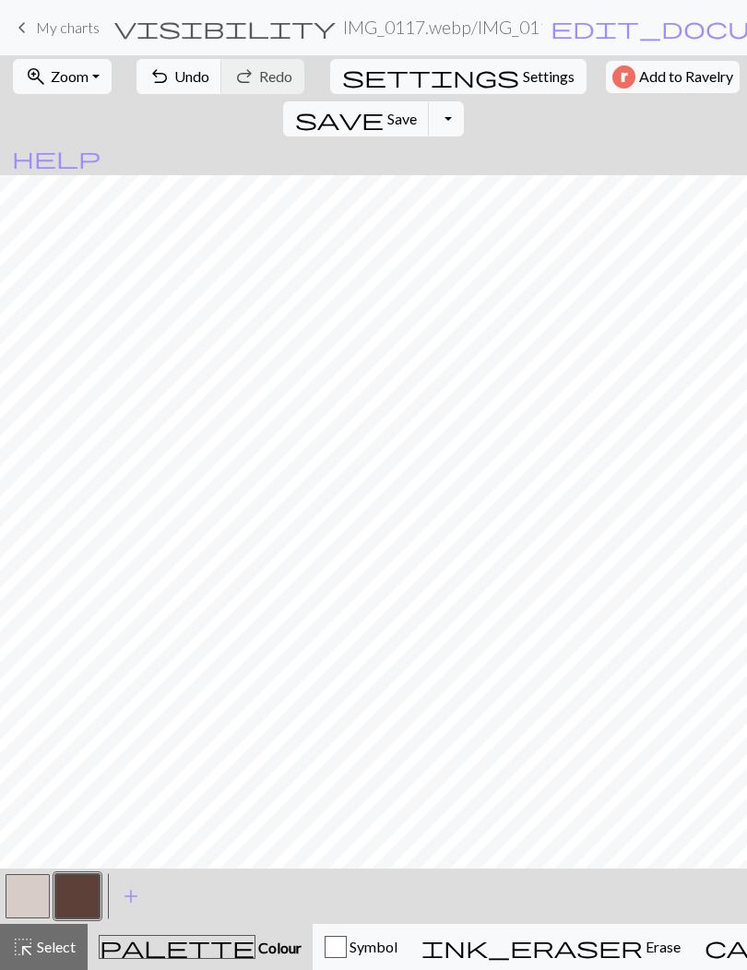
click at [155, 80] on span "undo" at bounding box center [159, 77] width 22 height 26
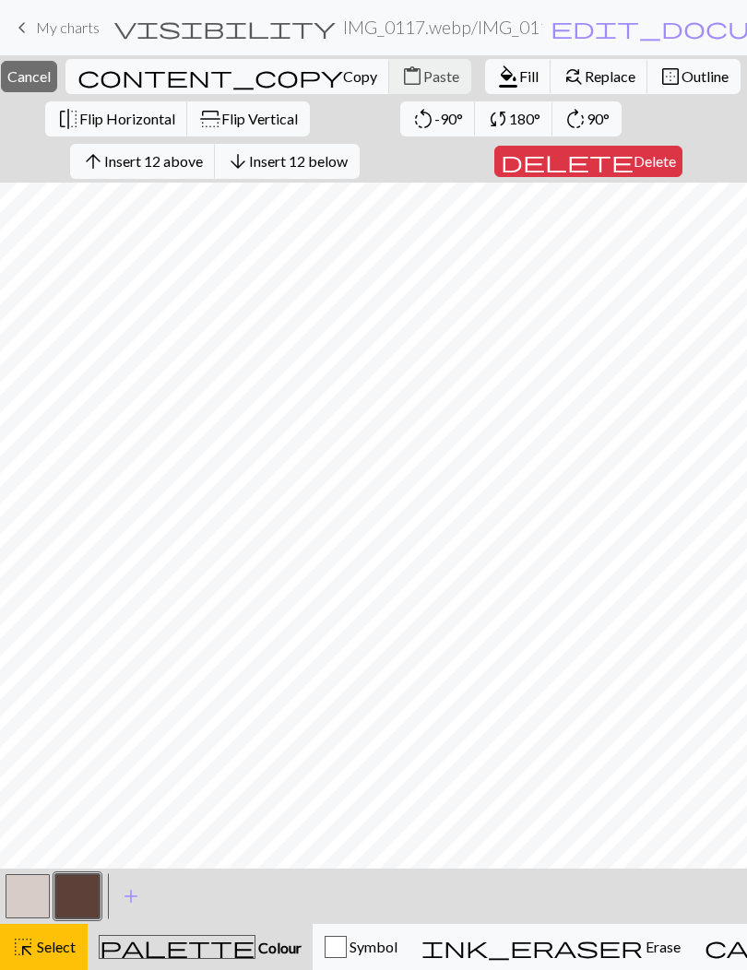
click at [519, 68] on span "Fill" at bounding box center [528, 76] width 19 height 18
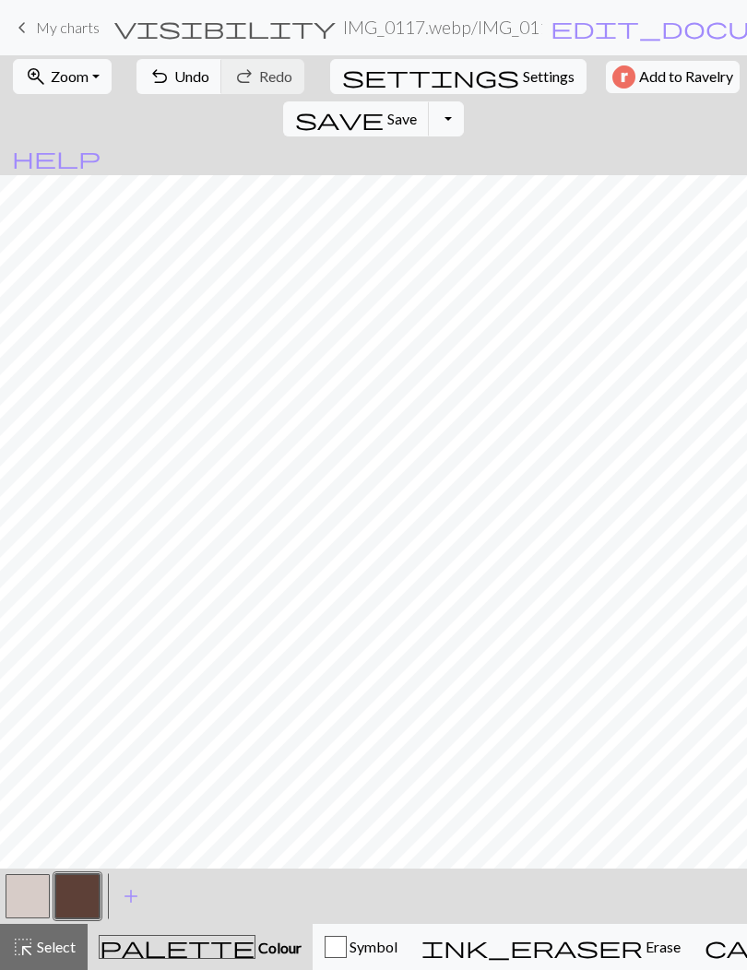
click at [77, 895] on button "button" at bounding box center [77, 896] width 44 height 44
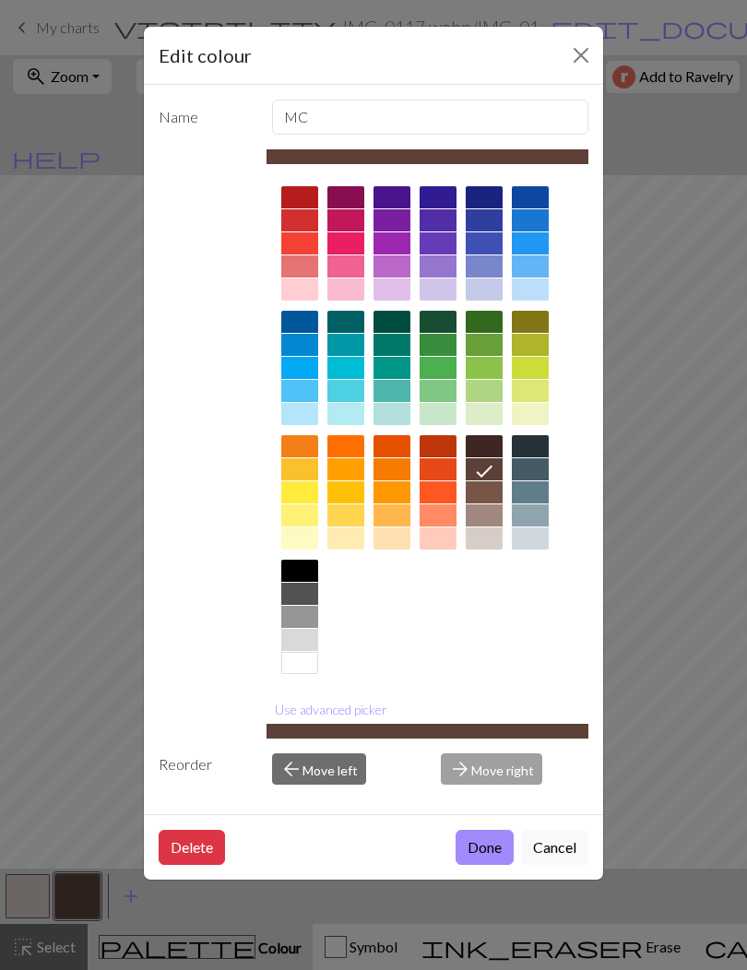
click at [521, 366] on div at bounding box center [530, 368] width 37 height 22
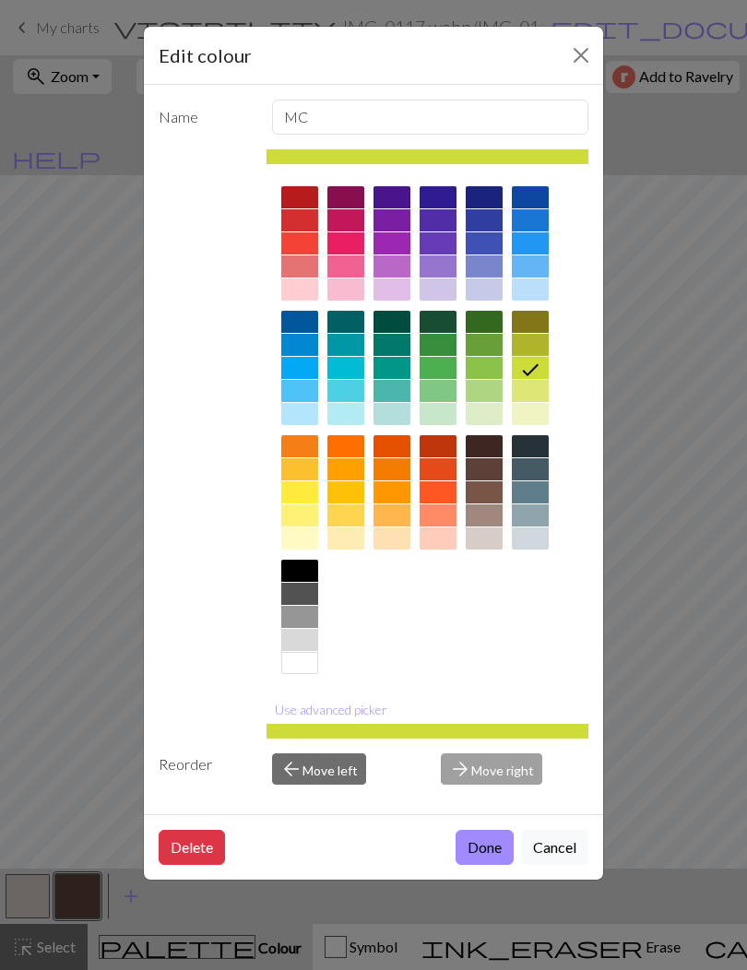
click at [524, 326] on div at bounding box center [530, 322] width 37 height 22
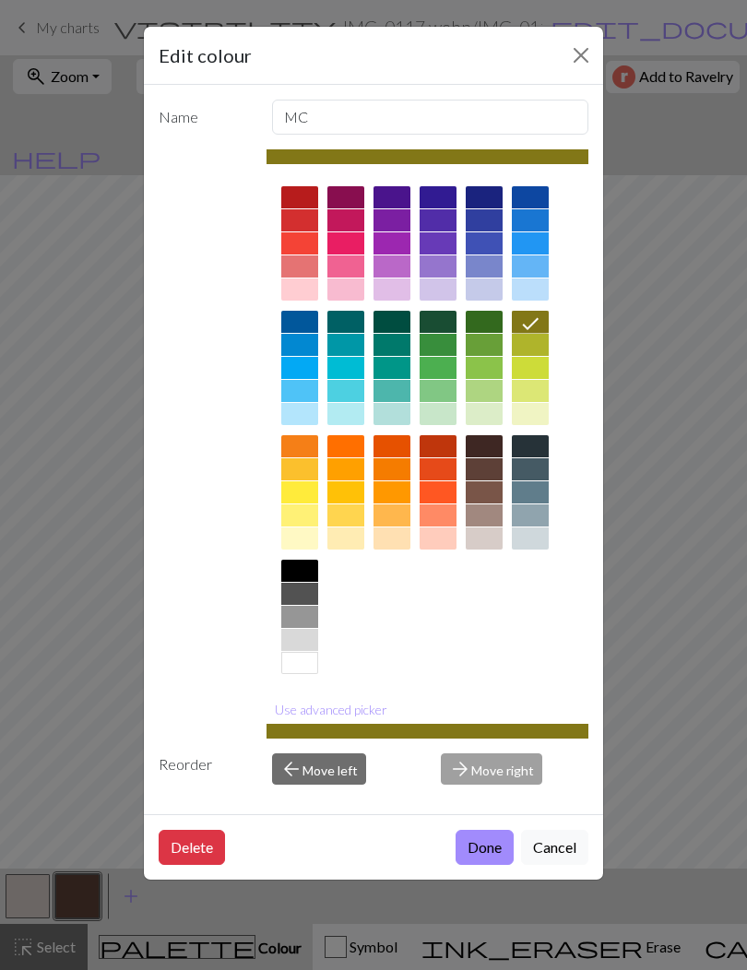
click at [475, 854] on button "Done" at bounding box center [484, 847] width 58 height 35
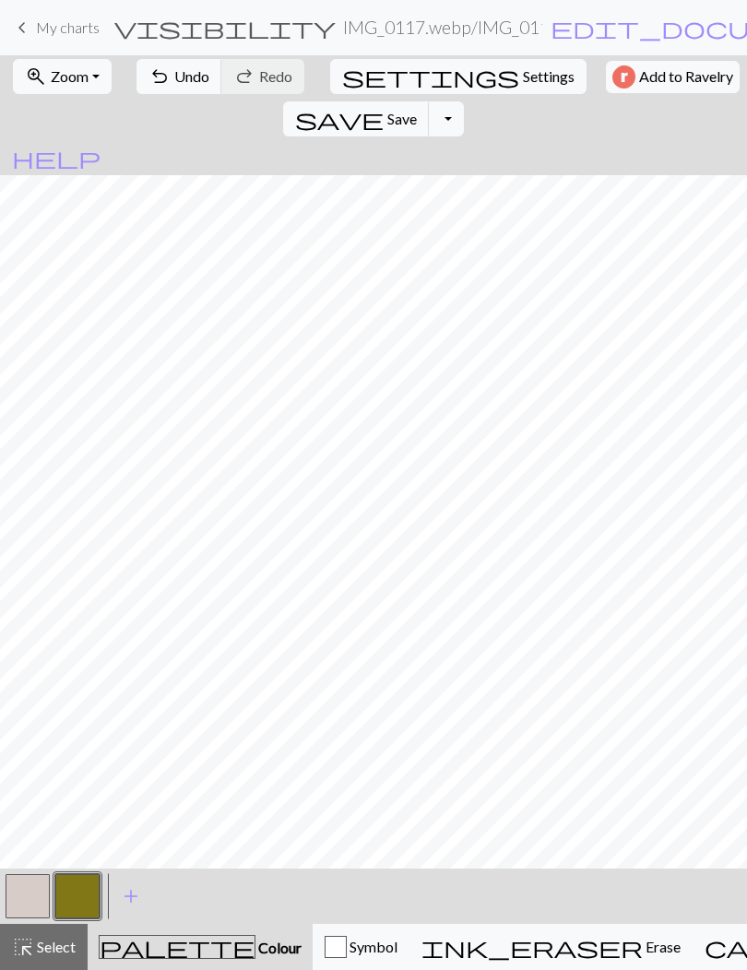
click at [75, 894] on button "button" at bounding box center [77, 896] width 44 height 44
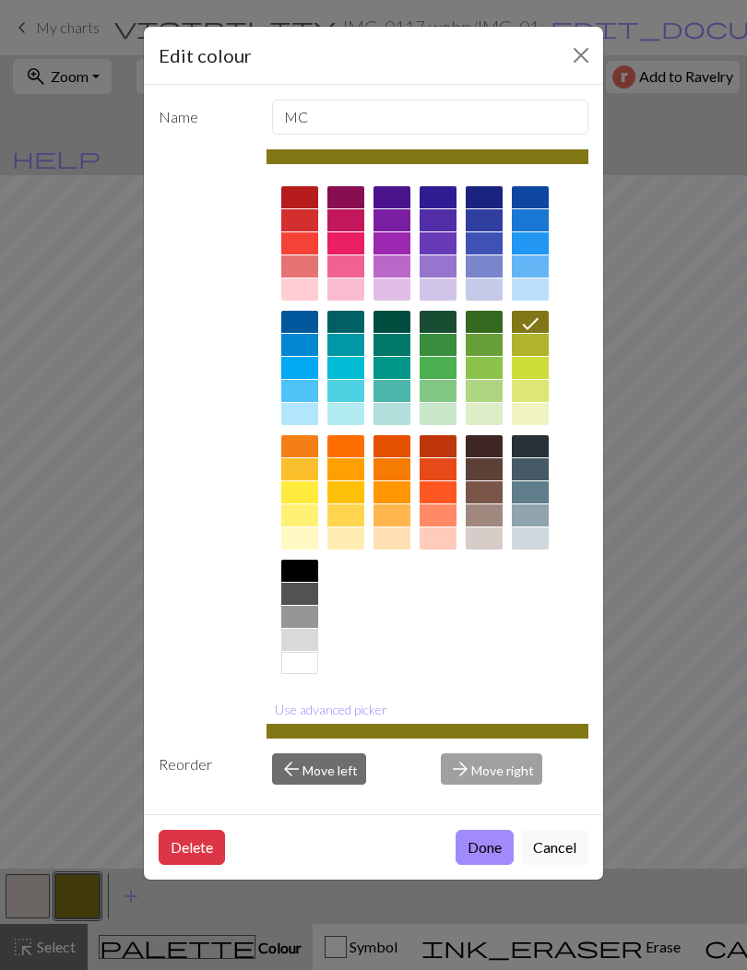
click at [336, 197] on div at bounding box center [345, 197] width 37 height 22
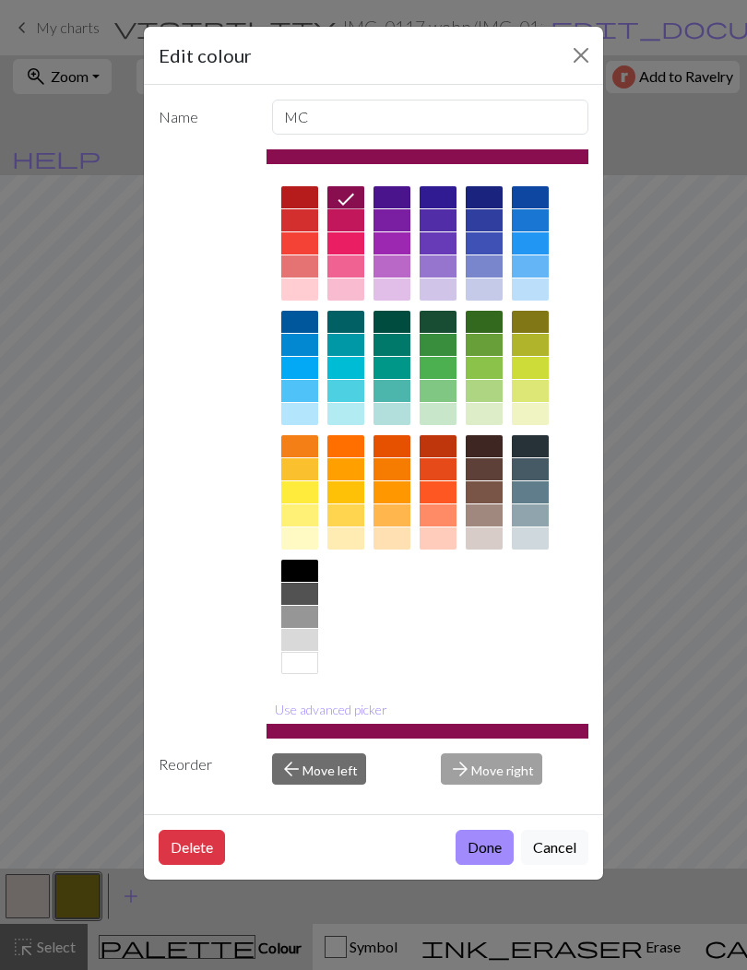
click at [472, 849] on button "Done" at bounding box center [484, 847] width 58 height 35
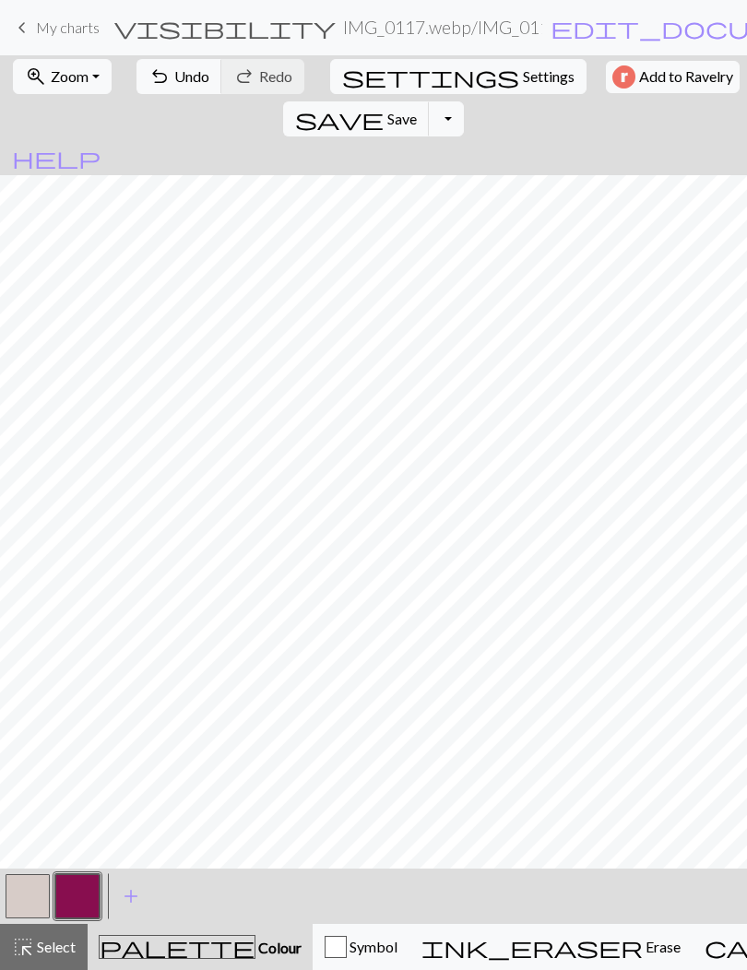
click at [82, 889] on button "button" at bounding box center [77, 896] width 44 height 44
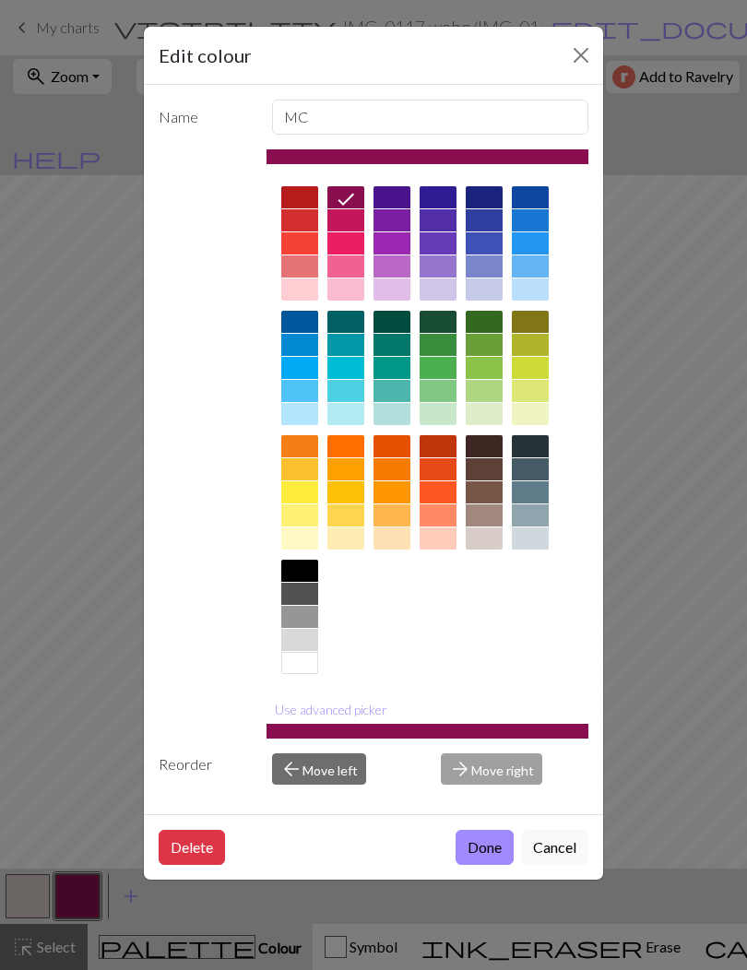
click at [298, 566] on div at bounding box center [299, 571] width 37 height 22
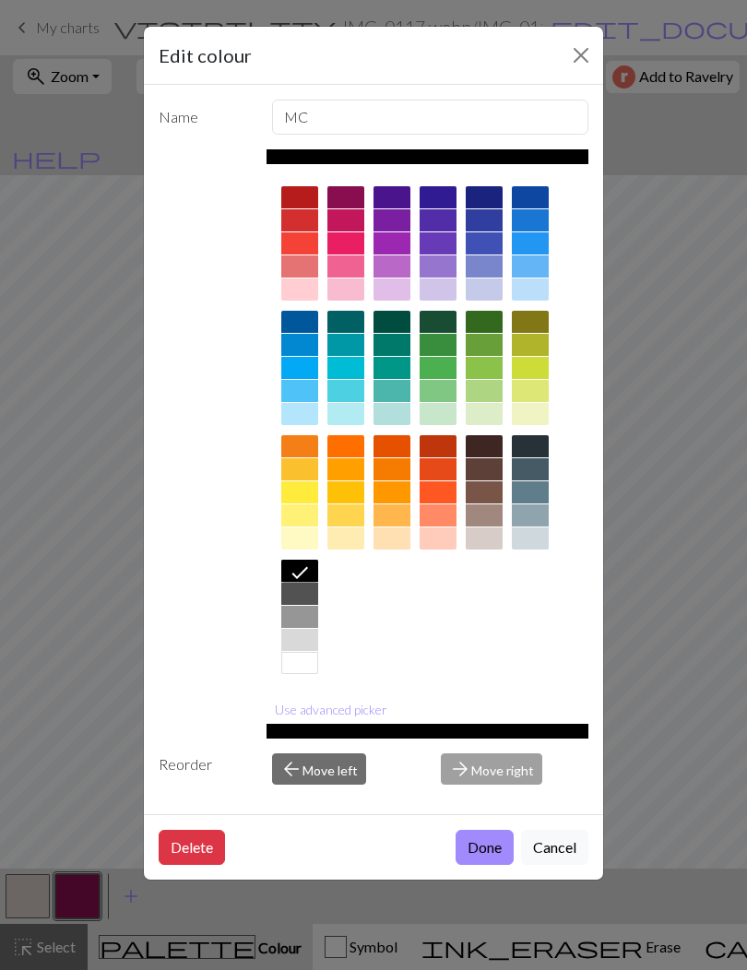
click at [480, 849] on button "Done" at bounding box center [484, 847] width 58 height 35
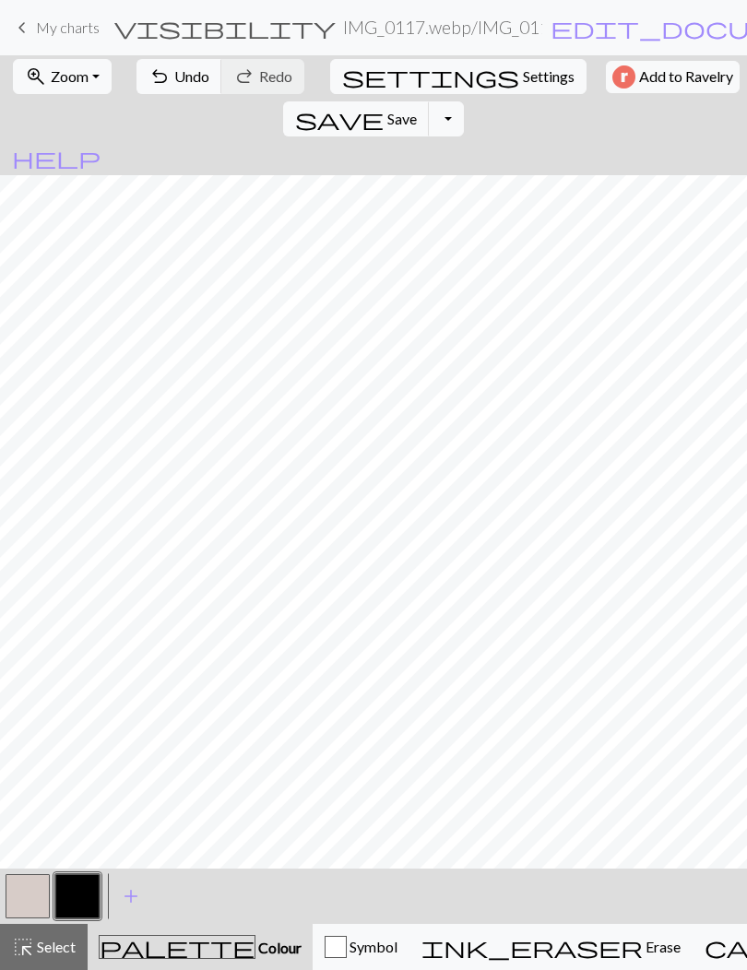
click at [74, 889] on button "button" at bounding box center [77, 896] width 44 height 44
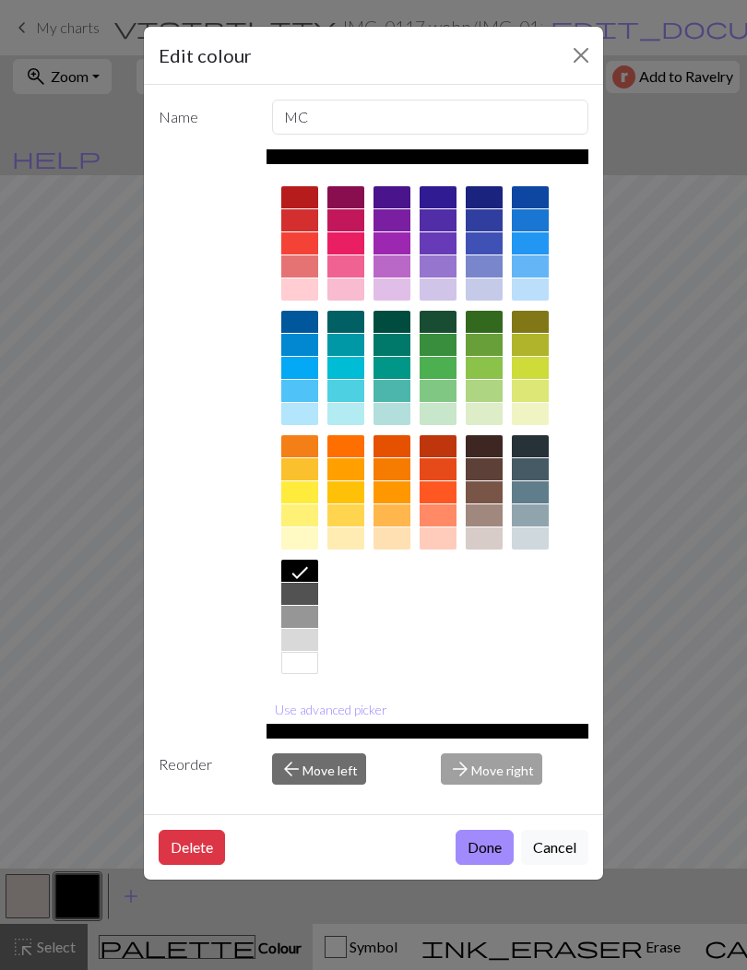
click at [466, 423] on div at bounding box center [484, 414] width 37 height 22
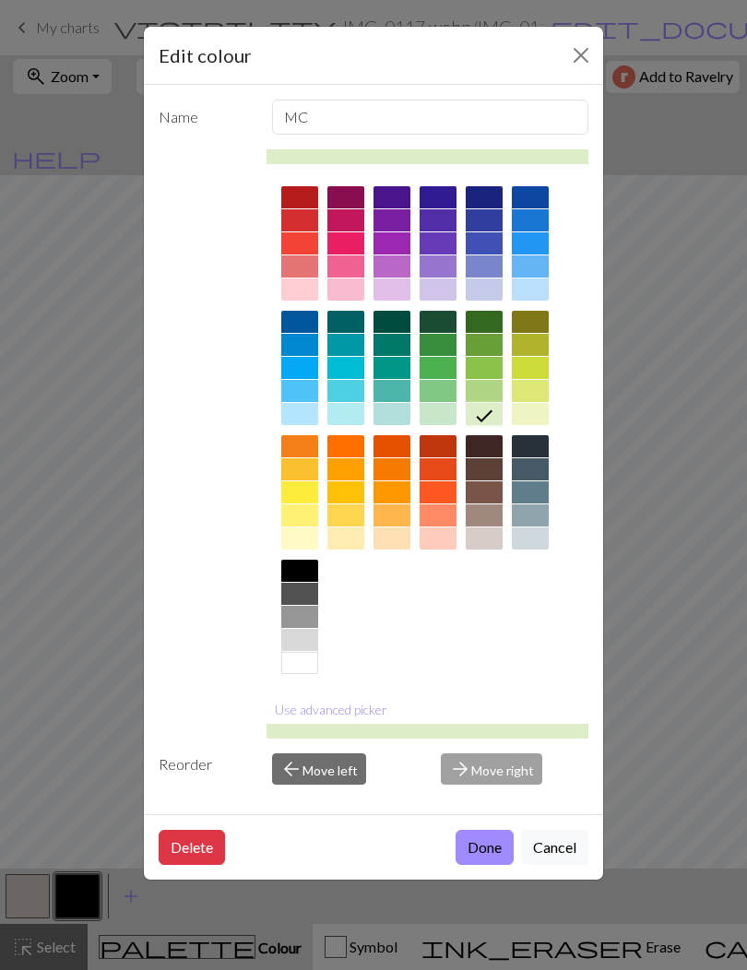
click at [487, 447] on div at bounding box center [484, 446] width 37 height 22
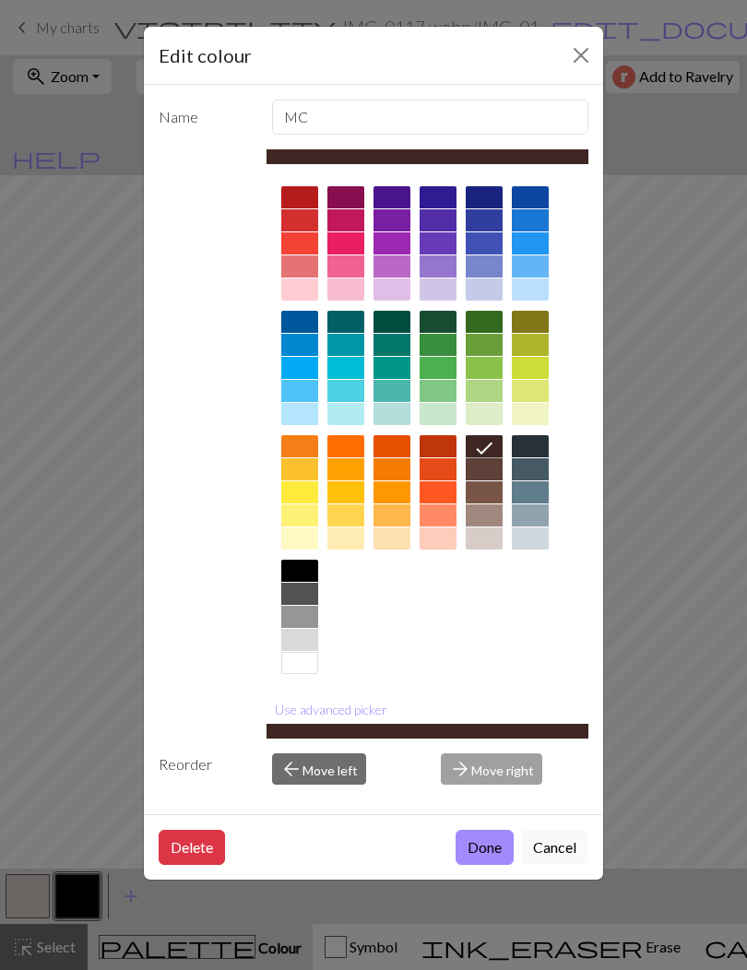
click at [312, 709] on button "Use advanced picker" at bounding box center [330, 709] width 129 height 29
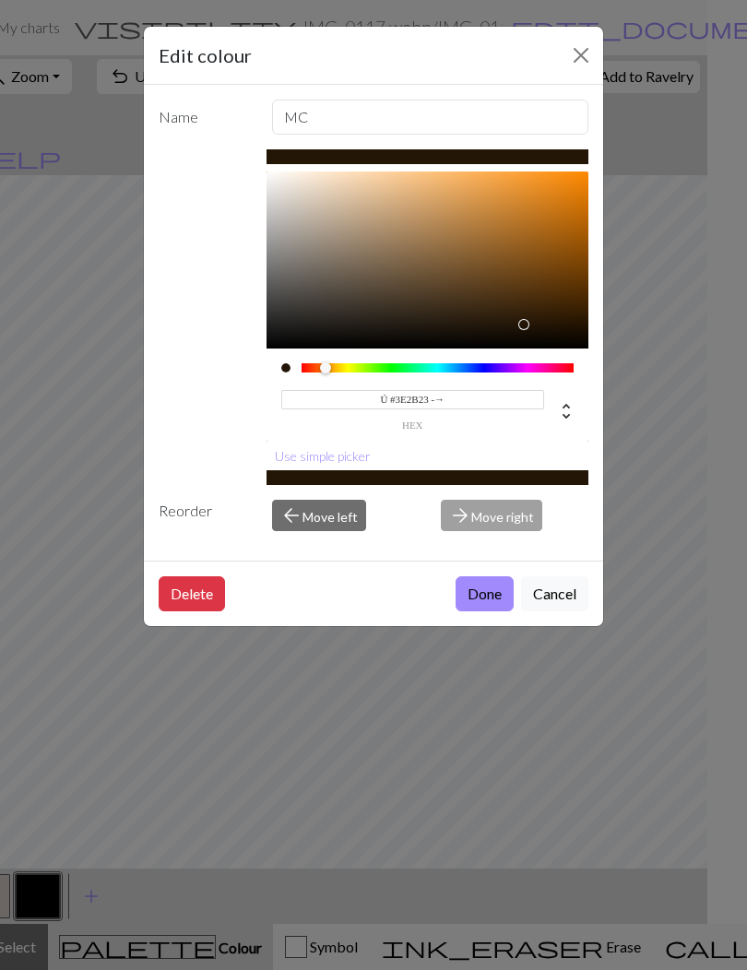
scroll to position [0, 41]
click at [521, 306] on div at bounding box center [523, 310] width 11 height 11
click at [497, 312] on div at bounding box center [495, 314] width 11 height 11
click at [489, 312] on div at bounding box center [494, 312] width 11 height 11
click at [448, 316] on div at bounding box center [445, 317] width 11 height 11
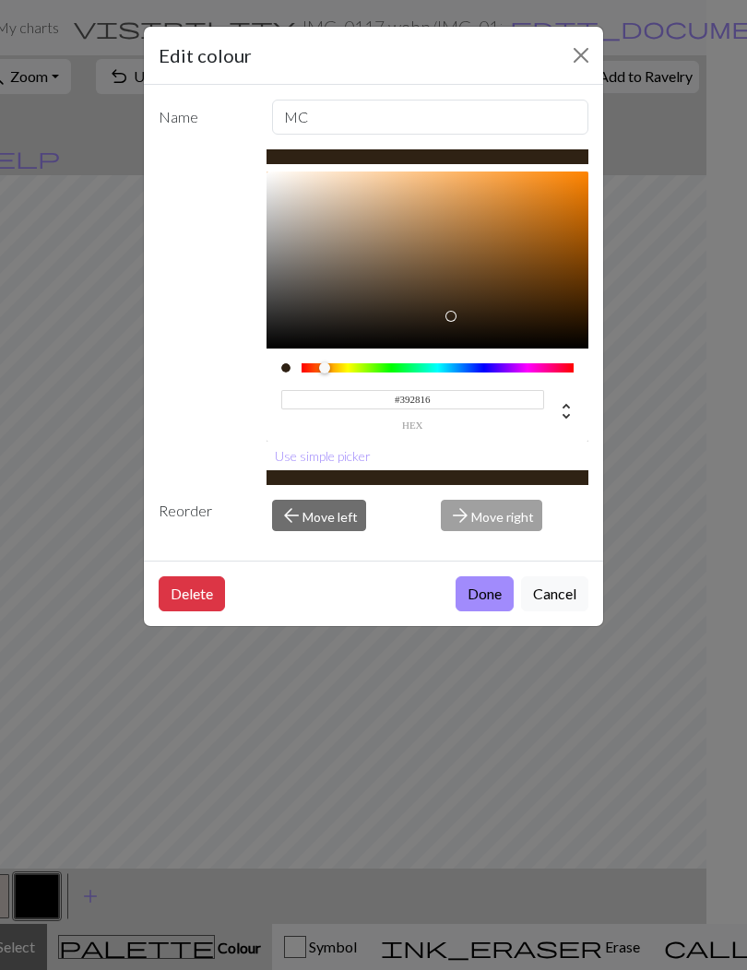
click at [456, 311] on div at bounding box center [450, 316] width 11 height 11
click at [432, 305] on div at bounding box center [435, 306] width 11 height 11
type input "#3F2F1E"
click at [489, 596] on button "Done" at bounding box center [484, 593] width 58 height 35
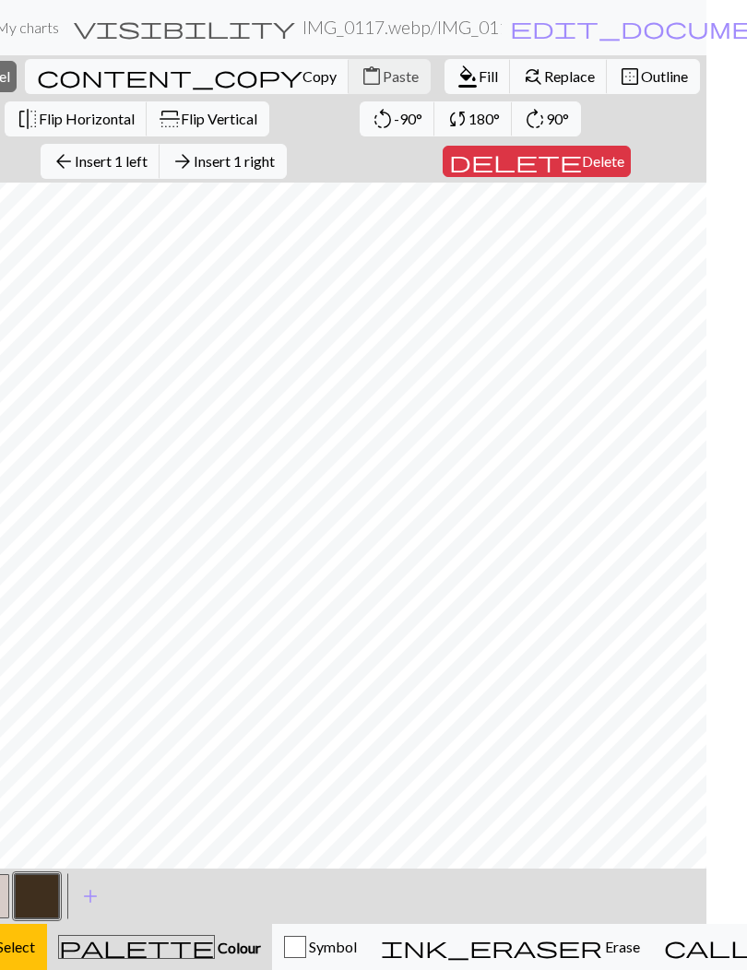
click at [113, 162] on span "Insert 1 left" at bounding box center [111, 161] width 73 height 18
click at [456, 72] on span "format_color_fill" at bounding box center [467, 77] width 22 height 26
click at [112, 164] on span "Insert 1 left" at bounding box center [111, 161] width 73 height 18
click at [456, 78] on span "format_color_fill" at bounding box center [467, 77] width 22 height 26
click at [112, 162] on span "Insert 1 left" at bounding box center [111, 161] width 73 height 18
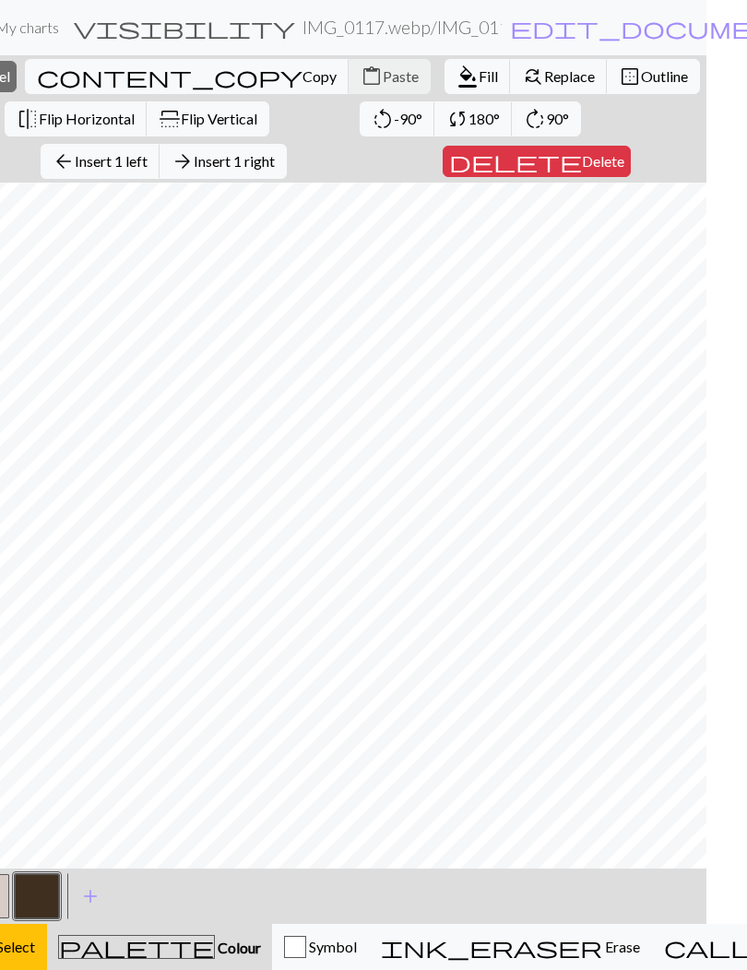
click at [478, 80] on span "Fill" at bounding box center [487, 76] width 19 height 18
click at [251, 160] on span "Insert 1 right" at bounding box center [234, 161] width 81 height 18
click at [456, 77] on span "format_color_fill" at bounding box center [467, 77] width 22 height 26
click at [147, 160] on span "Insert 1 left" at bounding box center [111, 161] width 73 height 18
click at [478, 79] on span "Fill" at bounding box center [487, 76] width 19 height 18
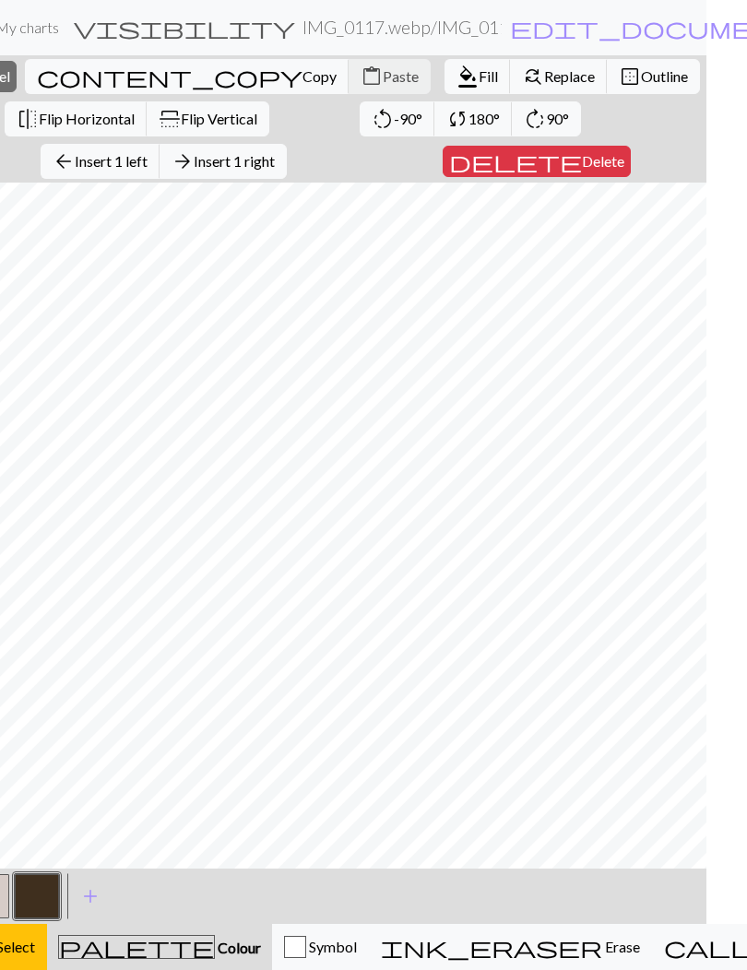
click at [259, 165] on span "Insert 1 right" at bounding box center [234, 161] width 81 height 18
click at [478, 77] on span "Fill" at bounding box center [487, 76] width 19 height 18
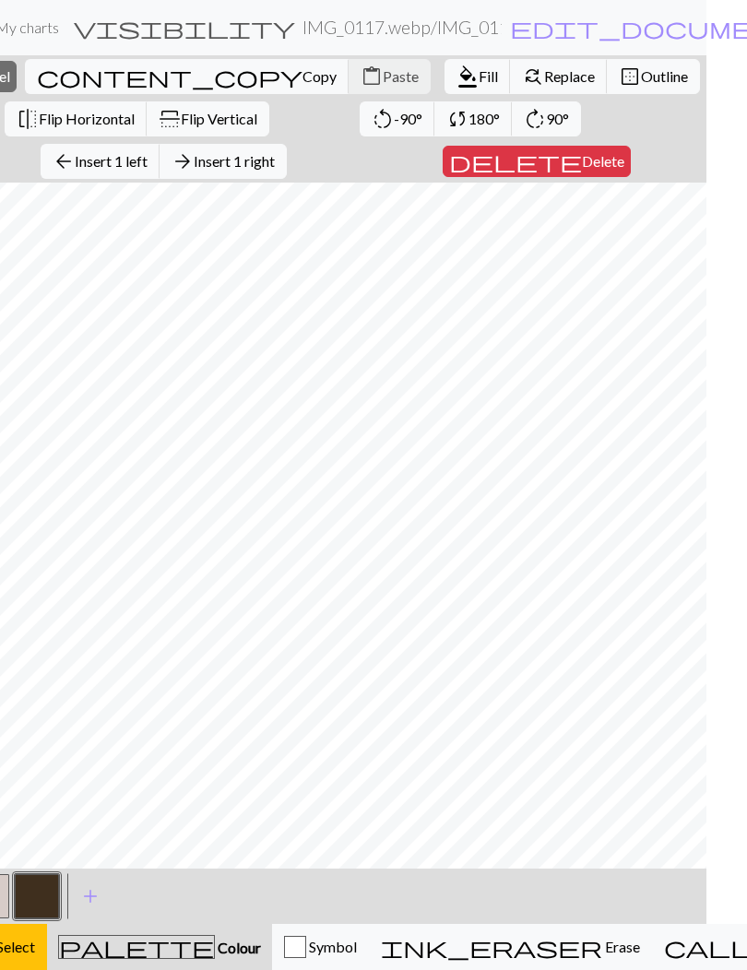
click at [75, 161] on span "arrow_back" at bounding box center [64, 161] width 22 height 26
click at [478, 74] on span "Fill" at bounding box center [487, 76] width 19 height 18
click at [114, 159] on span "Insert 1 left" at bounding box center [111, 161] width 73 height 18
click at [478, 78] on span "Fill" at bounding box center [487, 76] width 19 height 18
click at [111, 161] on span "Insert 1 left" at bounding box center [111, 161] width 73 height 18
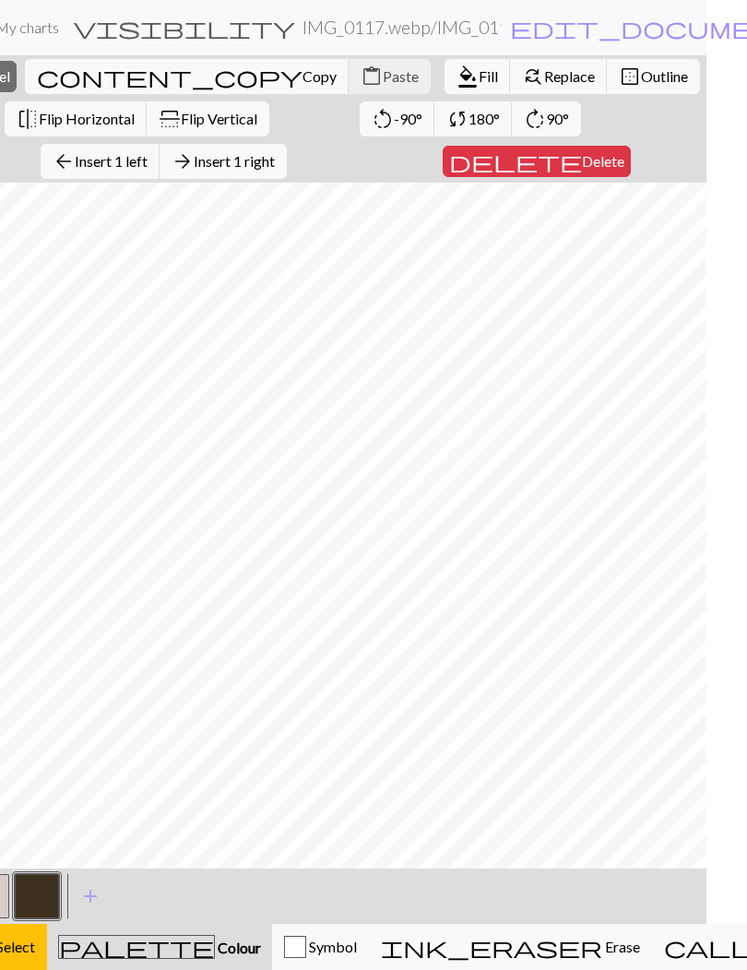
click at [544, 75] on span "Replace" at bounding box center [569, 76] width 51 height 18
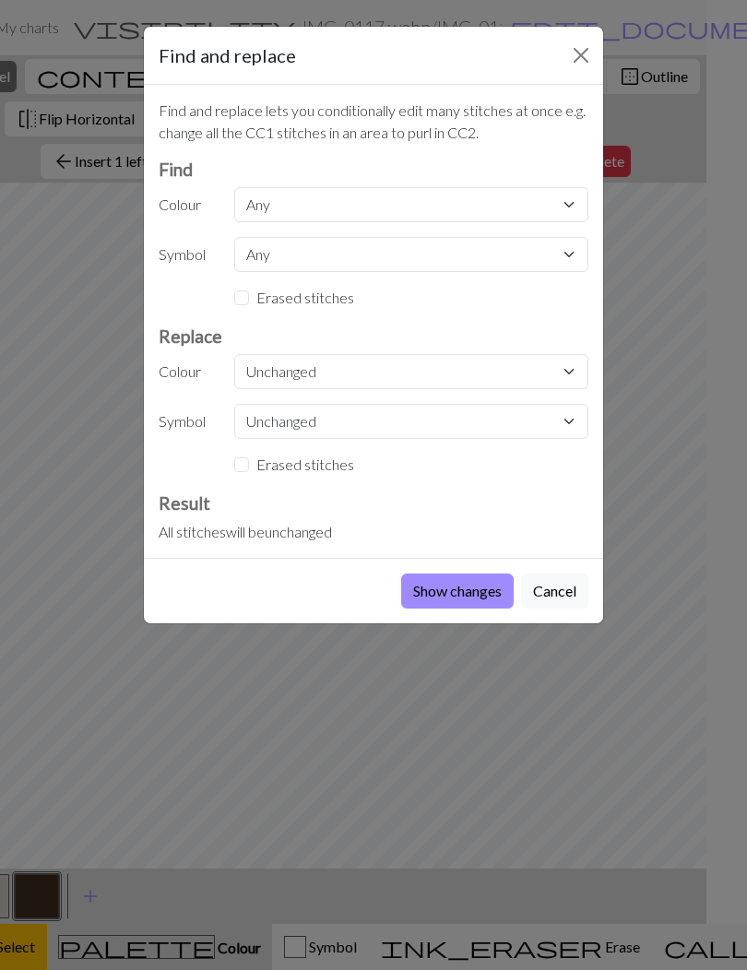
click at [590, 47] on button "Close" at bounding box center [580, 55] width 29 height 29
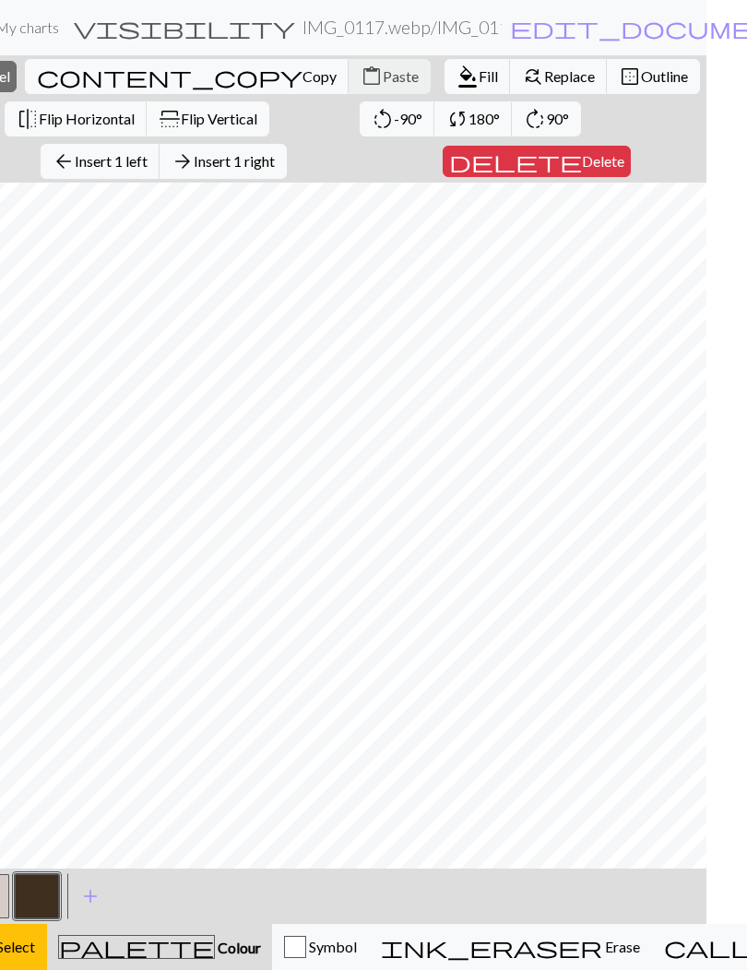
click at [478, 72] on span "Fill" at bounding box center [487, 76] width 19 height 18
click at [267, 160] on span "Insert 1 right" at bounding box center [234, 161] width 81 height 18
click at [456, 67] on span "format_color_fill" at bounding box center [467, 77] width 22 height 26
click at [262, 165] on span "Insert 1 right" at bounding box center [234, 161] width 81 height 18
click at [478, 78] on span "Fill" at bounding box center [487, 76] width 19 height 18
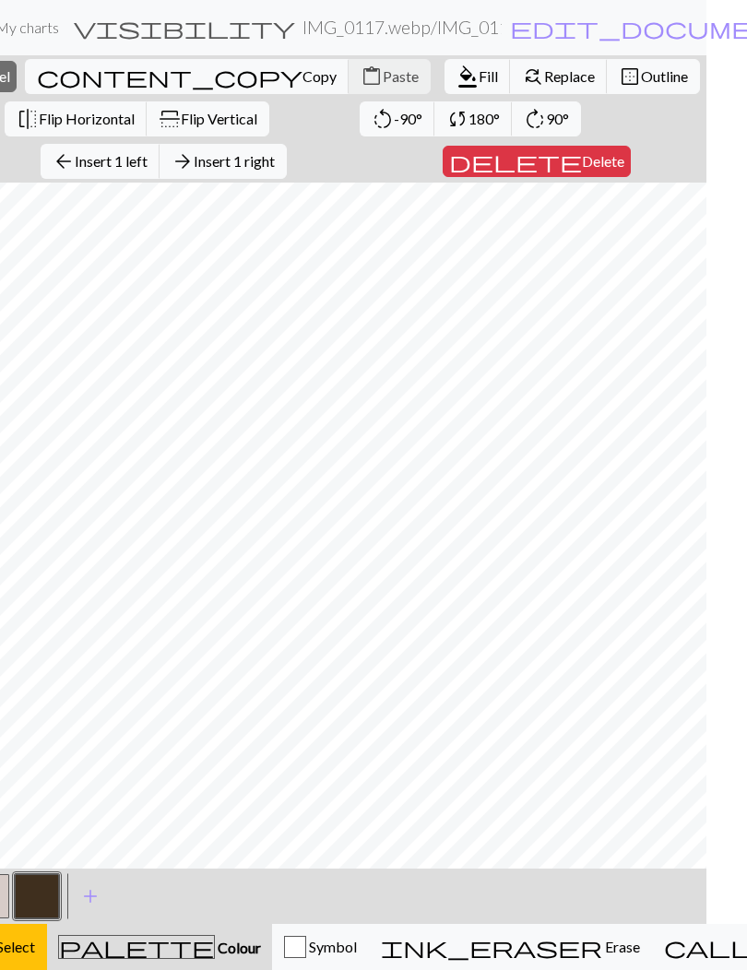
click at [478, 74] on span "Fill" at bounding box center [487, 76] width 19 height 18
click at [138, 156] on span "Insert 1 left" at bounding box center [111, 161] width 73 height 18
click at [478, 76] on span "Fill" at bounding box center [487, 76] width 19 height 18
click at [555, 151] on button "delete Delete" at bounding box center [536, 161] width 188 height 31
click at [589, 159] on span "Delete" at bounding box center [610, 161] width 42 height 18
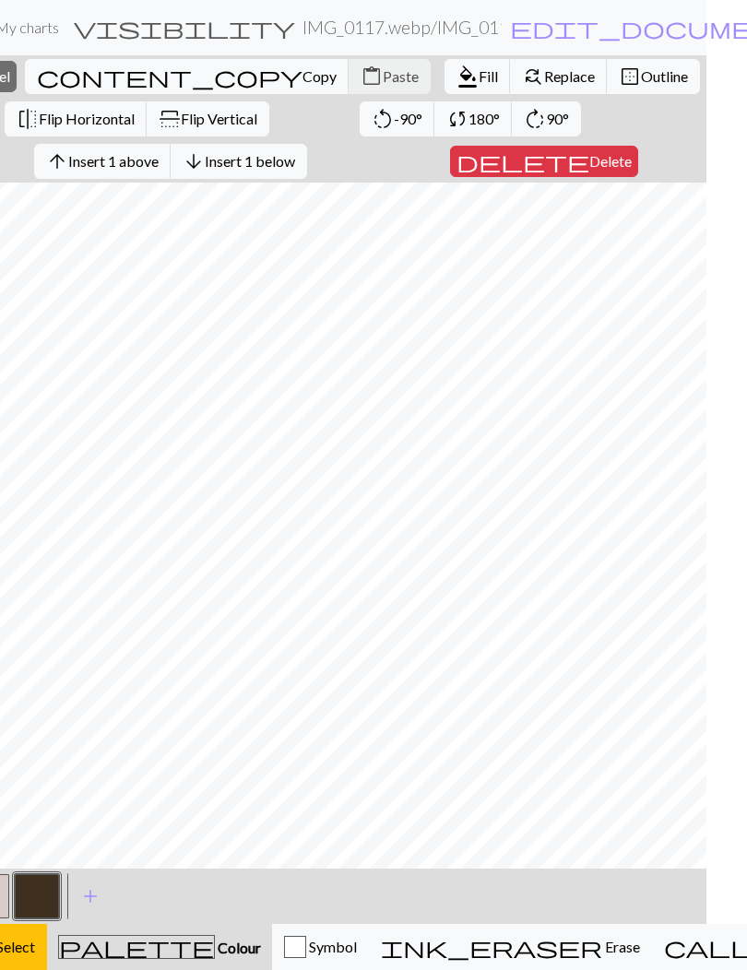
click at [247, 159] on span "Insert 1 below" at bounding box center [250, 161] width 90 height 18
click at [456, 80] on span "format_color_fill" at bounding box center [467, 77] width 22 height 26
click at [562, 134] on button "rotate_right 90°" at bounding box center [546, 118] width 69 height 35
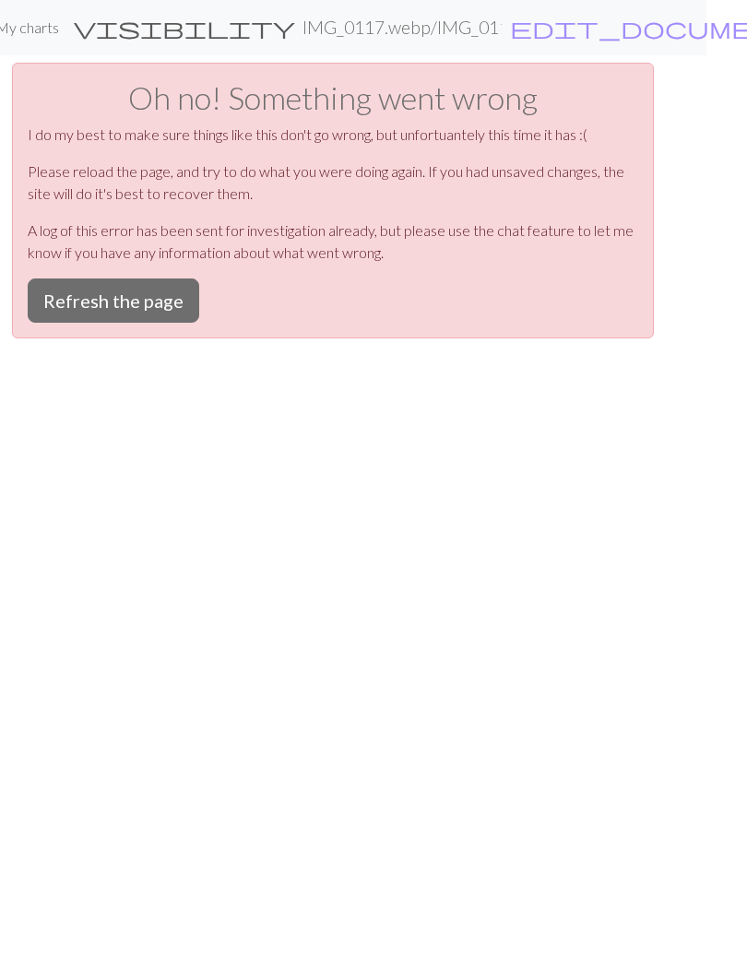
click at [88, 301] on button "Refresh the page" at bounding box center [113, 300] width 171 height 44
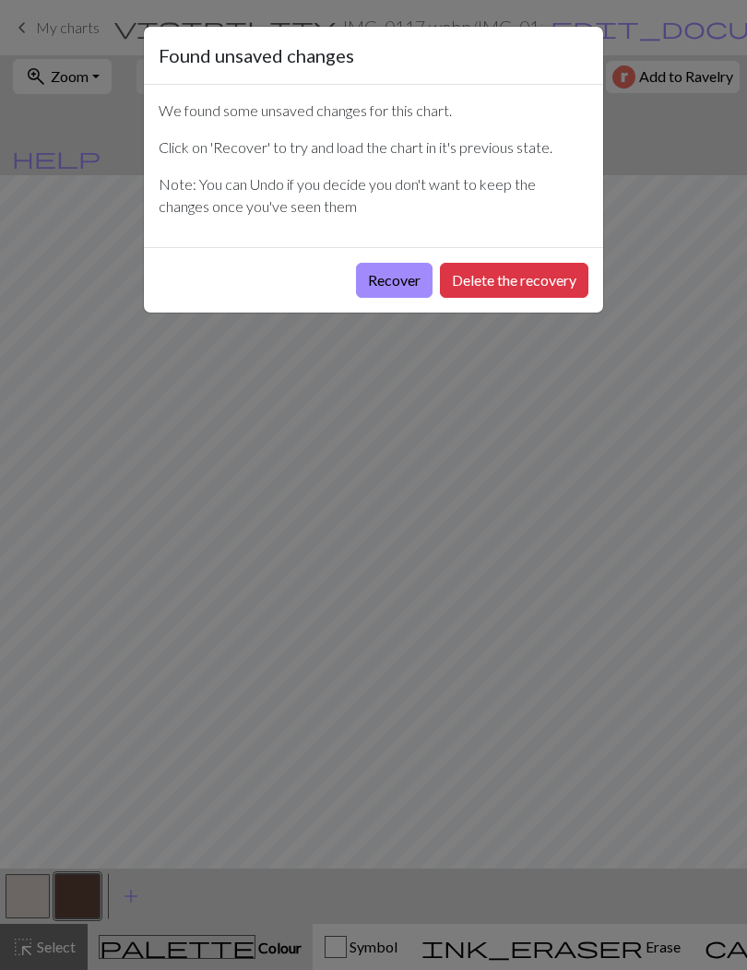
click at [403, 290] on button "Recover" at bounding box center [394, 280] width 77 height 35
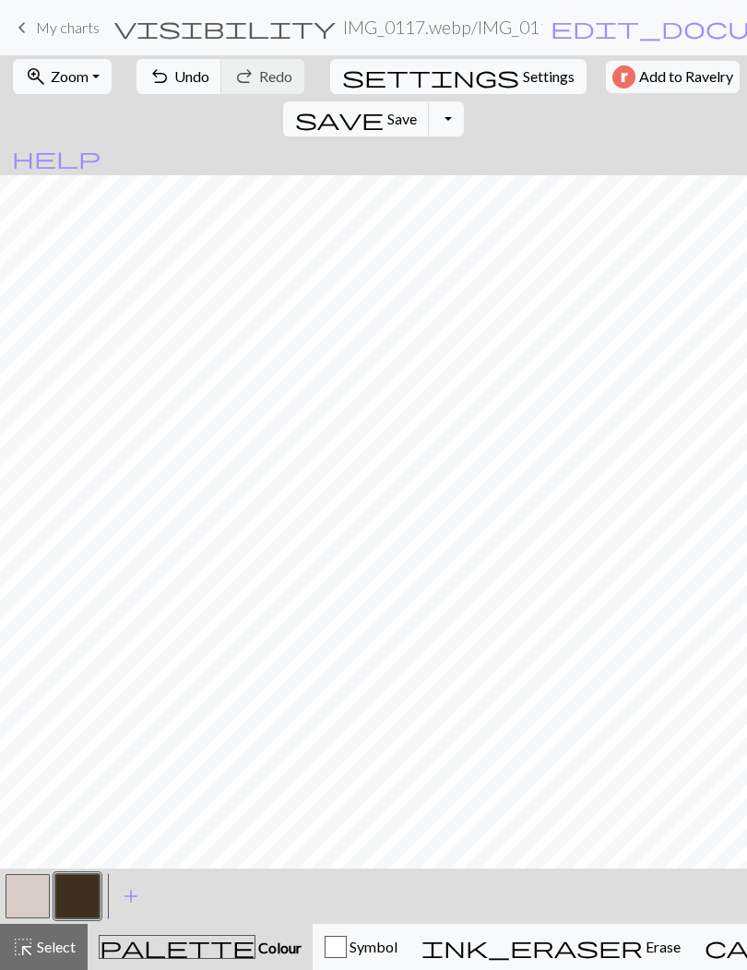
click at [57, 77] on span "Zoom" at bounding box center [70, 76] width 38 height 18
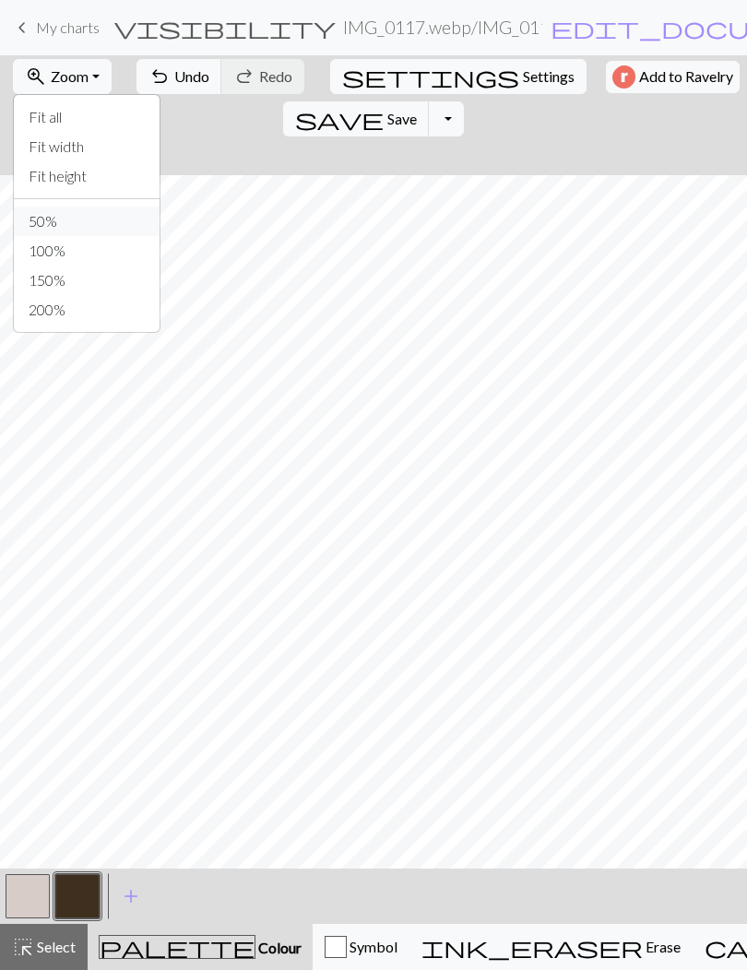
click at [41, 224] on button "50%" at bounding box center [87, 220] width 146 height 29
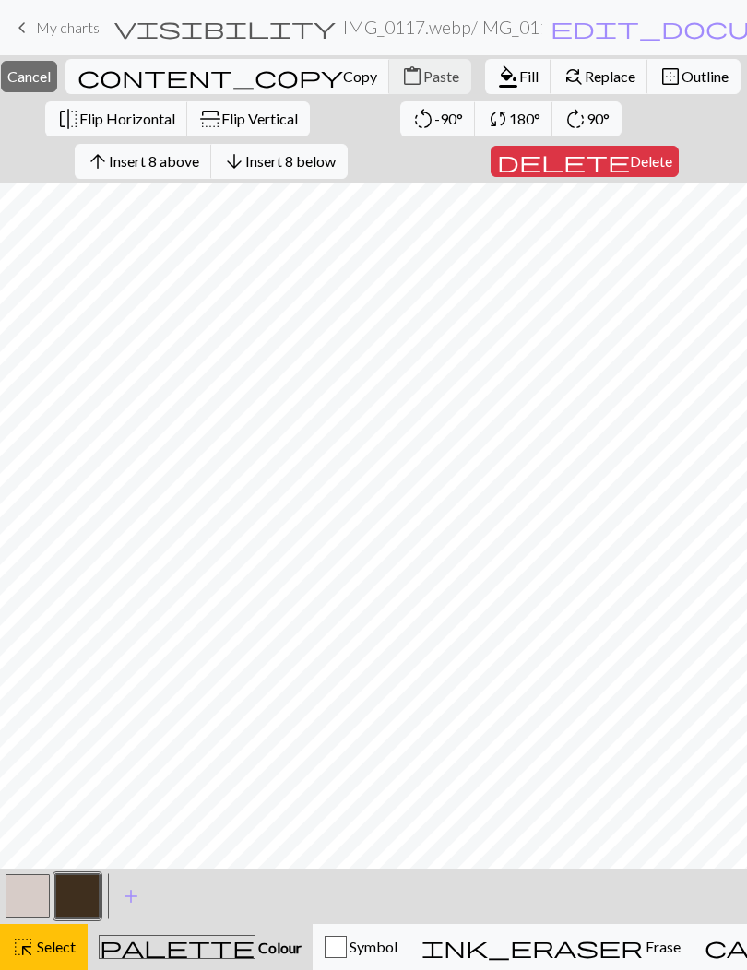
click at [51, 82] on span "Cancel" at bounding box center [28, 76] width 43 height 18
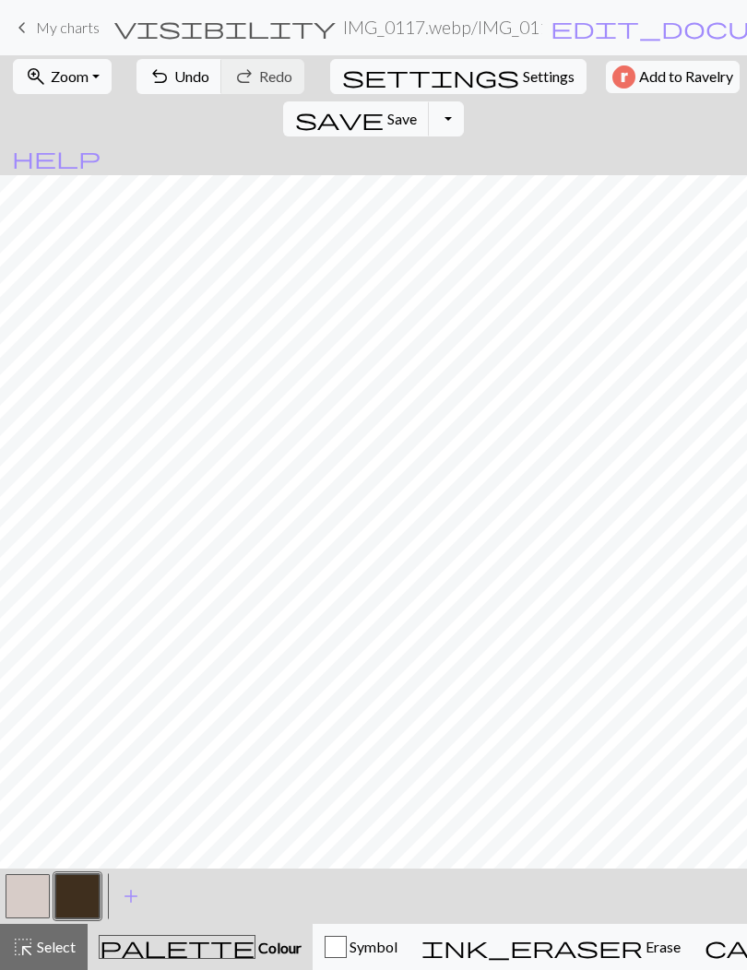
click at [174, 82] on span "Undo" at bounding box center [191, 76] width 35 height 18
click at [167, 81] on div "undo Undo Undo redo Redo Redo" at bounding box center [220, 76] width 179 height 42
click at [259, 85] on span "Redo" at bounding box center [275, 76] width 33 height 18
click at [208, 76] on button "undo Undo Undo" at bounding box center [179, 76] width 86 height 35
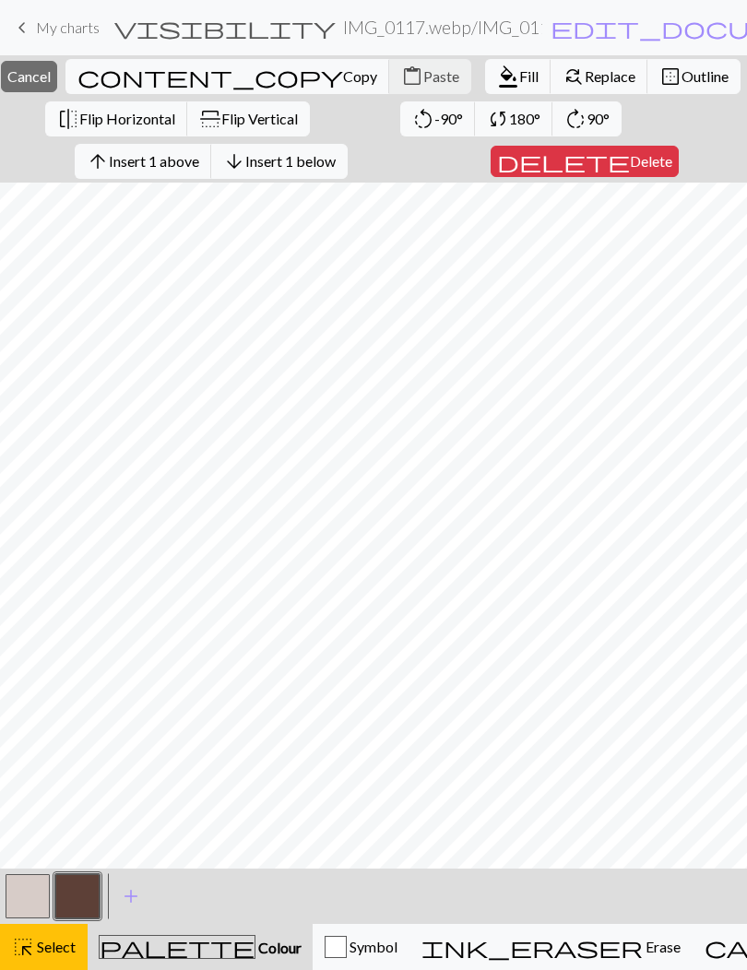
click at [90, 892] on button "button" at bounding box center [77, 896] width 44 height 44
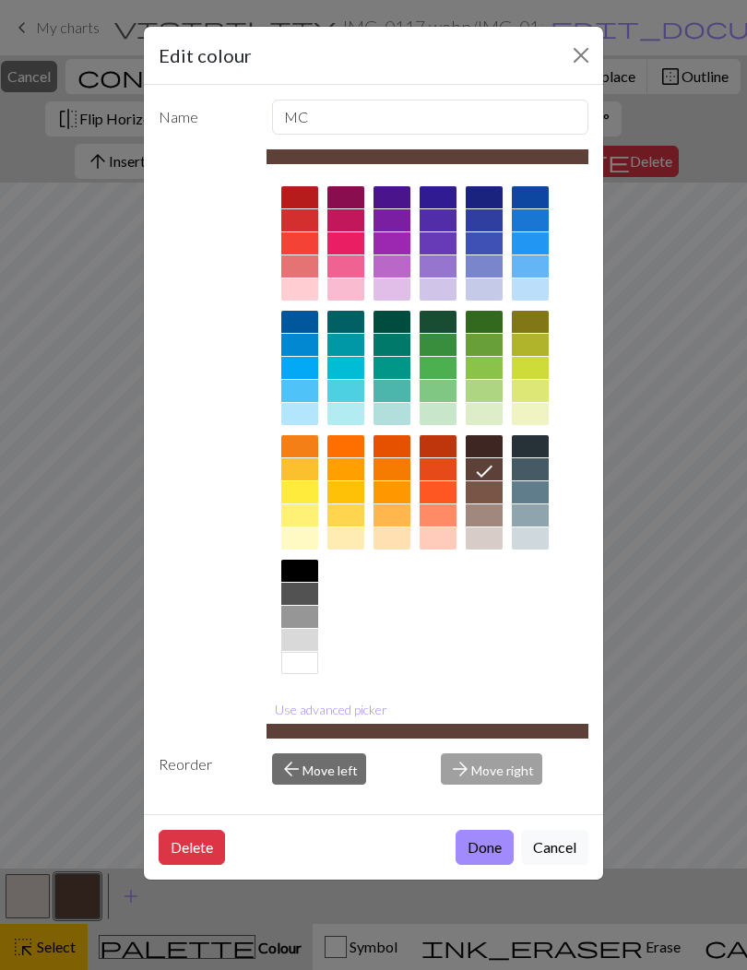
click at [490, 840] on button "Done" at bounding box center [484, 847] width 58 height 35
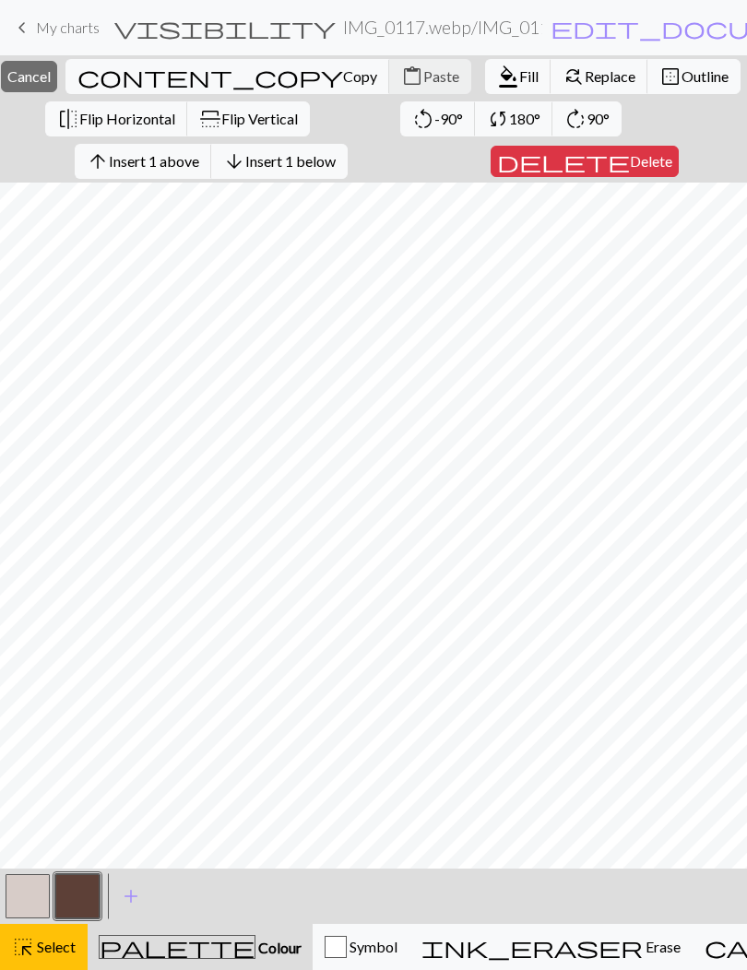
click at [519, 75] on span "Fill" at bounding box center [528, 76] width 19 height 18
click at [593, 161] on span "delete" at bounding box center [563, 161] width 133 height 26
click at [497, 75] on span "format_color_fill" at bounding box center [508, 77] width 22 height 26
click at [149, 160] on span "Insert 1 left" at bounding box center [151, 161] width 73 height 18
click at [519, 76] on span "Fill" at bounding box center [528, 76] width 19 height 18
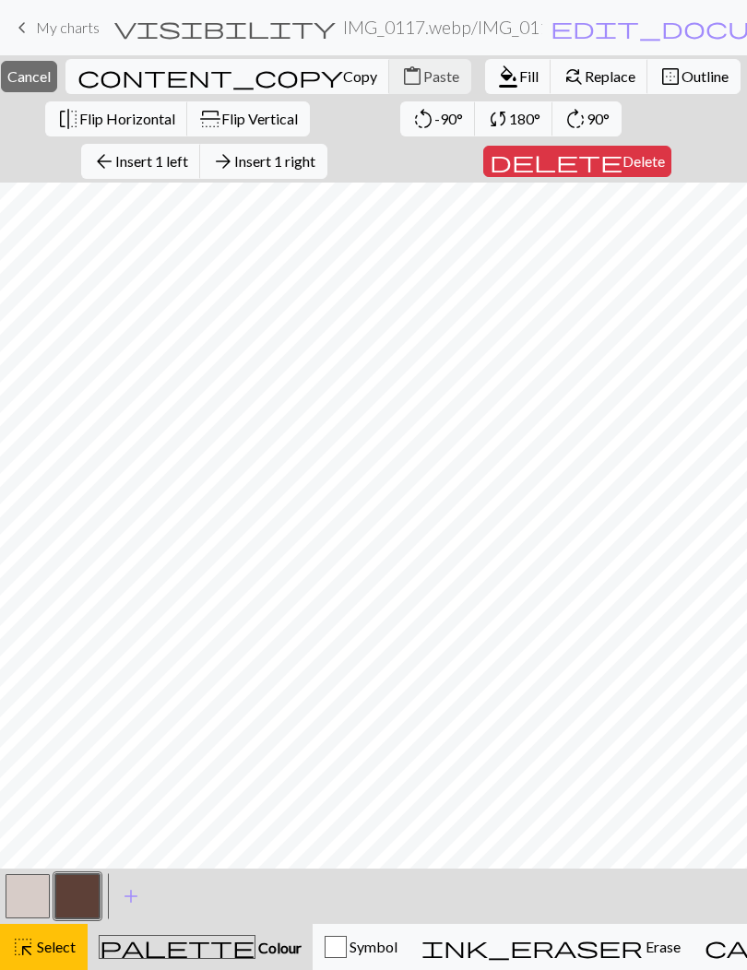
click at [150, 166] on span "Insert 1 left" at bounding box center [151, 161] width 73 height 18
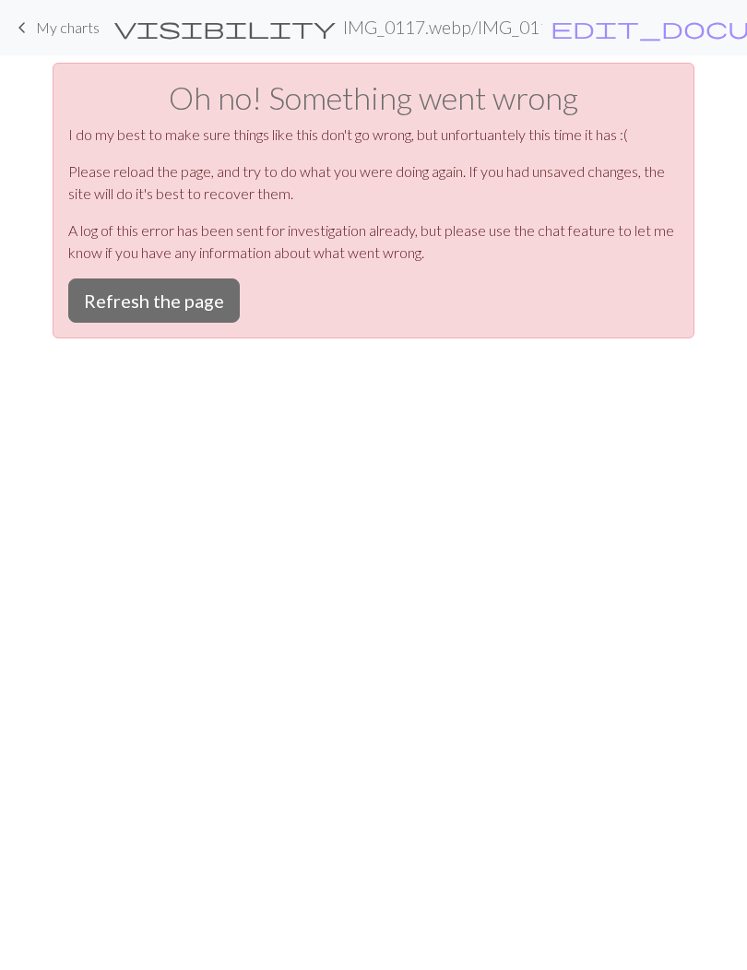
click at [137, 300] on button "Refresh the page" at bounding box center [153, 300] width 171 height 44
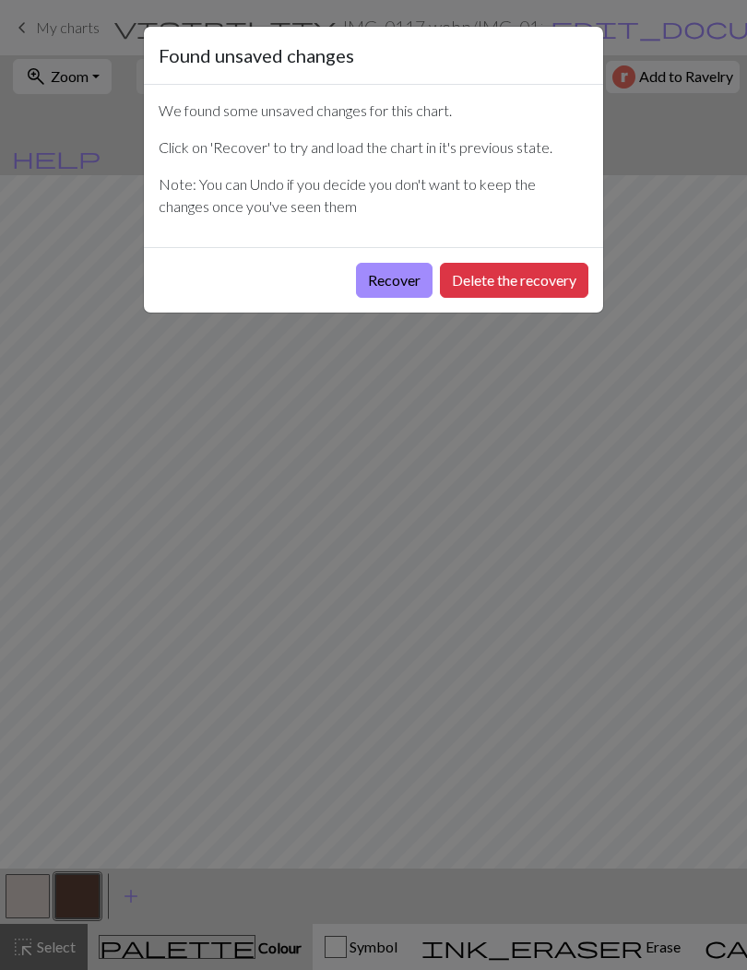
click at [376, 275] on button "Recover" at bounding box center [394, 280] width 77 height 35
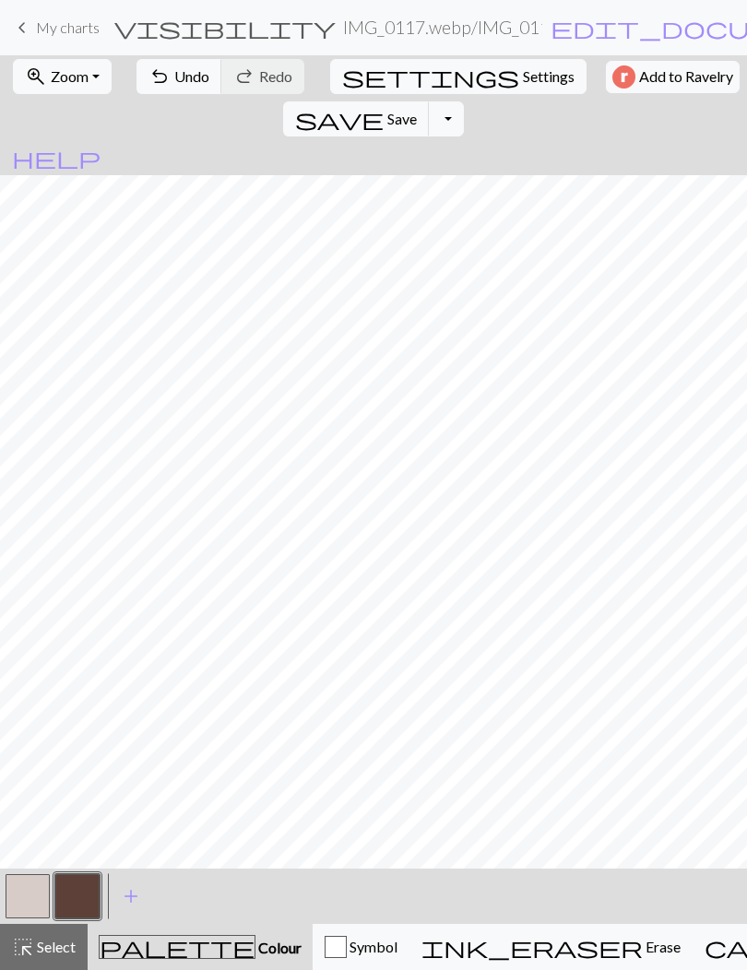
click at [51, 80] on span "Zoom" at bounding box center [70, 76] width 38 height 18
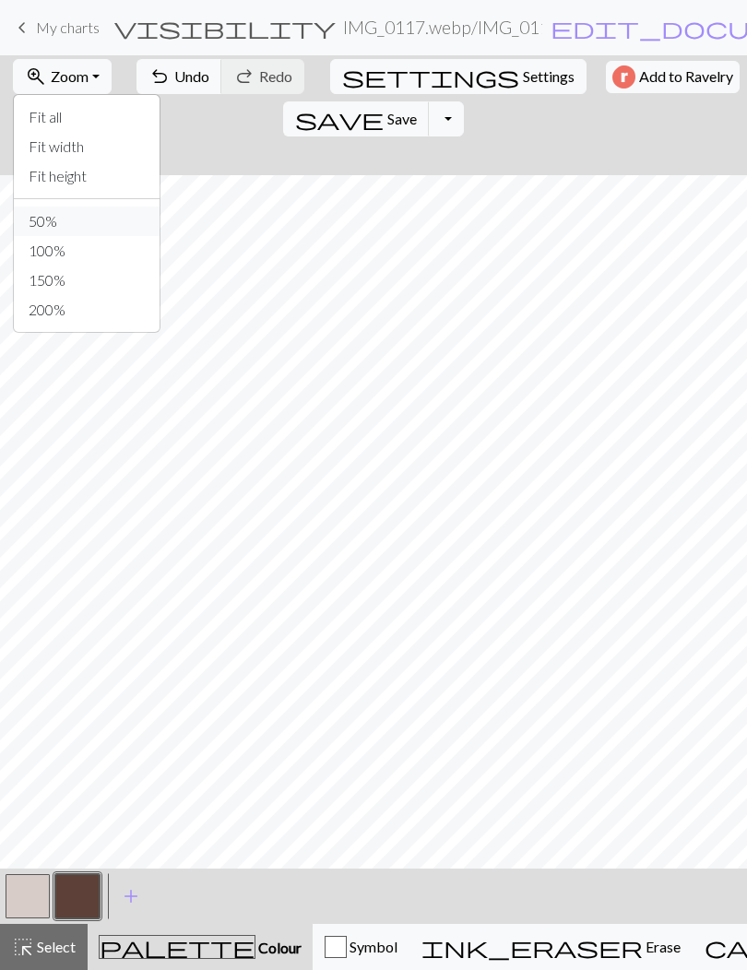
click at [36, 219] on button "50%" at bounding box center [87, 220] width 146 height 29
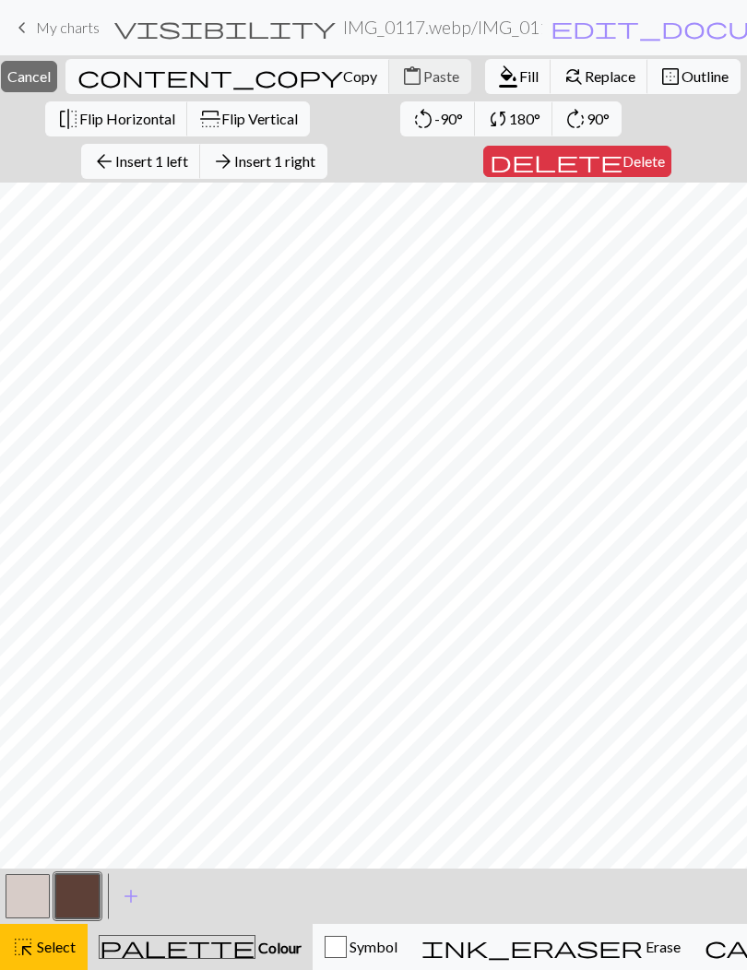
click at [497, 78] on span "format_color_fill" at bounding box center [508, 77] width 22 height 26
click at [172, 162] on span "Insert 1 left" at bounding box center [151, 161] width 73 height 18
click at [519, 78] on span "Fill" at bounding box center [528, 76] width 19 height 18
click at [485, 65] on button "format_color_fill Fill" at bounding box center [518, 76] width 66 height 35
click at [180, 161] on span "Insert 1 left" at bounding box center [151, 161] width 73 height 18
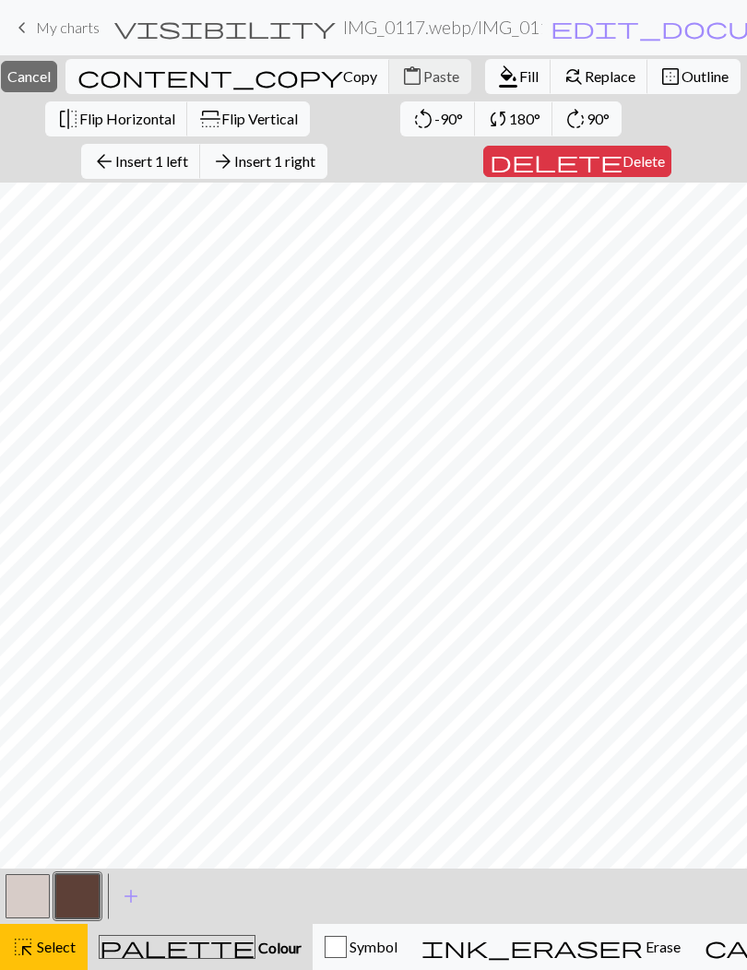
click at [519, 78] on span "Fill" at bounding box center [528, 76] width 19 height 18
click at [167, 164] on span "Insert 1 left" at bounding box center [151, 161] width 73 height 18
click at [497, 85] on span "format_color_fill" at bounding box center [508, 77] width 22 height 26
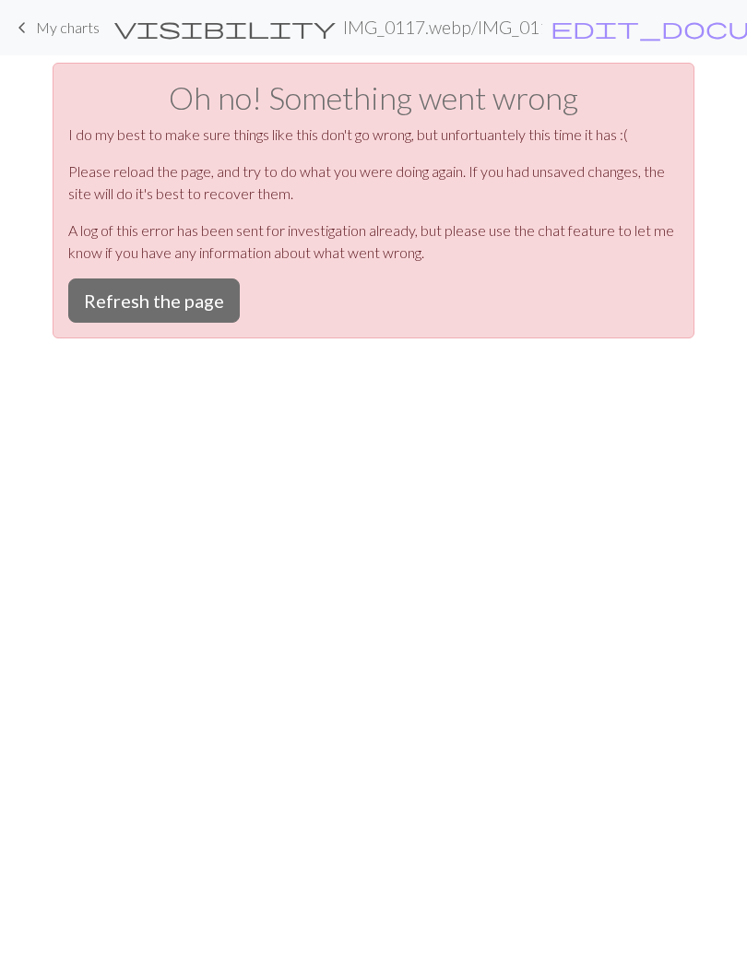
click at [134, 293] on button "Refresh the page" at bounding box center [153, 300] width 171 height 44
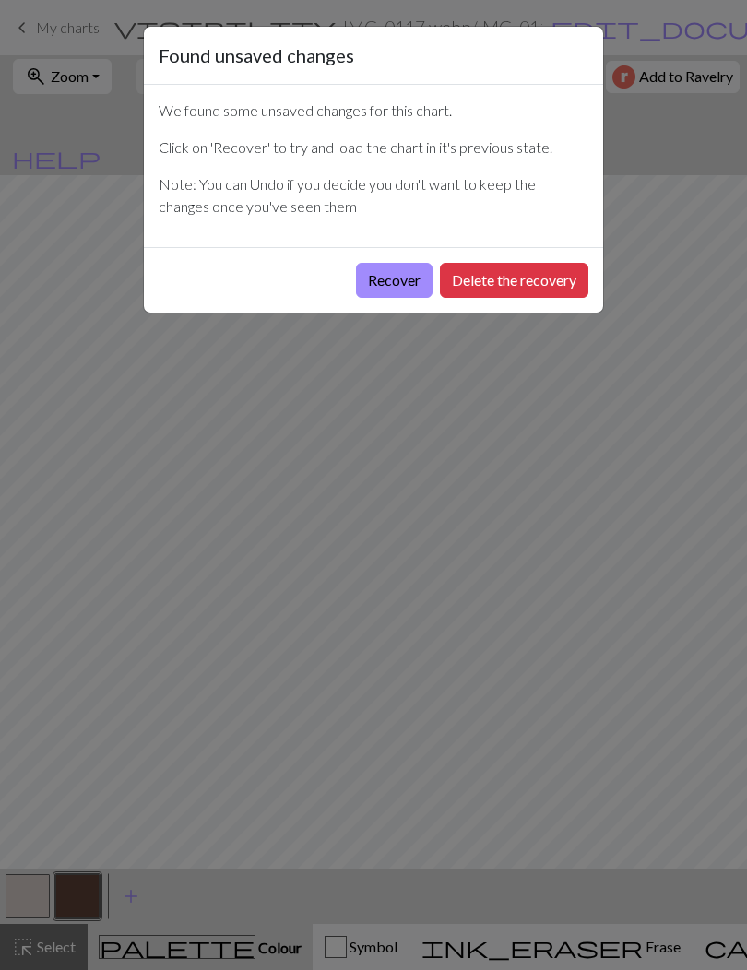
click at [394, 290] on button "Recover" at bounding box center [394, 280] width 77 height 35
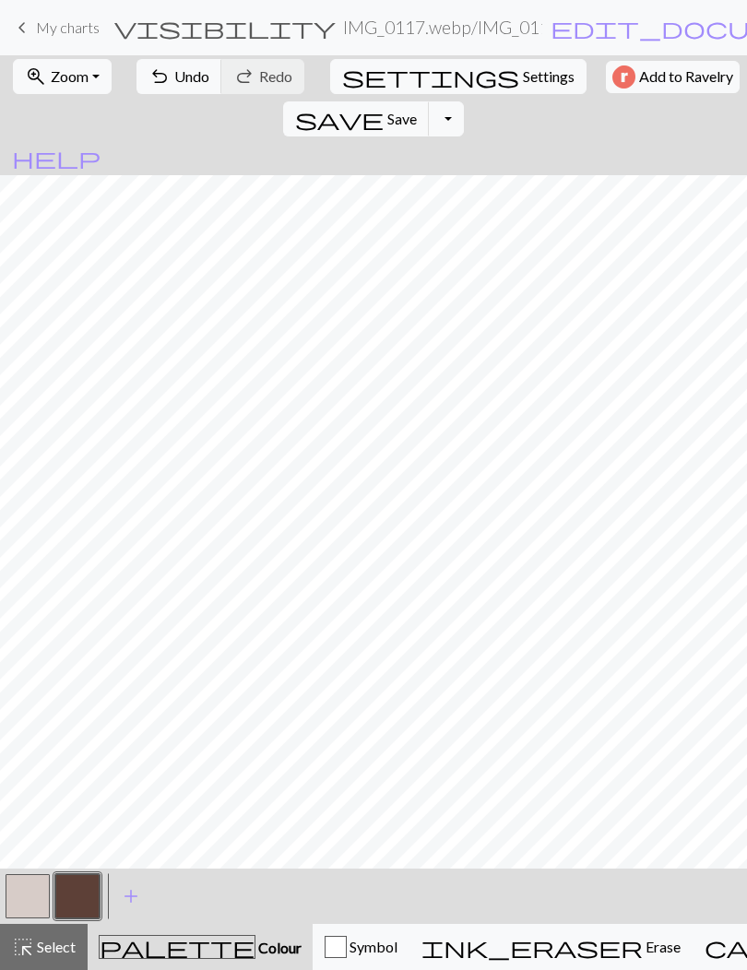
click at [56, 85] on span "Zoom" at bounding box center [70, 76] width 38 height 18
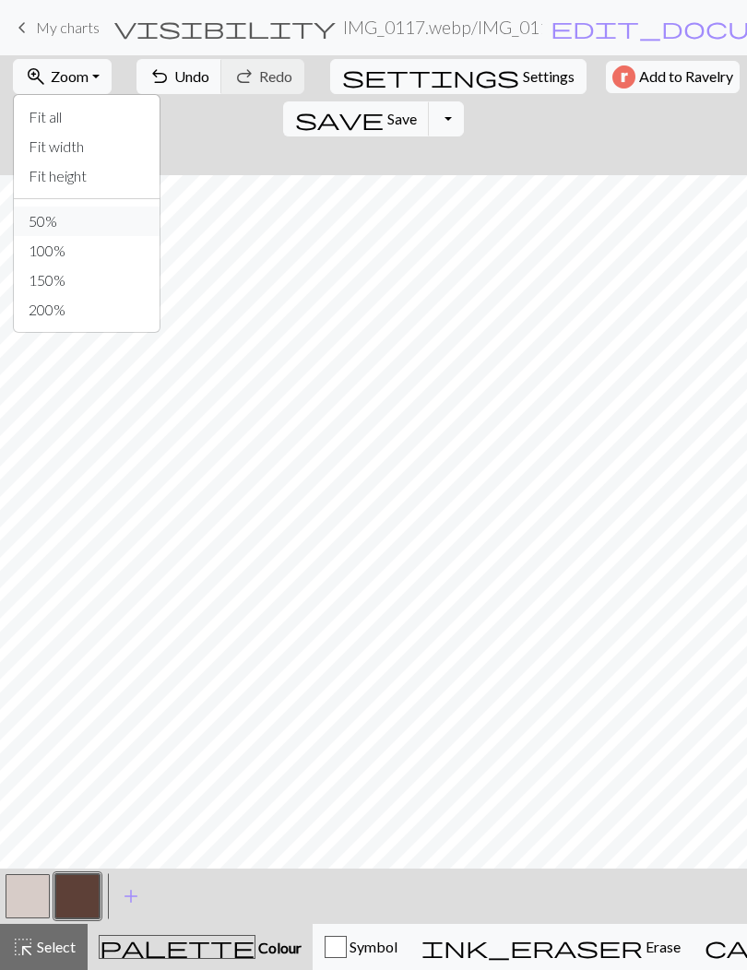
click at [33, 222] on button "50%" at bounding box center [87, 220] width 146 height 29
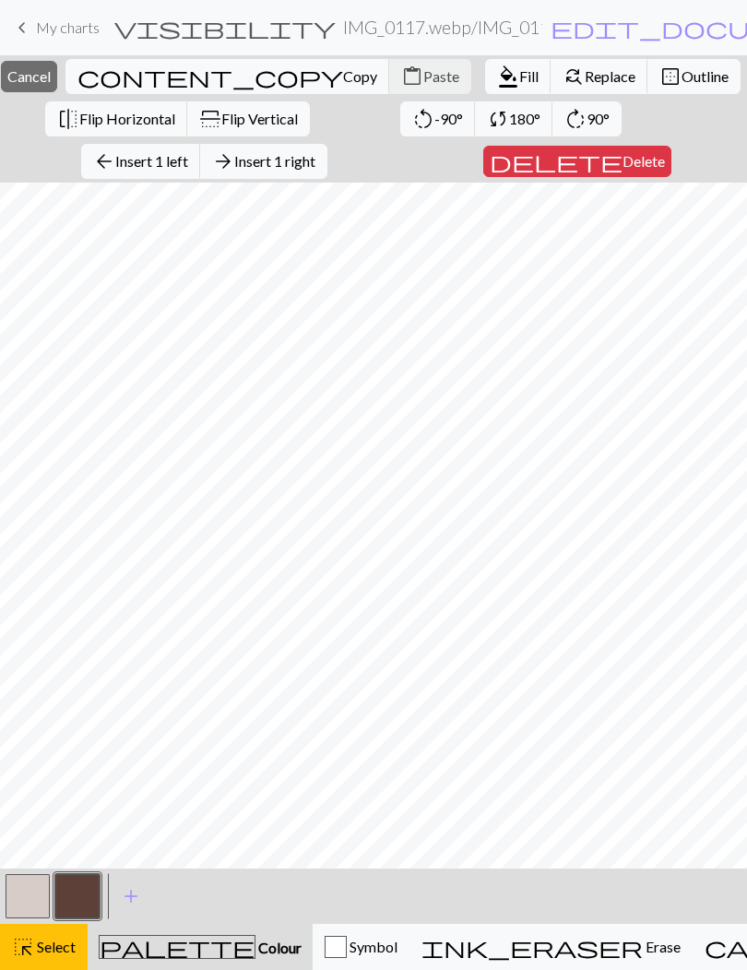
click at [152, 159] on span "Insert 1 left" at bounding box center [151, 161] width 73 height 18
click at [485, 62] on button "format_color_fill Fill" at bounding box center [518, 76] width 66 height 35
click at [630, 156] on span "Delete" at bounding box center [651, 161] width 42 height 18
click at [278, 166] on span "Insert 1 right" at bounding box center [274, 161] width 81 height 18
click at [519, 79] on span "Fill" at bounding box center [528, 76] width 19 height 18
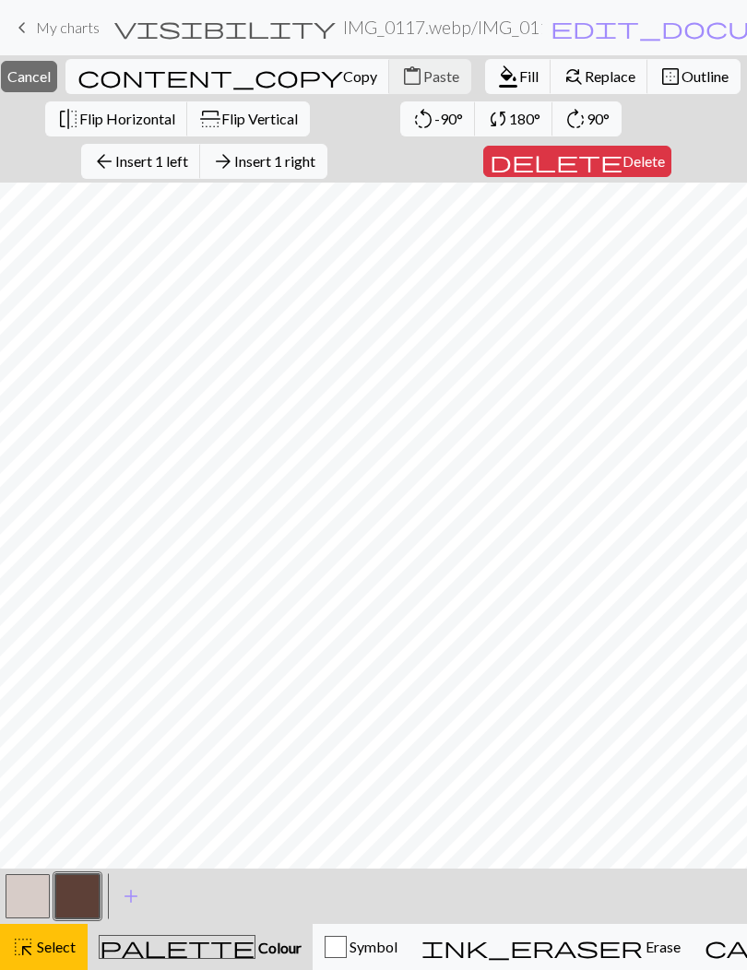
click at [271, 169] on span "Insert 1 right" at bounding box center [274, 161] width 81 height 18
click at [497, 74] on span "format_color_fill" at bounding box center [508, 77] width 22 height 26
click at [275, 165] on span "Insert 1 right" at bounding box center [274, 161] width 81 height 18
click at [497, 72] on span "format_color_fill" at bounding box center [508, 77] width 22 height 26
click at [519, 76] on span "Fill" at bounding box center [528, 76] width 19 height 18
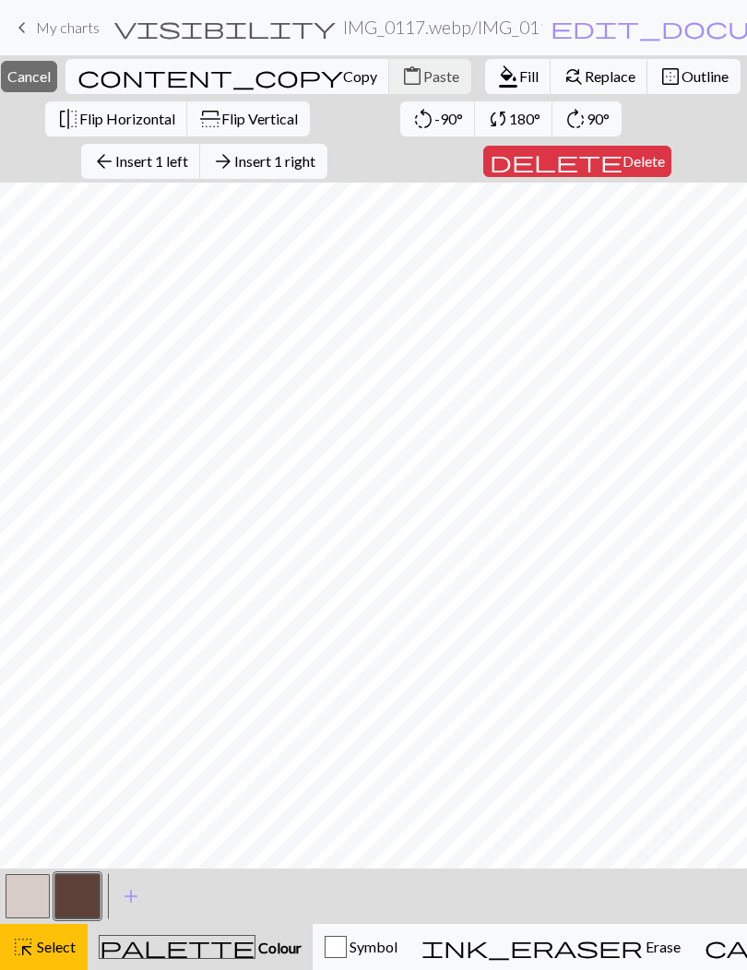
click at [288, 159] on span "Insert 1 right" at bounding box center [274, 161] width 81 height 18
click at [519, 77] on span "Fill" at bounding box center [528, 76] width 19 height 18
click at [289, 160] on span "Insert 1 right" at bounding box center [274, 161] width 81 height 18
click at [497, 72] on span "format_color_fill" at bounding box center [508, 77] width 22 height 26
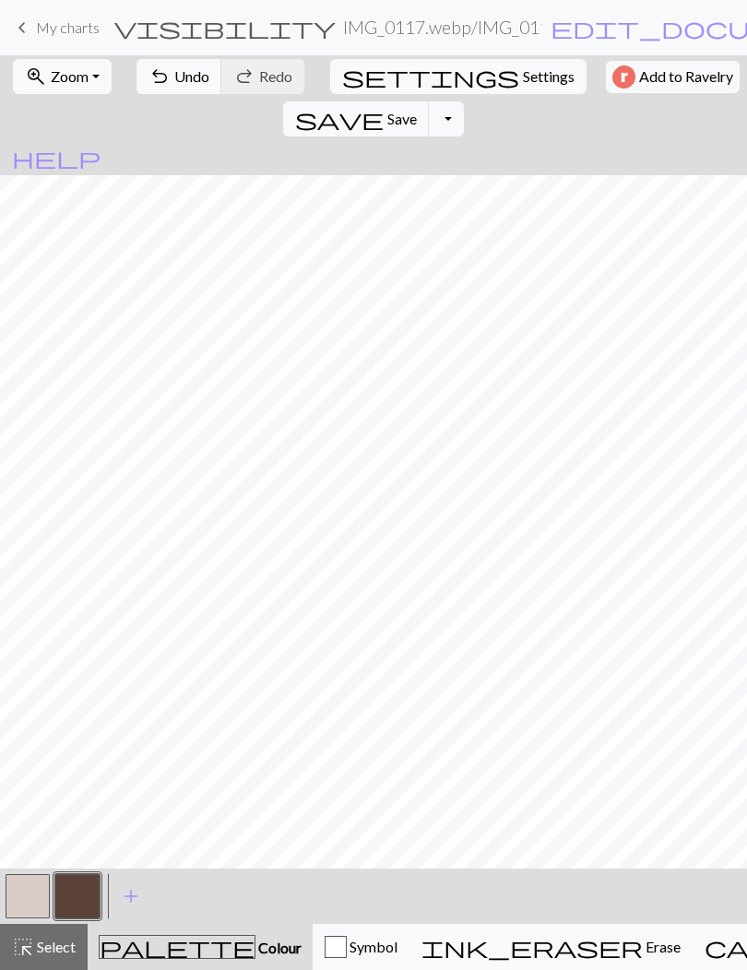
click at [383, 106] on span "save" at bounding box center [339, 119] width 88 height 26
click at [132, 900] on span "add" at bounding box center [131, 896] width 22 height 26
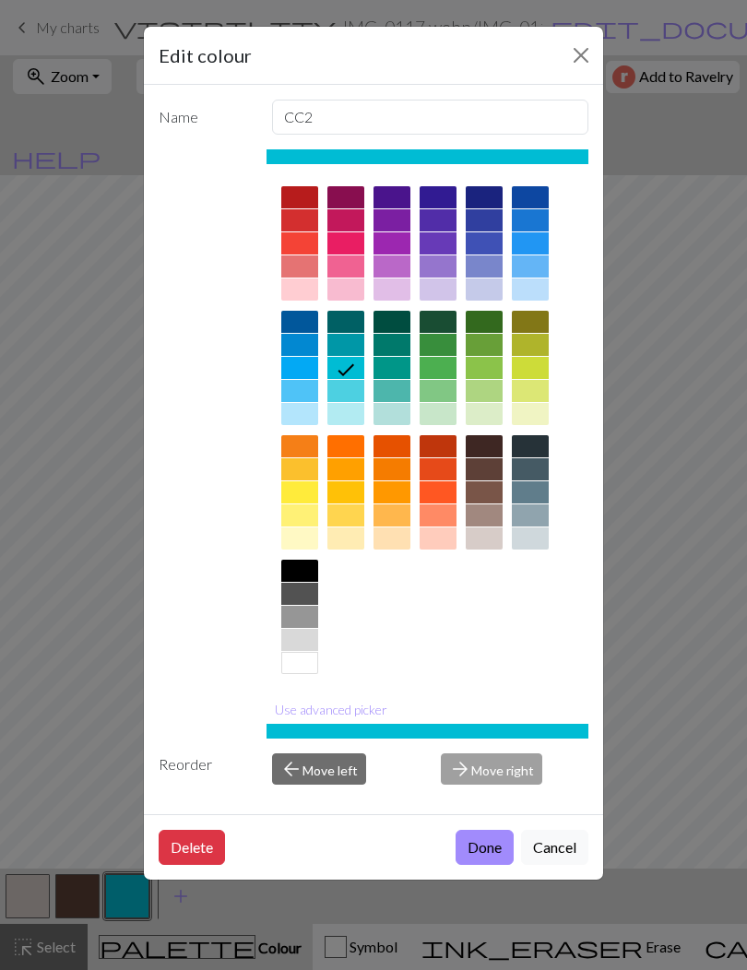
click at [524, 324] on div at bounding box center [530, 322] width 37 height 22
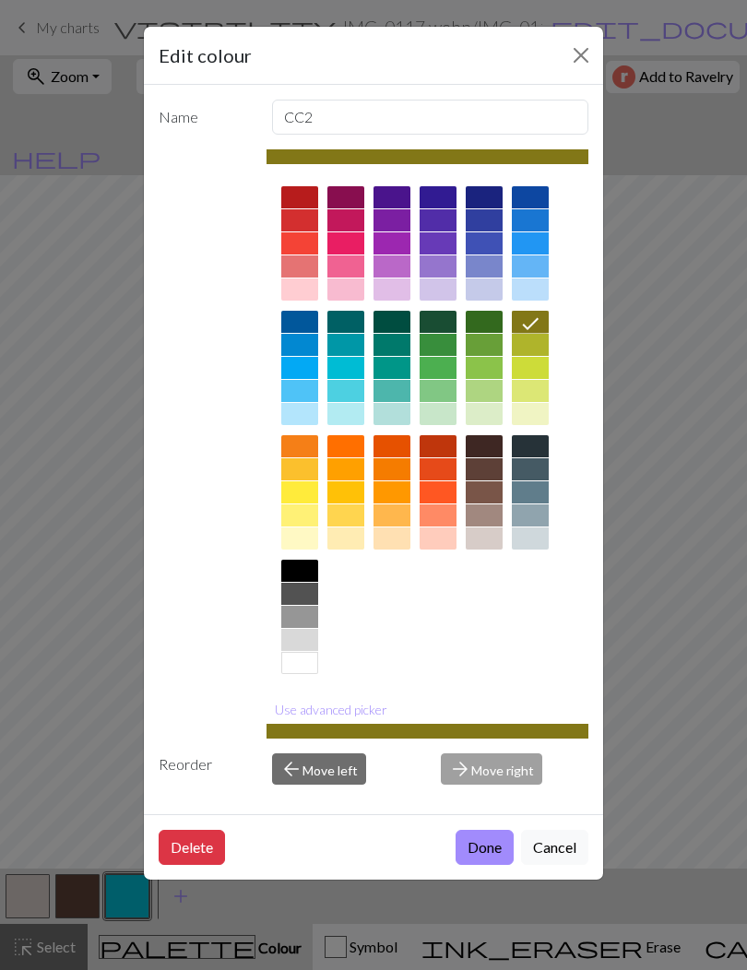
click at [475, 849] on button "Done" at bounding box center [484, 847] width 58 height 35
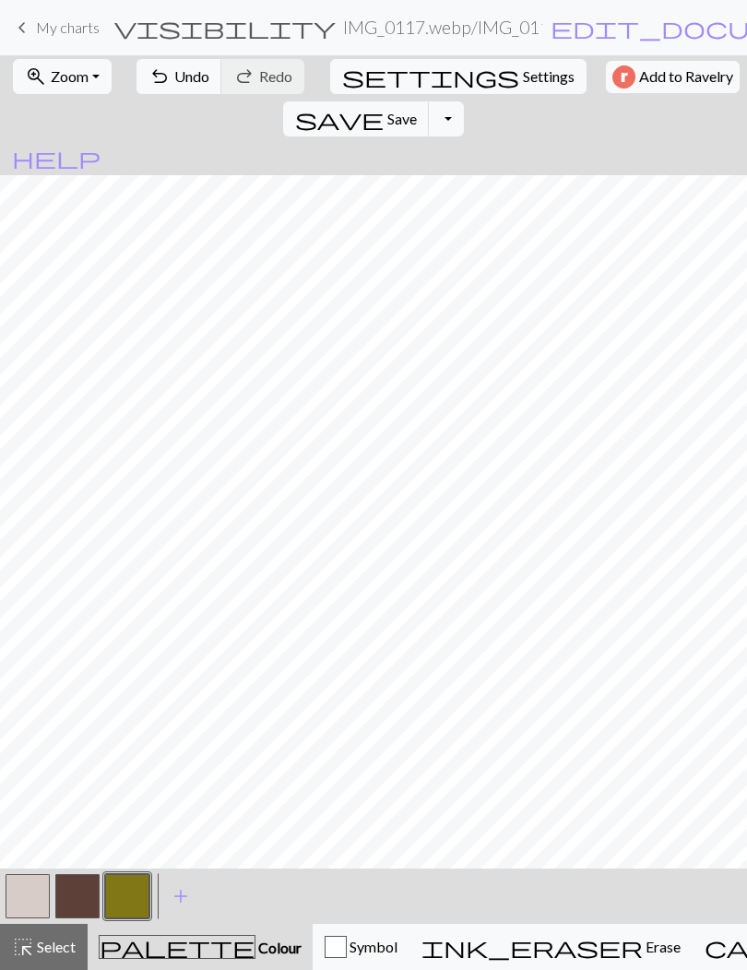
click at [157, 81] on span "undo" at bounding box center [159, 77] width 22 height 26
click at [155, 77] on span "undo" at bounding box center [159, 77] width 22 height 26
click at [154, 76] on span "undo" at bounding box center [159, 77] width 22 height 26
click at [154, 77] on span "undo" at bounding box center [159, 77] width 22 height 26
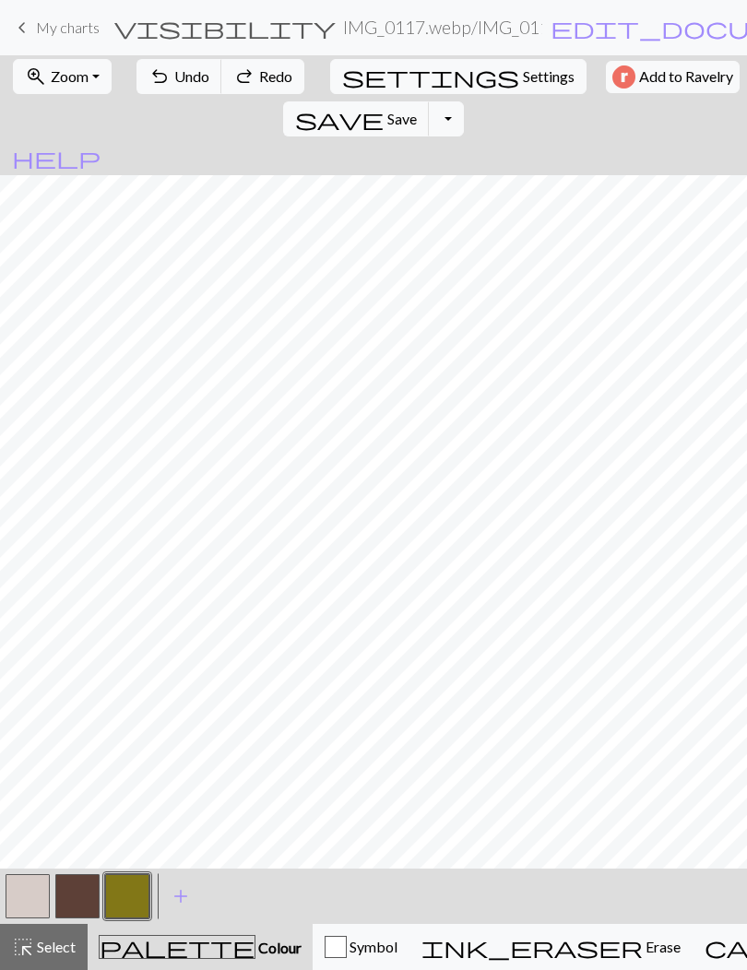
click at [155, 77] on span "undo" at bounding box center [159, 77] width 22 height 26
click at [152, 76] on span "undo" at bounding box center [159, 77] width 22 height 26
click at [149, 70] on span "undo" at bounding box center [159, 77] width 22 height 26
click at [65, 888] on button "button" at bounding box center [77, 896] width 44 height 44
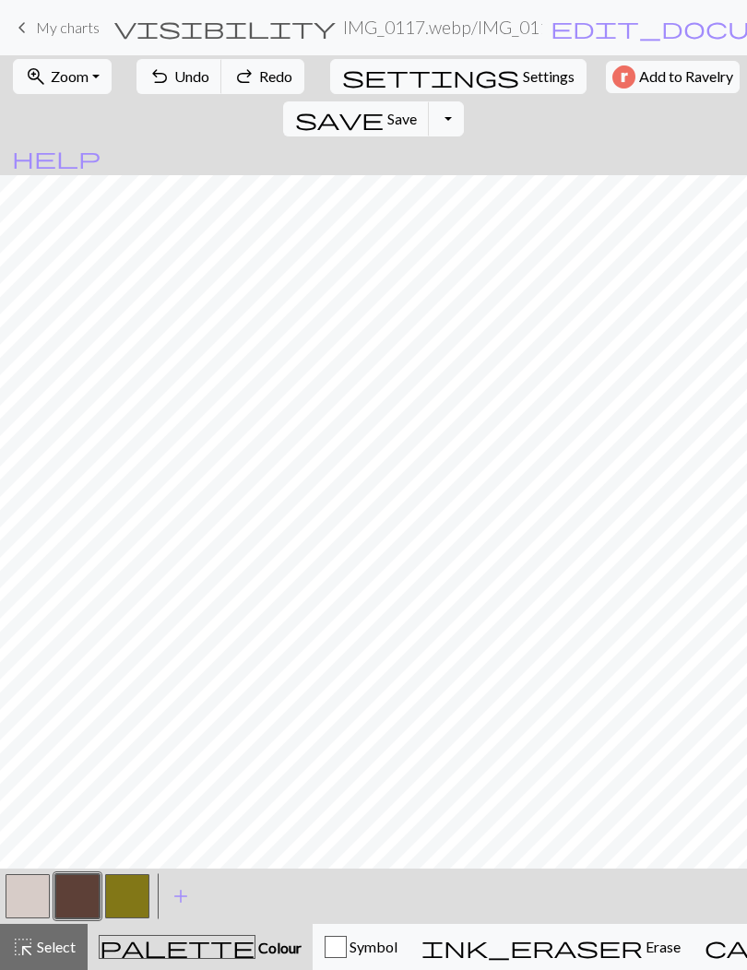
click at [87, 896] on button "button" at bounding box center [77, 896] width 44 height 44
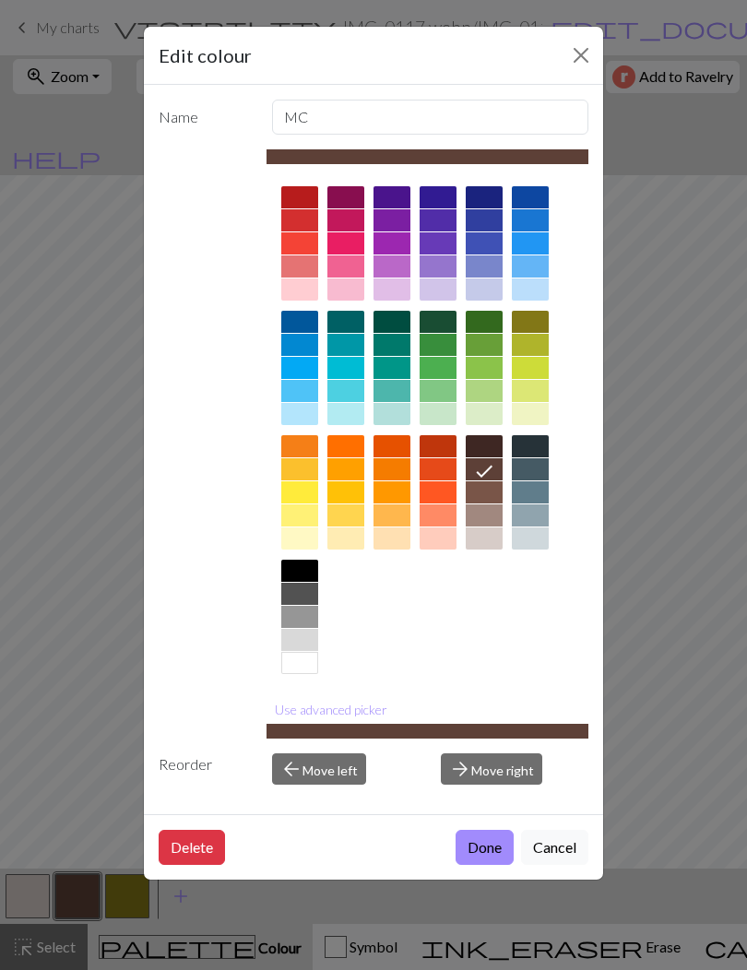
click at [307, 715] on button "Use advanced picker" at bounding box center [330, 709] width 129 height 29
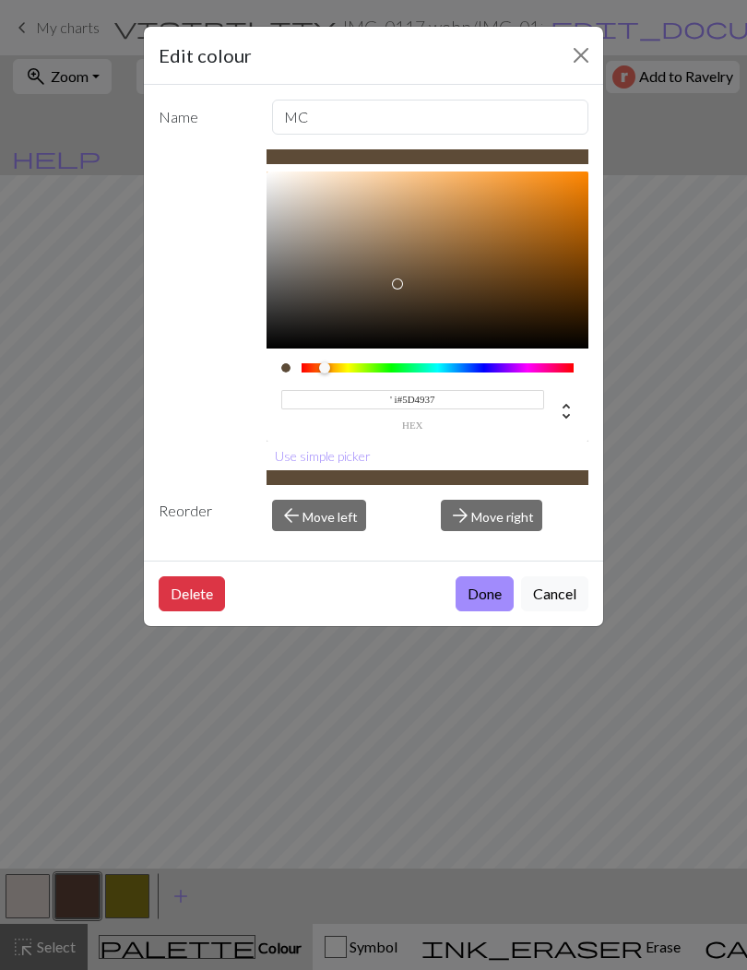
type input "' i #5D4937"
click at [483, 606] on button "Done" at bounding box center [484, 593] width 58 height 35
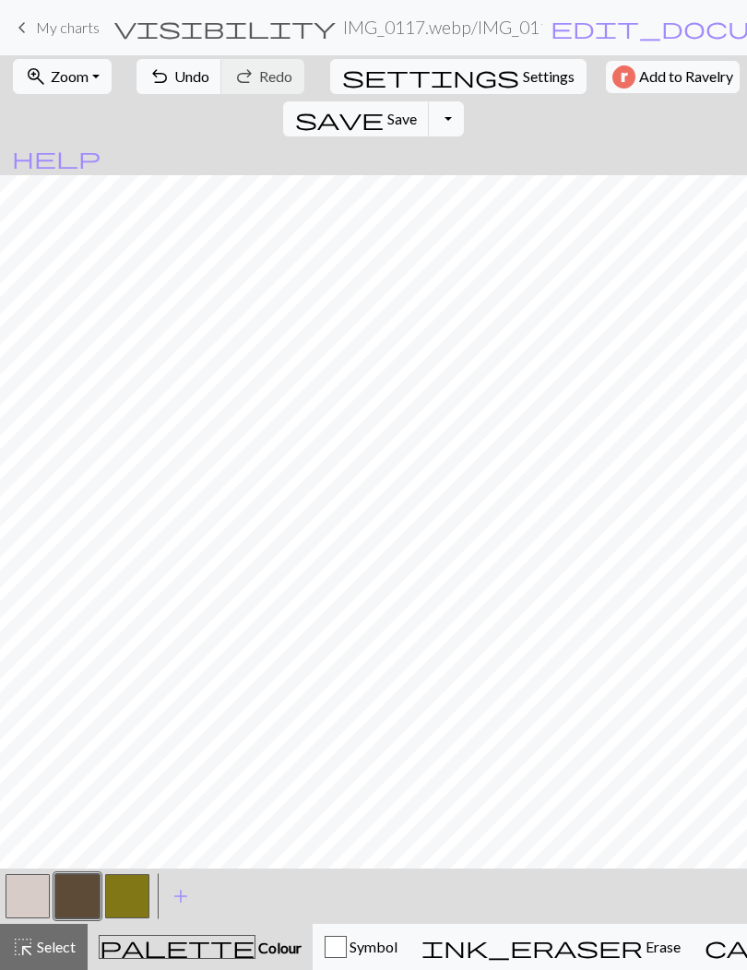
click at [345, 83] on span "settings" at bounding box center [430, 77] width 177 height 26
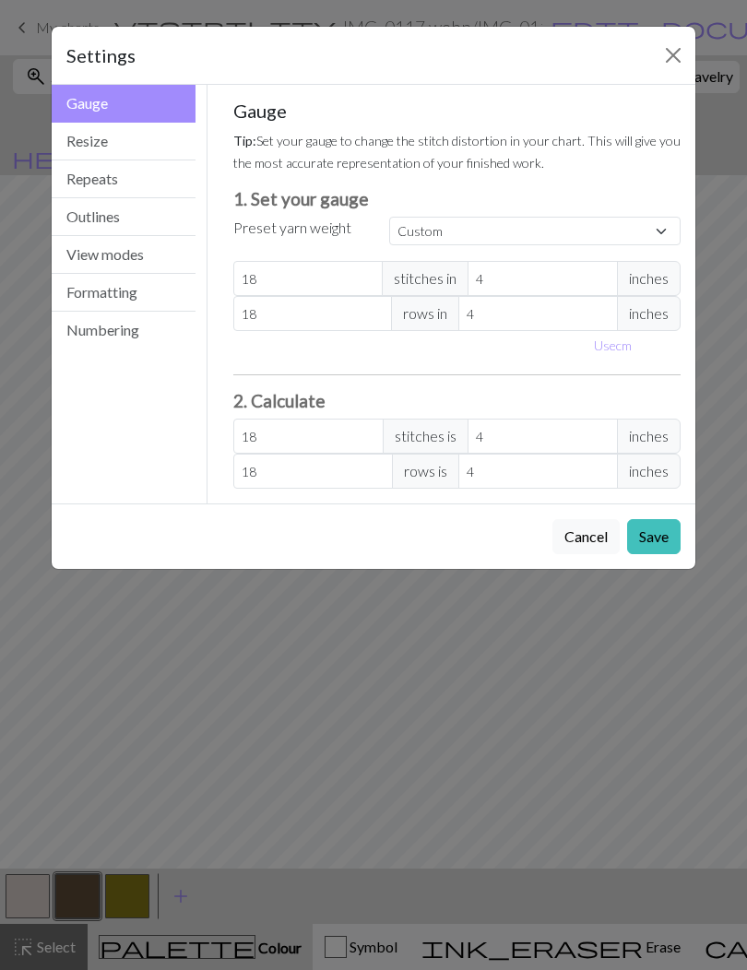
click at [90, 295] on button "Formatting" at bounding box center [124, 293] width 144 height 38
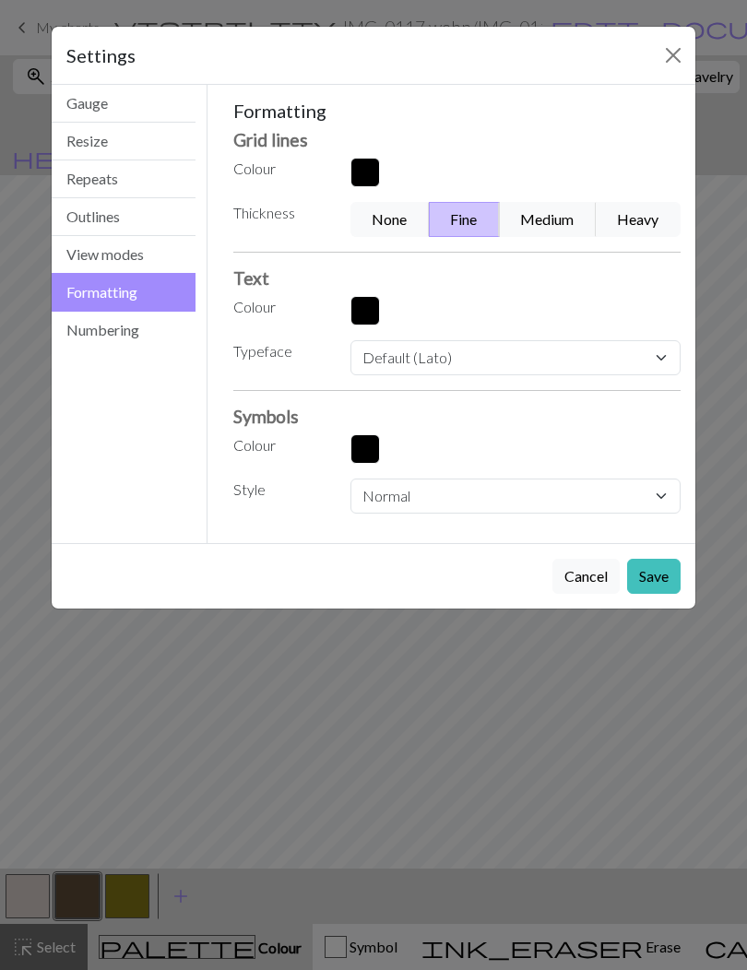
click at [83, 109] on button "Gauge" at bounding box center [124, 104] width 144 height 38
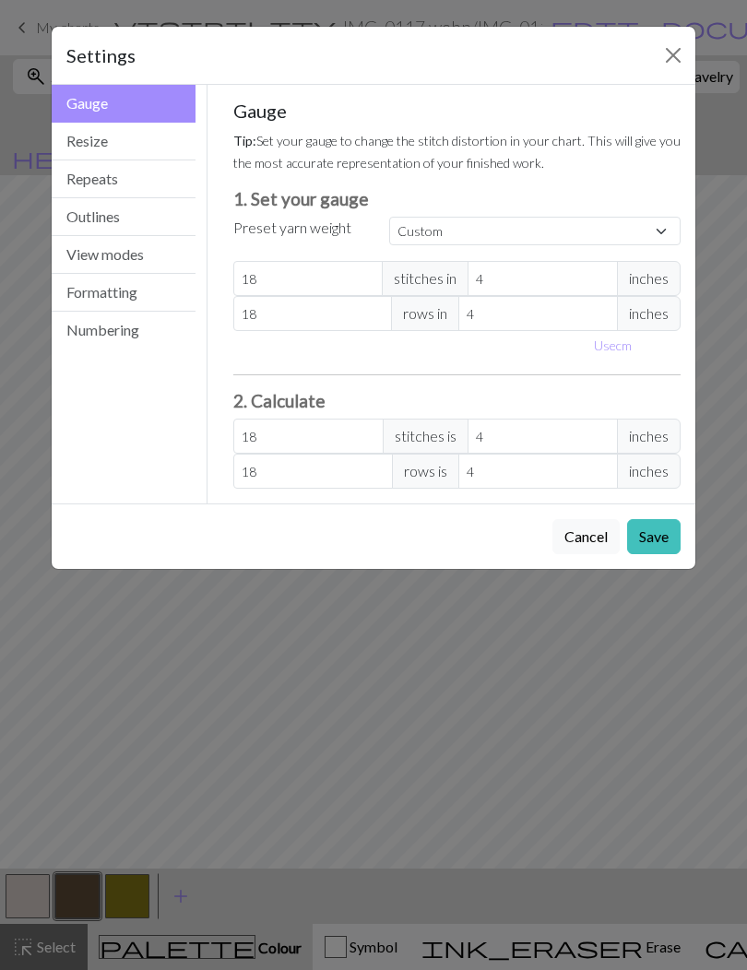
click at [99, 256] on button "View modes" at bounding box center [124, 255] width 144 height 38
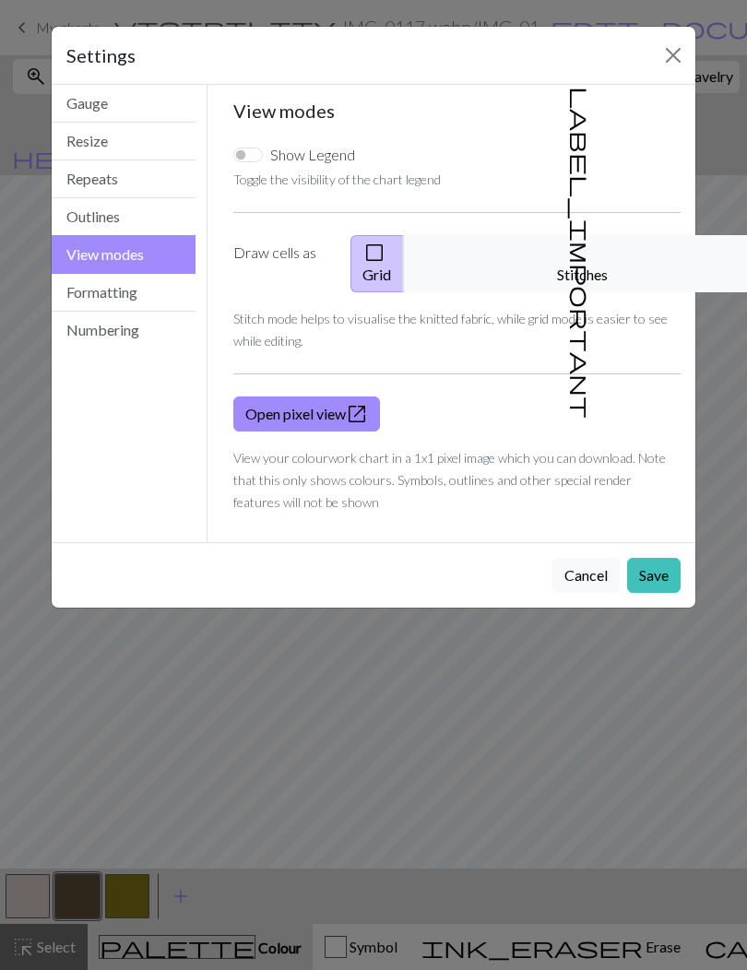
click at [582, 257] on button "label_important Stitches" at bounding box center [582, 263] width 359 height 57
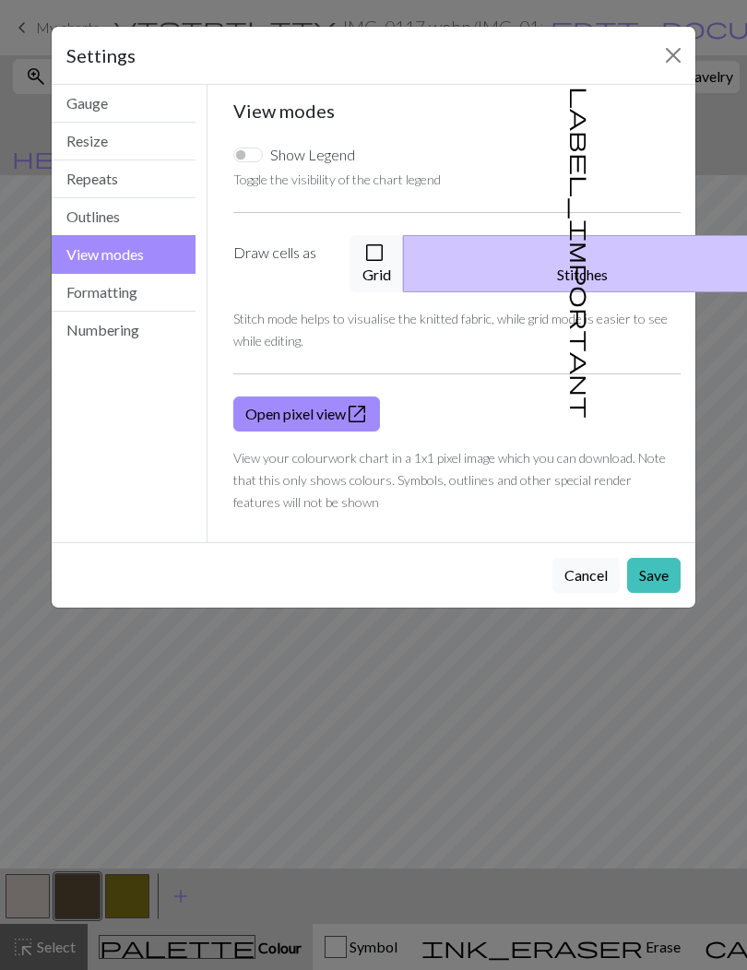
click at [654, 560] on button "Save" at bounding box center [653, 575] width 53 height 35
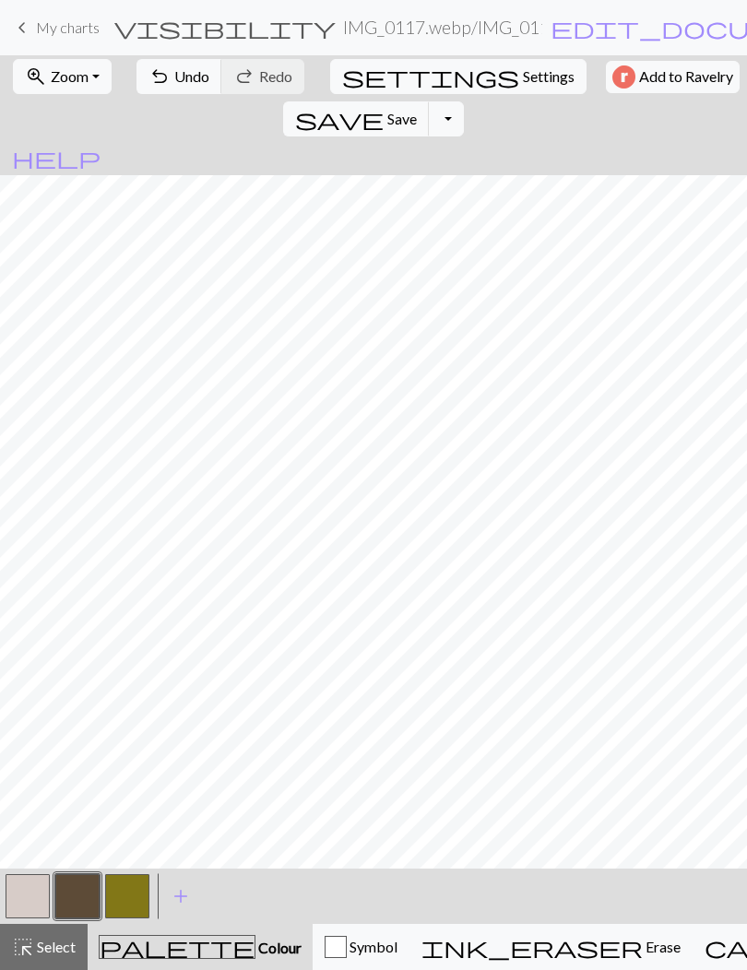
click at [345, 74] on span "settings" at bounding box center [430, 77] width 177 height 26
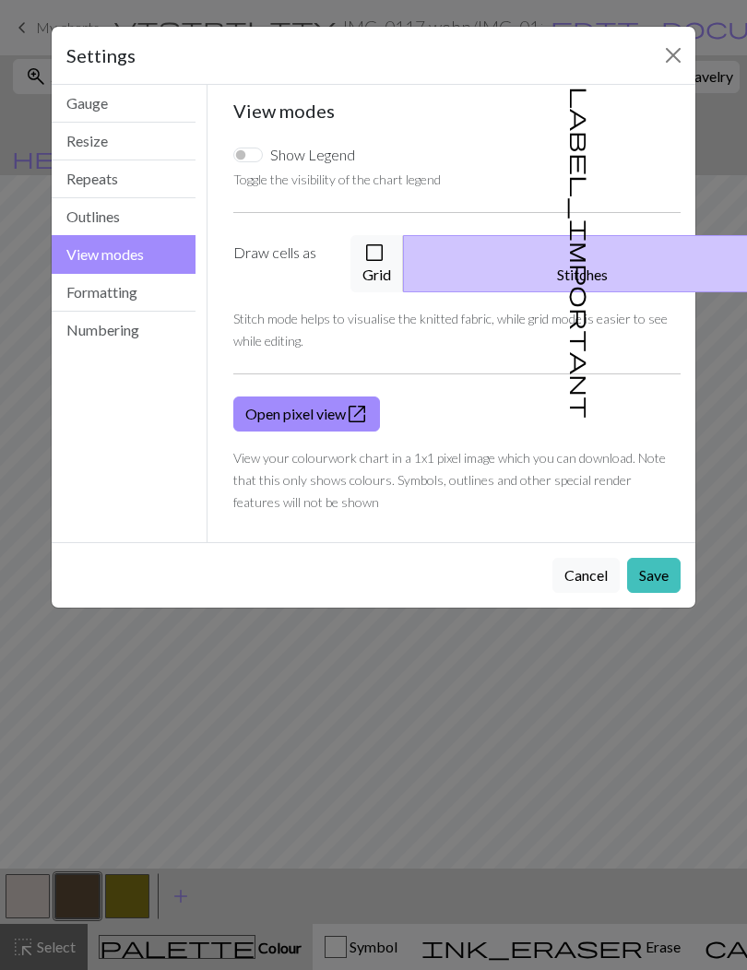
click at [385, 252] on span "check_box_outline_blank" at bounding box center [374, 253] width 22 height 26
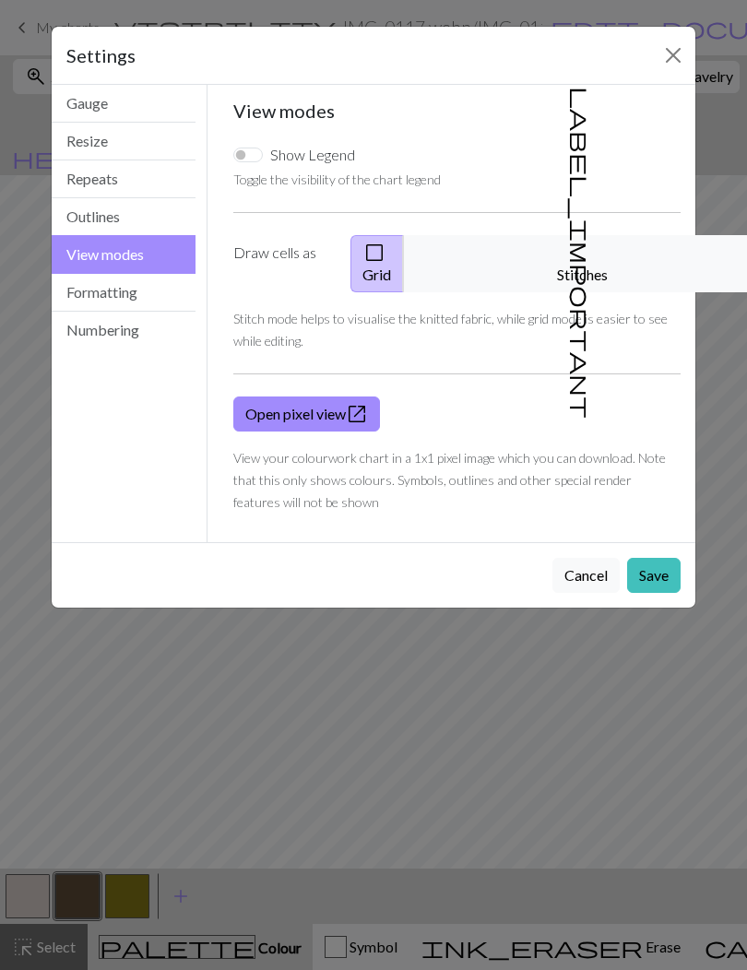
click at [655, 558] on button "Save" at bounding box center [653, 575] width 53 height 35
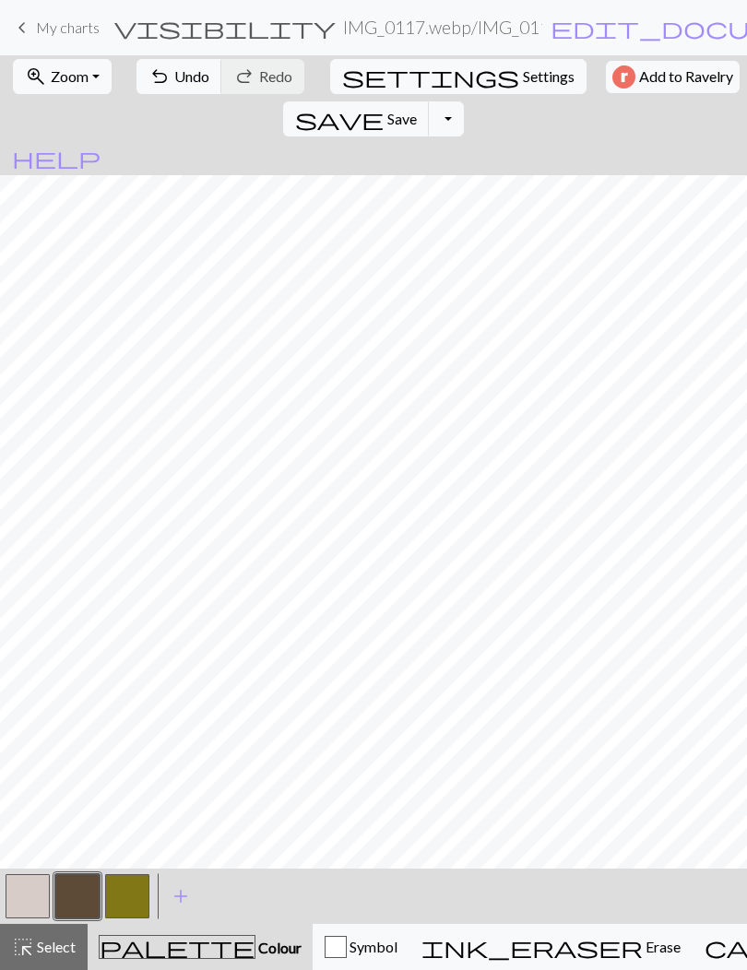
click at [383, 106] on span "save" at bounding box center [339, 119] width 88 height 26
